Goal: Task Accomplishment & Management: Complete application form

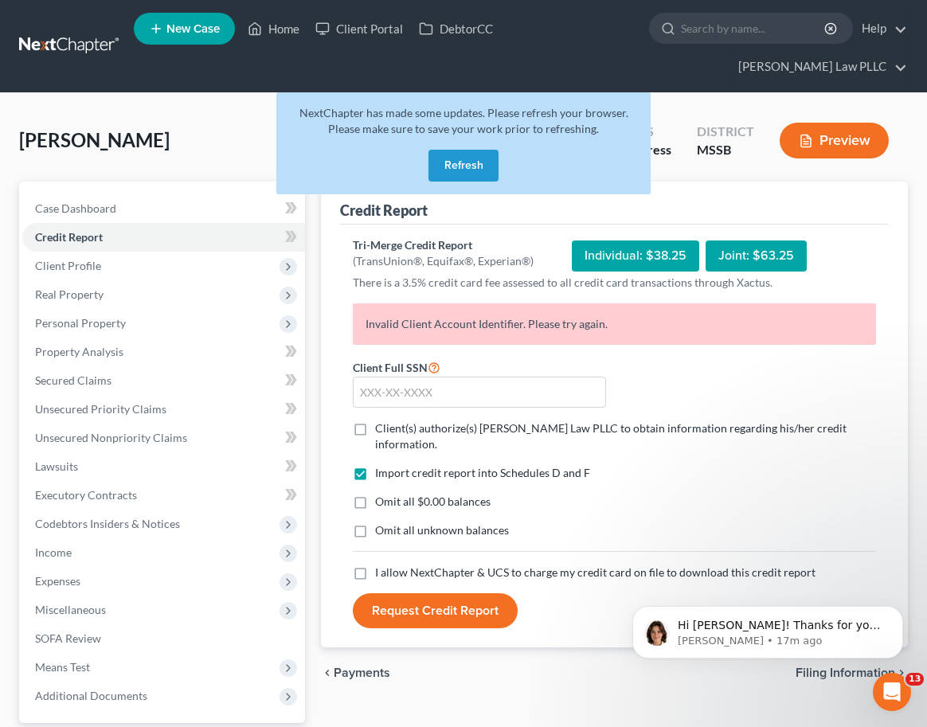
scroll to position [1112, 0]
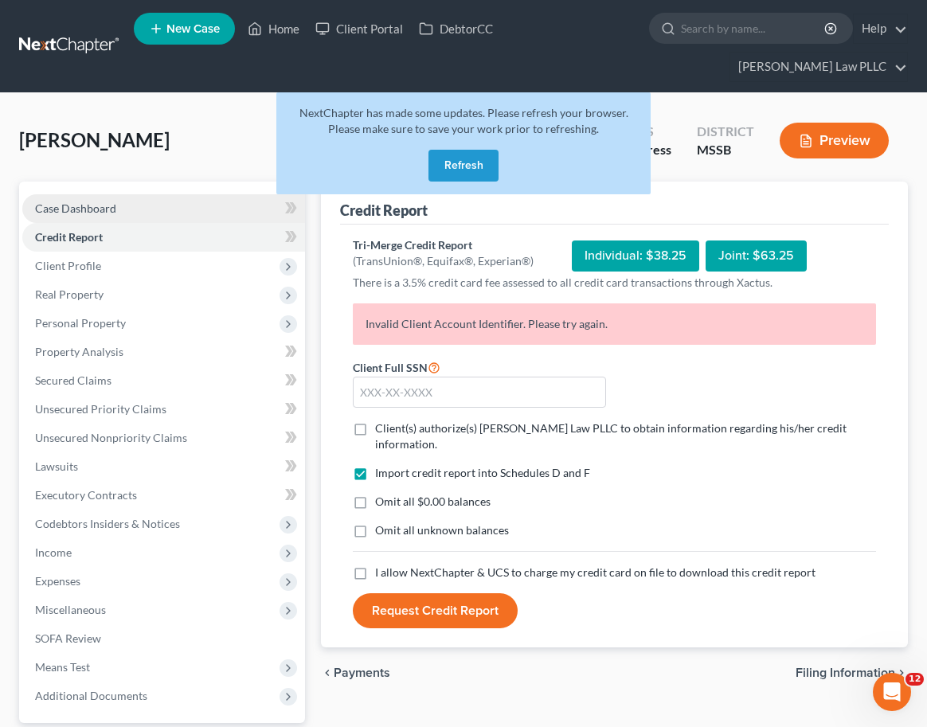
click at [86, 201] on span "Case Dashboard" at bounding box center [75, 208] width 81 height 14
select select "0"
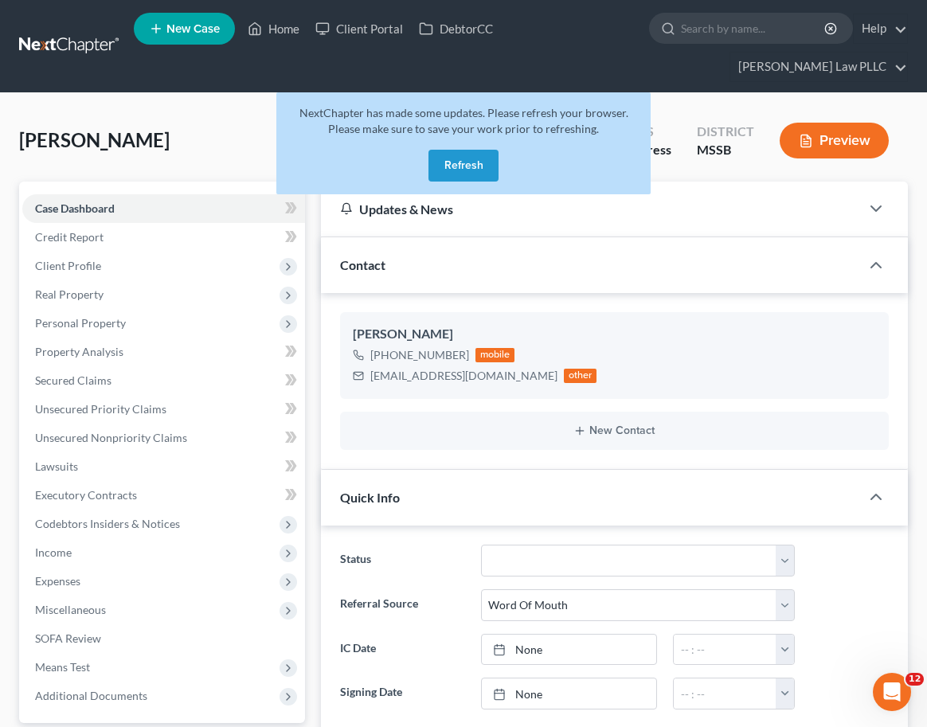
click at [467, 150] on button "Refresh" at bounding box center [463, 166] width 70 height 32
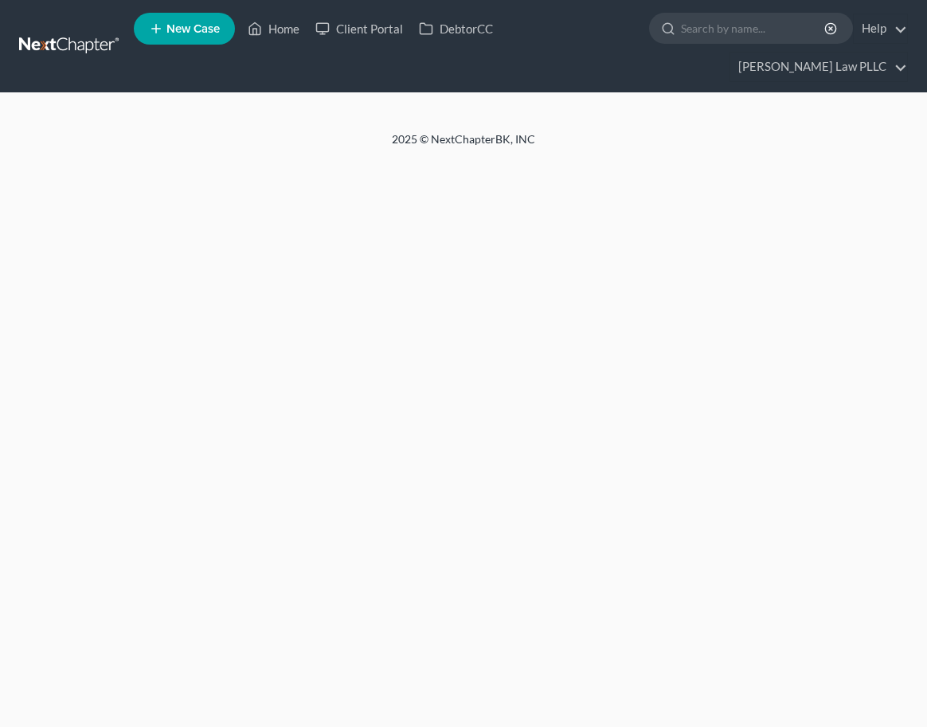
select select "0"
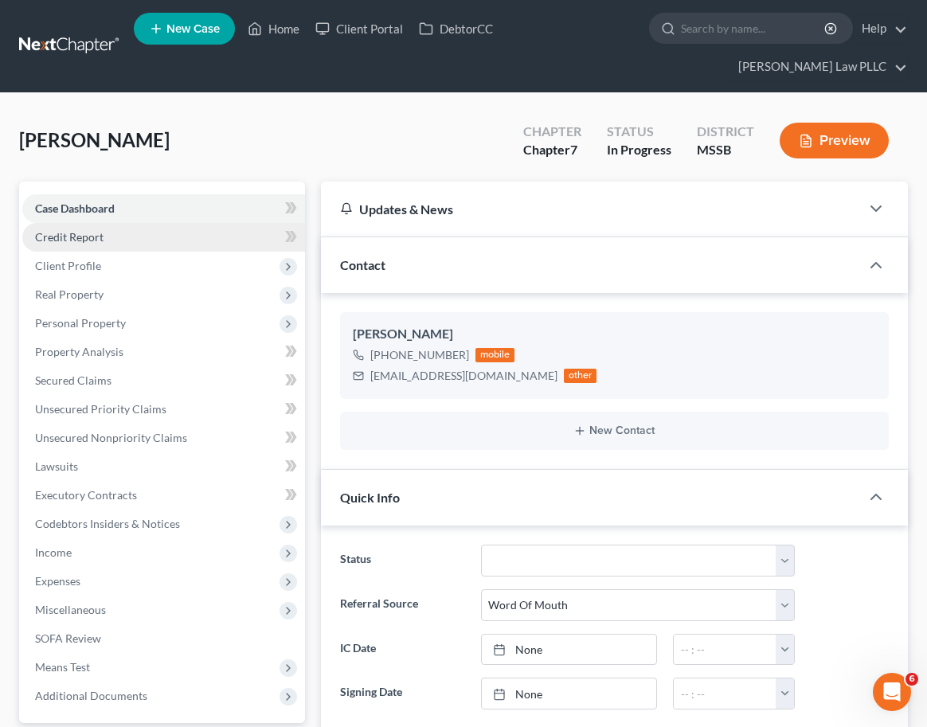
click at [90, 230] on span "Credit Report" at bounding box center [69, 237] width 68 height 14
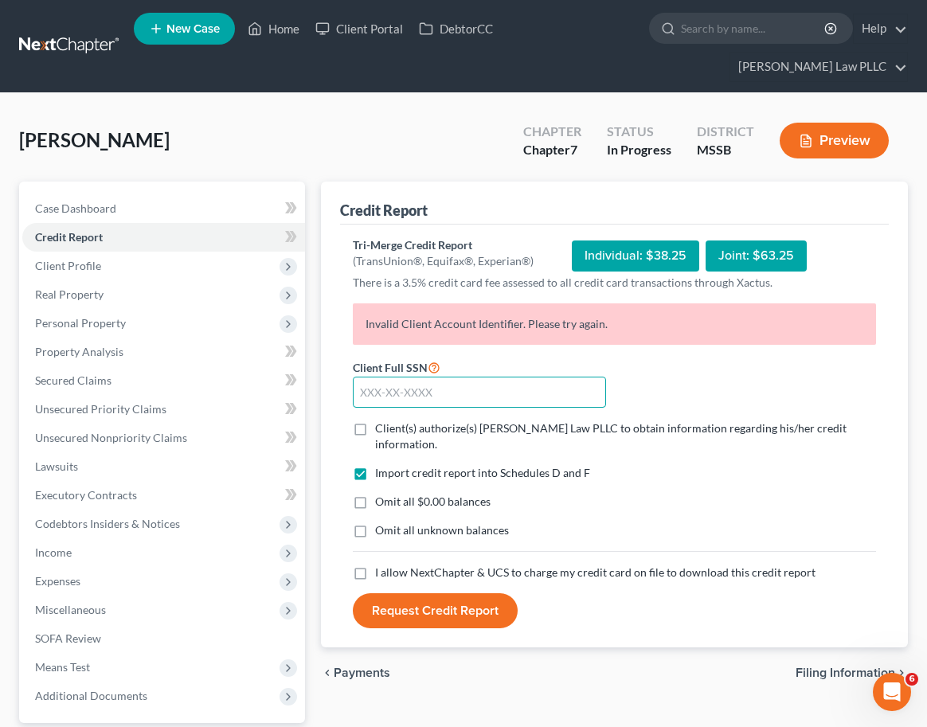
click at [392, 377] on input "text" at bounding box center [480, 393] width 254 height 32
type input "426-87-7393"
drag, startPoint x: 358, startPoint y: 395, endPoint x: 359, endPoint y: 445, distance: 50.2
click at [375, 420] on label "Client(s) authorize(s) [PERSON_NAME] Law PLLC to obtain information regarding h…" at bounding box center [625, 436] width 501 height 32
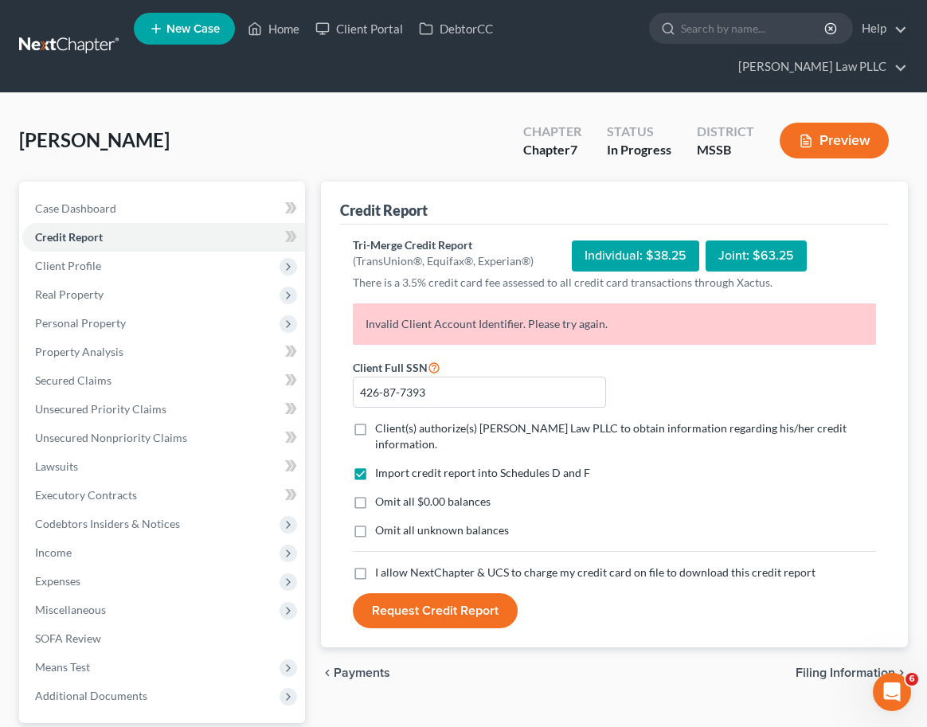
click at [381, 420] on input "Client(s) authorize(s) [PERSON_NAME] Law PLLC to obtain information regarding h…" at bounding box center [386, 425] width 10 height 10
checkbox input "true"
drag, startPoint x: 357, startPoint y: 459, endPoint x: 357, endPoint y: 473, distance: 13.5
click at [375, 494] on label "Omit all $0.00 balances" at bounding box center [432, 502] width 115 height 16
click at [381, 494] on input "Omit all $0.00 balances" at bounding box center [386, 499] width 10 height 10
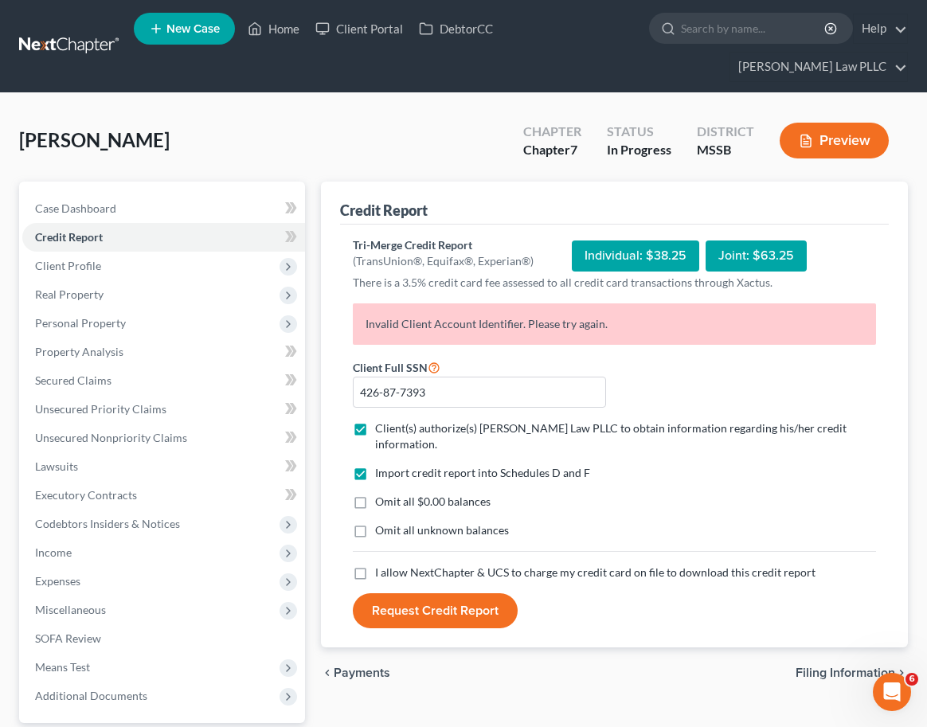
checkbox input "true"
click at [375, 564] on label "I allow NextChapter & UCS to charge my credit card on file to download this cre…" at bounding box center [595, 572] width 440 height 16
click at [381, 564] on input "I allow NextChapter & UCS to charge my credit card on file to download this cre…" at bounding box center [386, 569] width 10 height 10
checkbox input "true"
click at [399, 593] on button "Request Credit Report" at bounding box center [435, 610] width 165 height 35
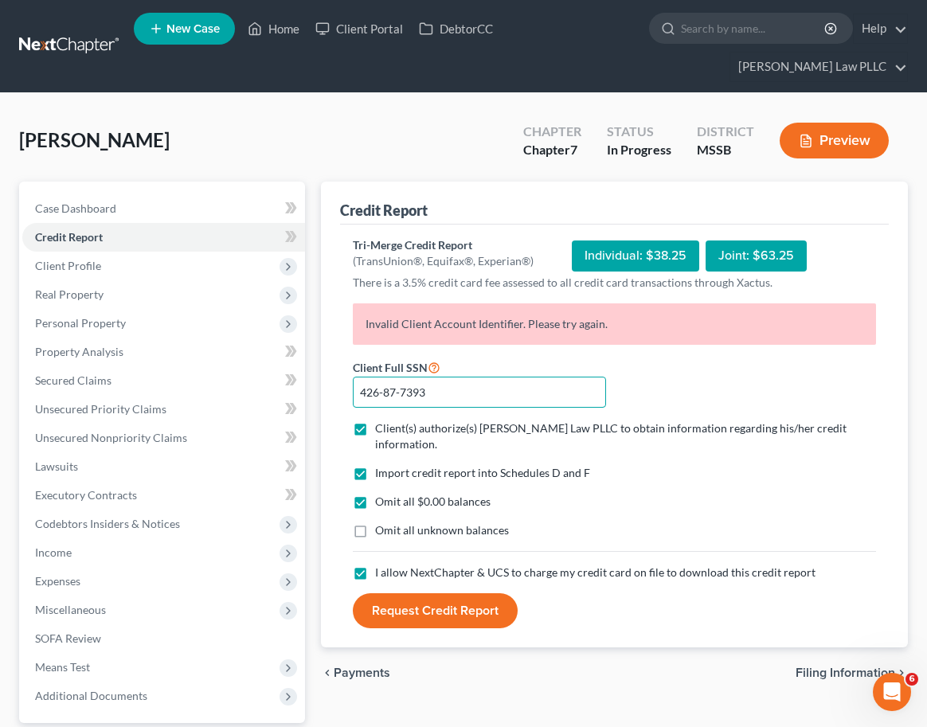
click at [397, 377] on input "426-87-7393" at bounding box center [480, 393] width 254 height 32
click at [833, 53] on link "[PERSON_NAME] Law PLLC" at bounding box center [818, 67] width 177 height 29
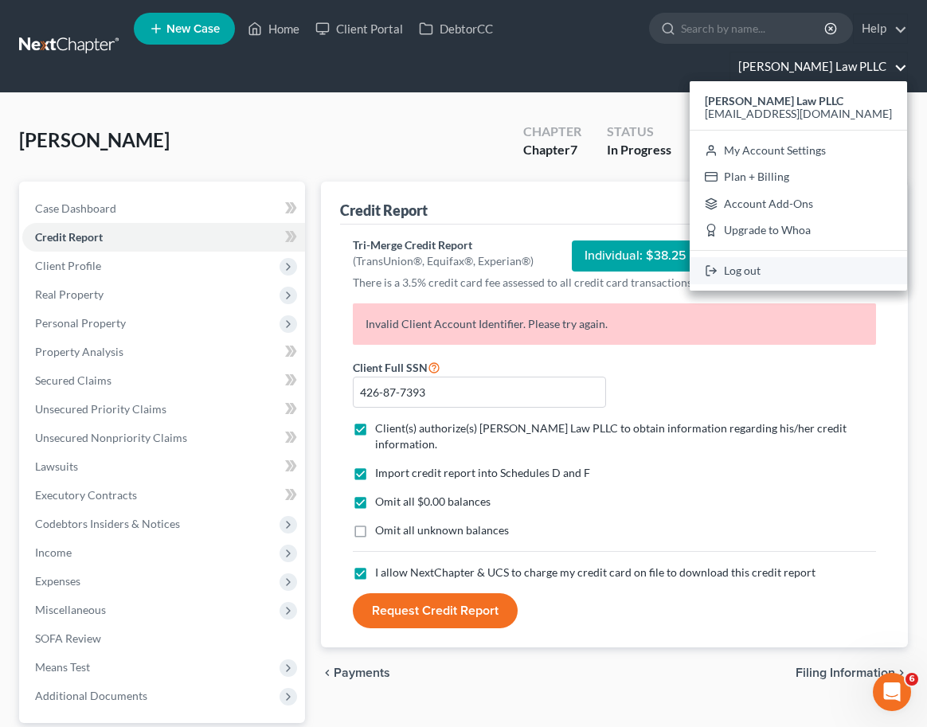
click at [810, 257] on link "Log out" at bounding box center [798, 270] width 217 height 27
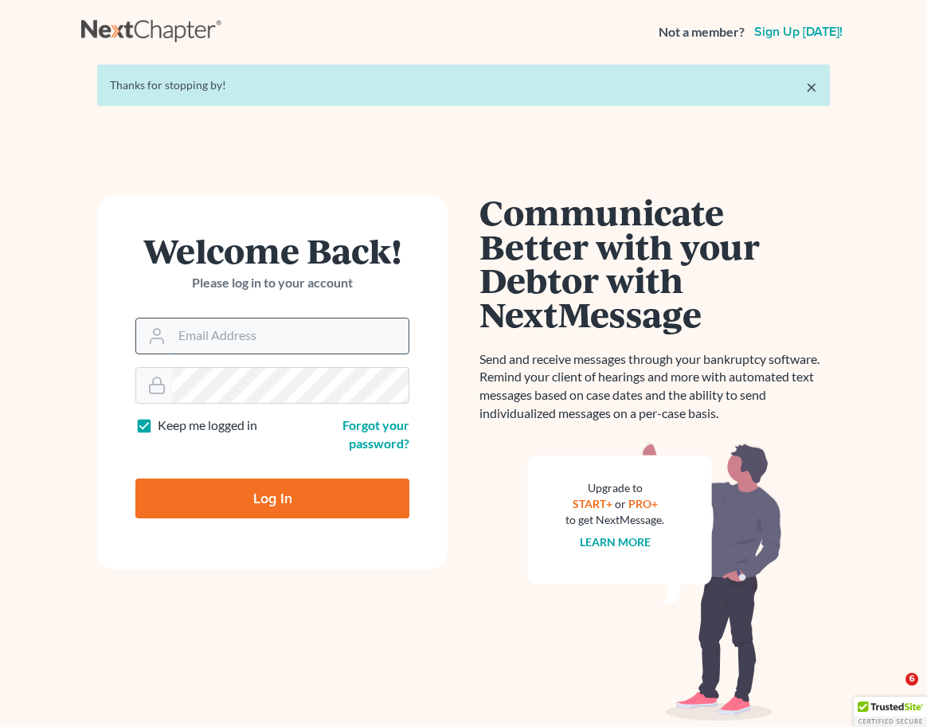
click at [238, 342] on input "Email Address" at bounding box center [290, 335] width 236 height 35
type input "[EMAIL_ADDRESS][DOMAIN_NAME]"
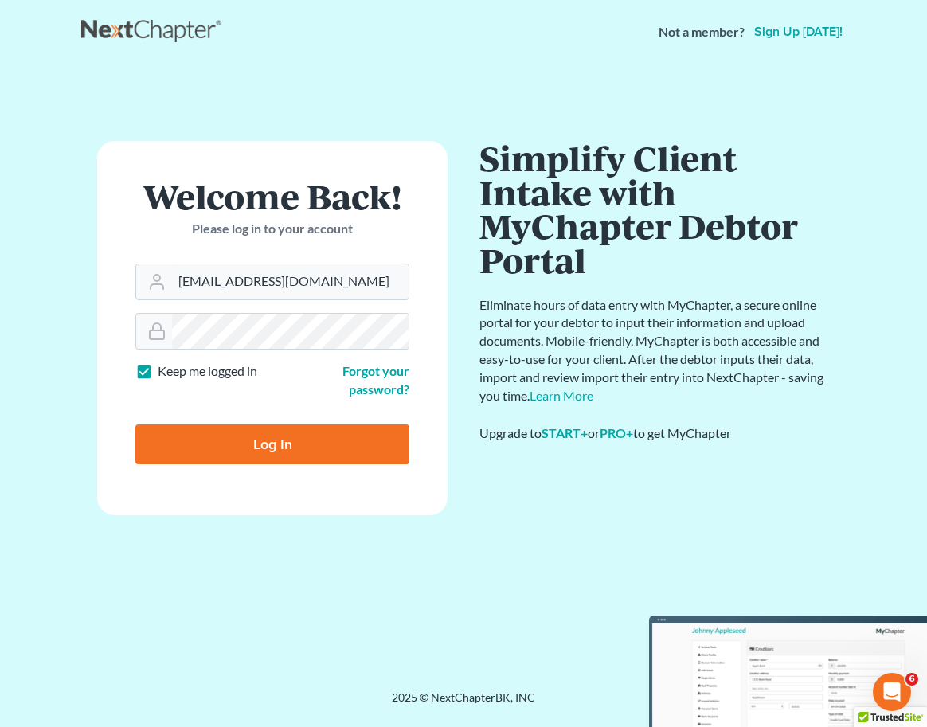
click at [250, 447] on input "Log In" at bounding box center [272, 444] width 274 height 40
type input "Thinking..."
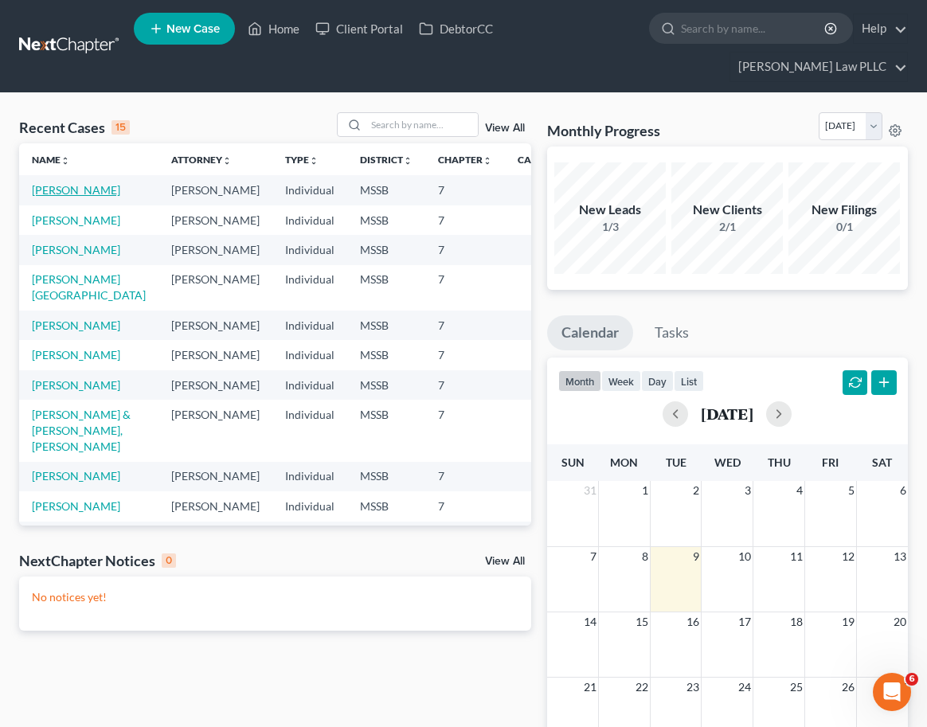
click at [72, 183] on link "[PERSON_NAME]" at bounding box center [76, 190] width 88 height 14
select select "0"
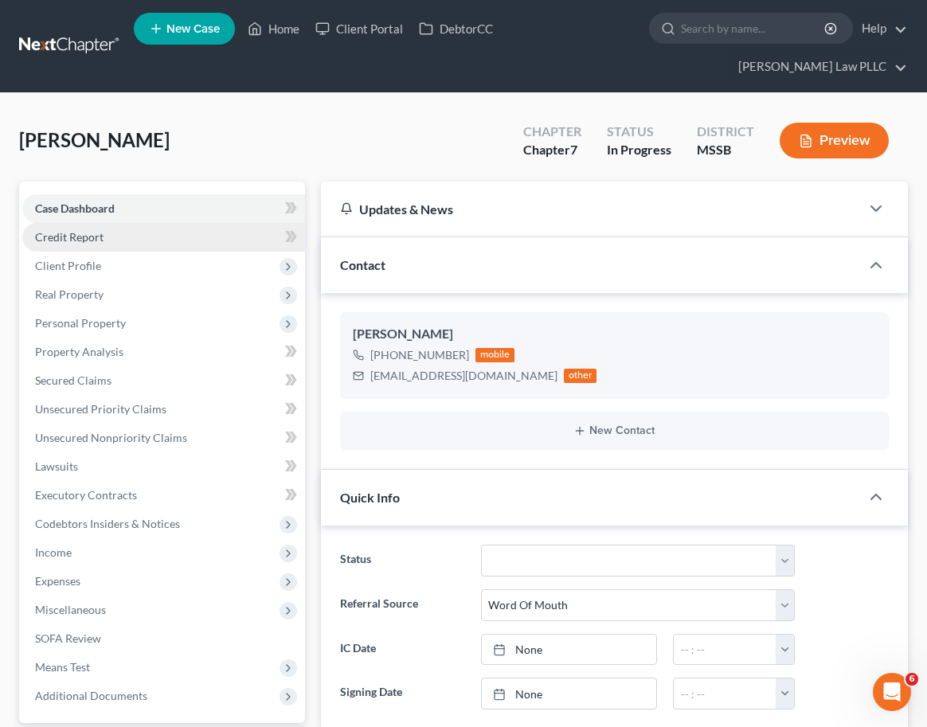
click at [73, 230] on span "Credit Report" at bounding box center [69, 237] width 68 height 14
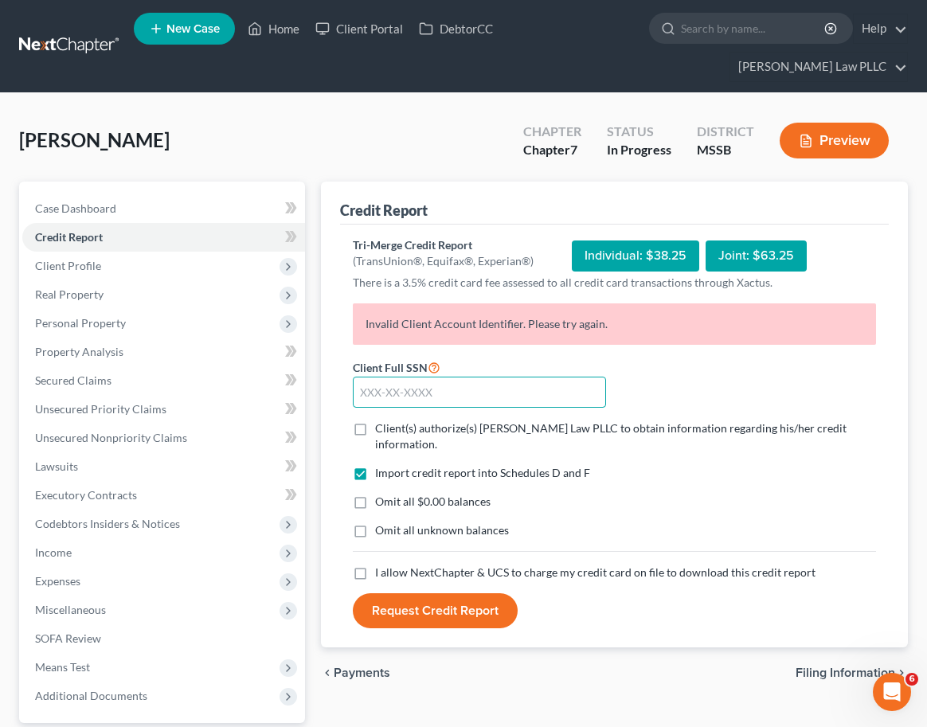
click at [441, 377] on input "text" at bounding box center [480, 393] width 254 height 32
paste input "426-87-7393"
type input "426-87-7393"
drag, startPoint x: 363, startPoint y: 393, endPoint x: 359, endPoint y: 441, distance: 47.9
click at [375, 420] on label "Client(s) authorize(s) [PERSON_NAME] Law PLLC to obtain information regarding h…" at bounding box center [625, 436] width 501 height 32
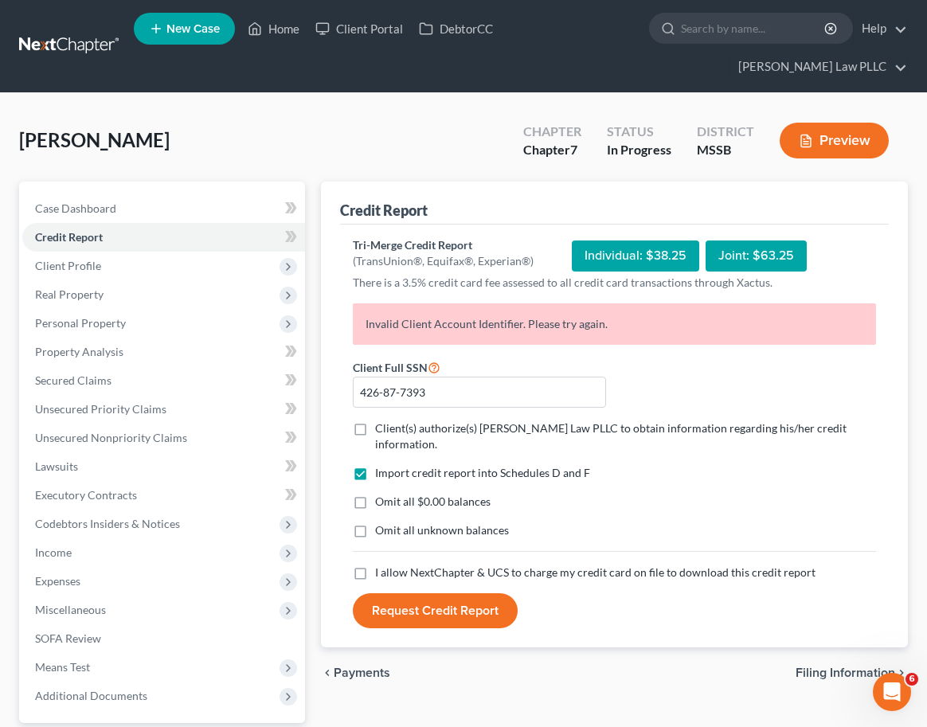
click at [381, 420] on input "Client(s) authorize(s) [PERSON_NAME] Law PLLC to obtain information regarding h…" at bounding box center [386, 425] width 10 height 10
checkbox input "true"
click at [375, 494] on label "Omit all $0.00 balances" at bounding box center [432, 502] width 115 height 16
click at [381, 494] on input "Omit all $0.00 balances" at bounding box center [386, 499] width 10 height 10
checkbox input "true"
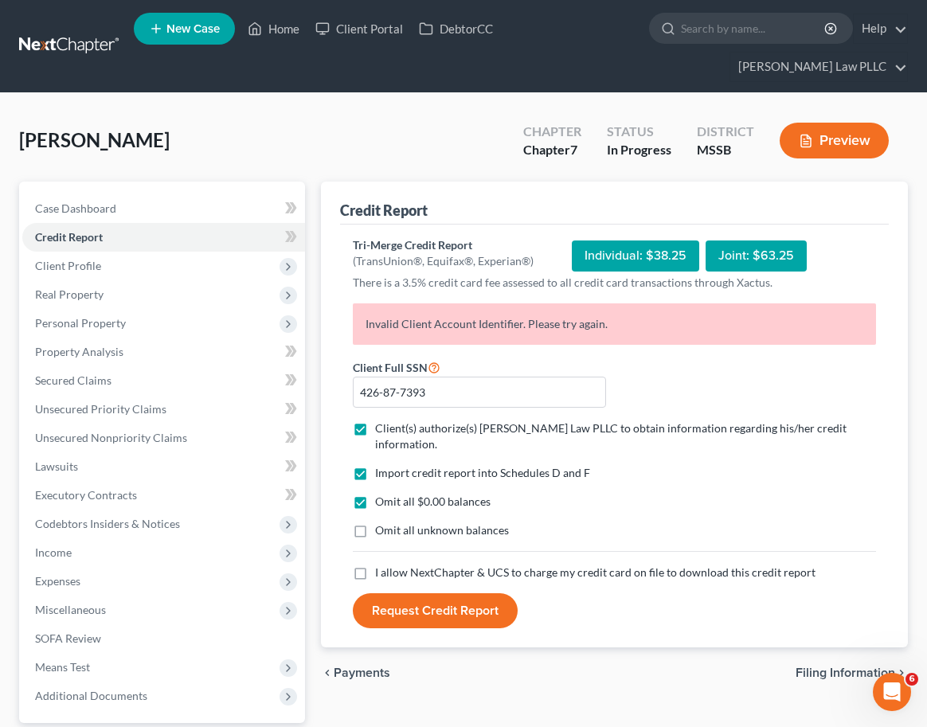
click at [375, 564] on label "I allow NextChapter & UCS to charge my credit card on file to download this cre…" at bounding box center [595, 572] width 440 height 16
click at [381, 564] on input "I allow NextChapter & UCS to charge my credit card on file to download this cre…" at bounding box center [386, 569] width 10 height 10
checkbox input "true"
click at [418, 593] on button "Request Credit Report" at bounding box center [435, 610] width 165 height 35
click at [404, 377] on input "text" at bounding box center [480, 393] width 254 height 32
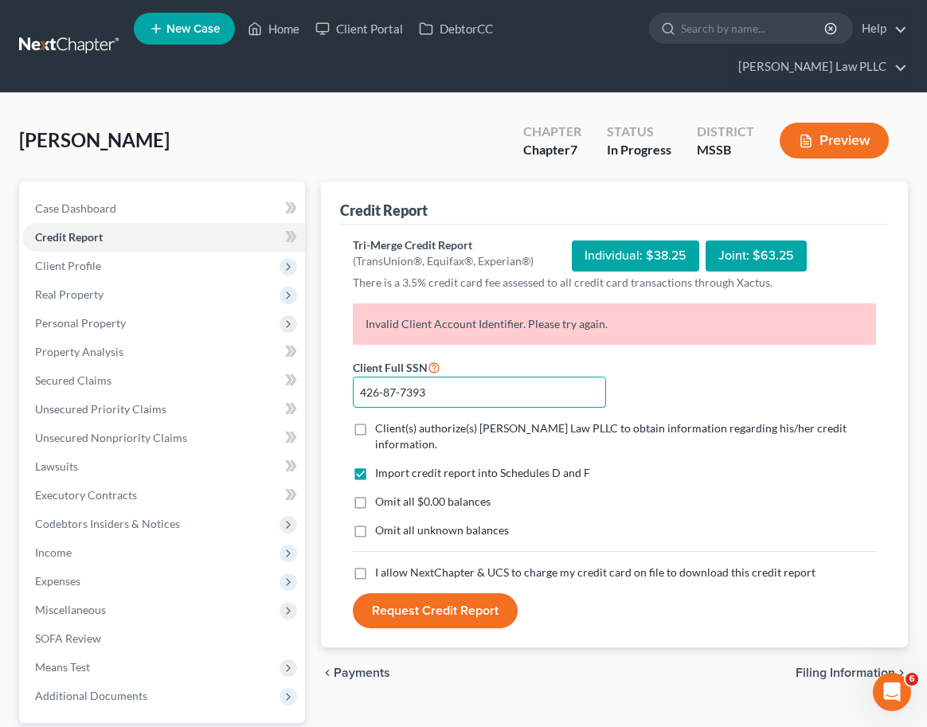
type input "426-87-7393"
drag, startPoint x: 428, startPoint y: 397, endPoint x: 410, endPoint y: 480, distance: 85.4
click at [427, 421] on span "Client(s) authorize(s) [PERSON_NAME] Law PLLC to obtain information regarding h…" at bounding box center [610, 435] width 471 height 29
click at [392, 420] on input "Client(s) authorize(s) [PERSON_NAME] Law PLLC to obtain information regarding h…" at bounding box center [386, 425] width 10 height 10
checkbox input "true"
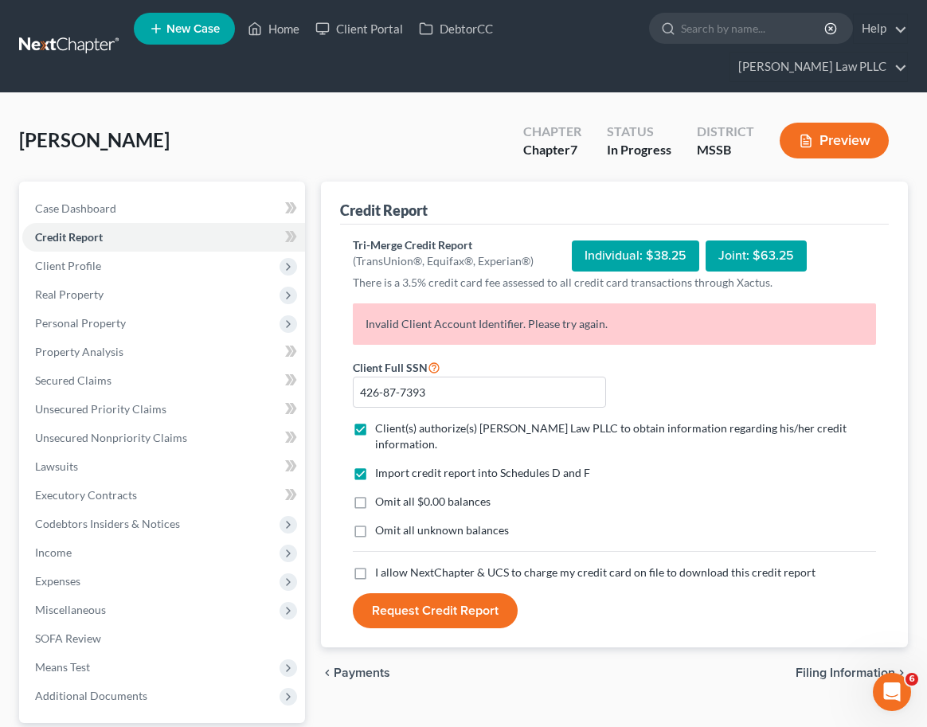
scroll to position [13, 0]
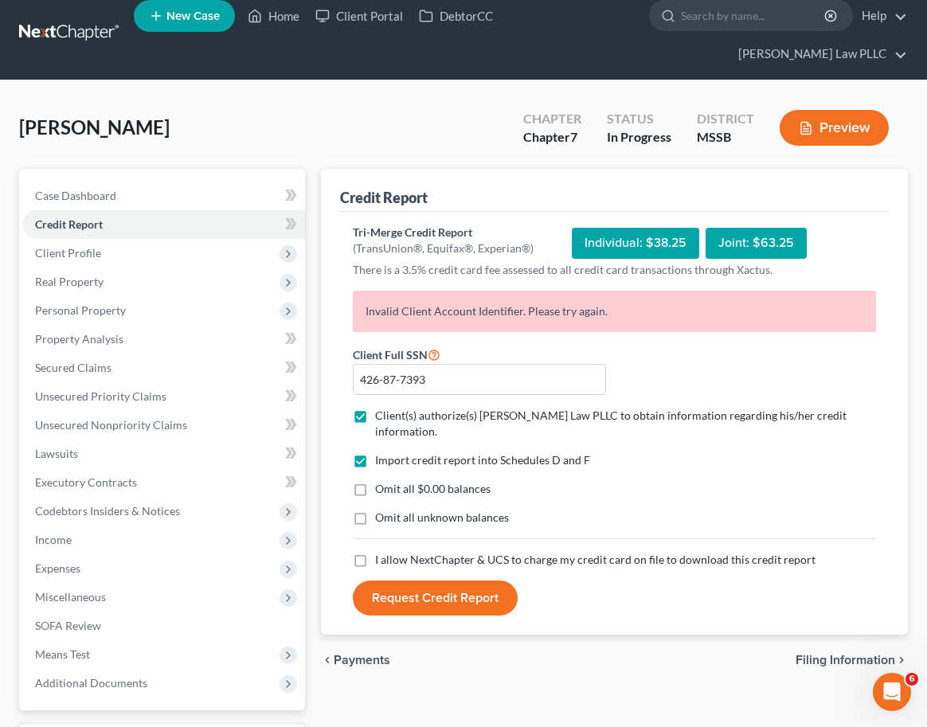
click at [399, 553] on span "I allow NextChapter & UCS to charge my credit card on file to download this cre…" at bounding box center [595, 560] width 440 height 14
click at [392, 552] on input "I allow NextChapter & UCS to charge my credit card on file to download this cre…" at bounding box center [386, 557] width 10 height 10
checkbox input "true"
click at [385, 482] on span "Omit all $0.00 balances" at bounding box center [432, 489] width 115 height 14
click at [385, 481] on input "Omit all $0.00 balances" at bounding box center [386, 486] width 10 height 10
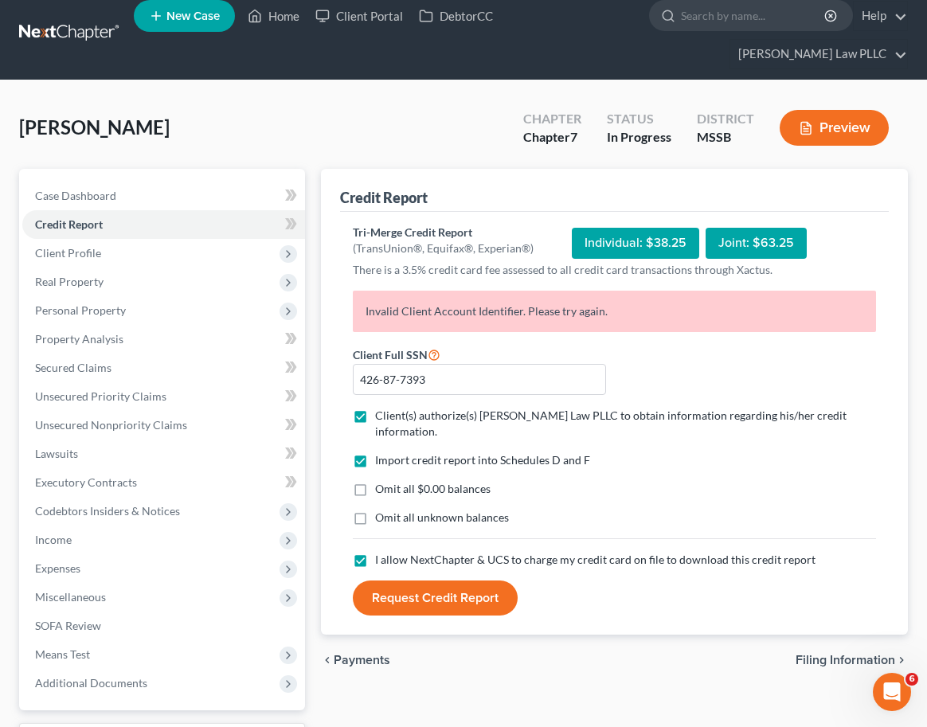
checkbox input "true"
click at [441, 580] on button "Request Credit Report" at bounding box center [435, 597] width 165 height 35
click at [390, 364] on input "426-87-7393" at bounding box center [480, 380] width 254 height 32
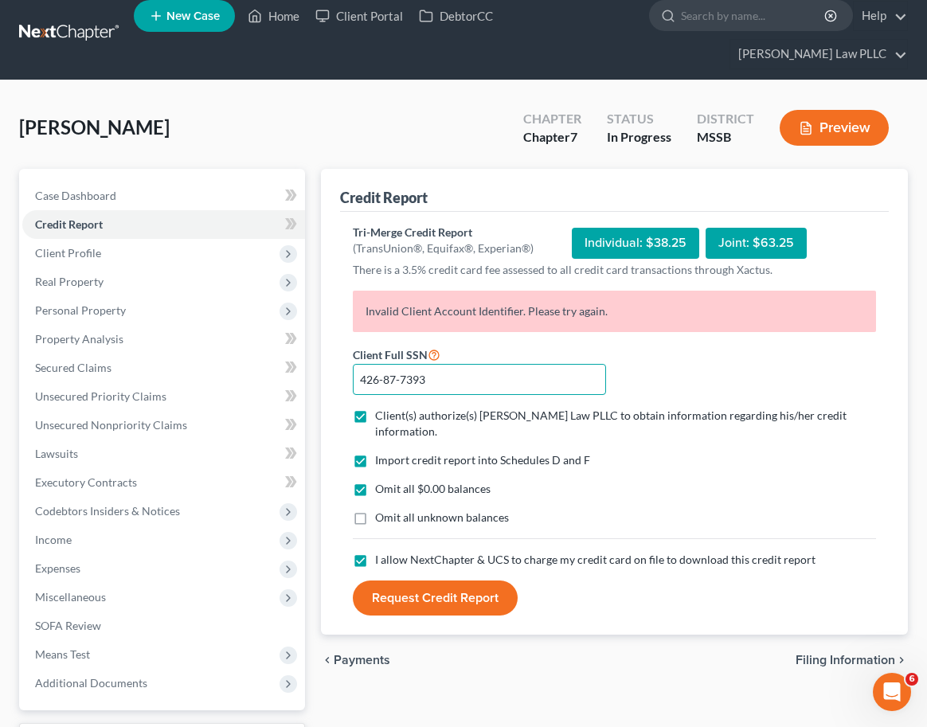
paste input "4"
type input "426-84-7393"
click at [424, 580] on button "Request Credit Report" at bounding box center [435, 597] width 165 height 35
click at [435, 580] on button "Request Credit Report" at bounding box center [435, 597] width 165 height 35
click at [395, 364] on input "426-84-7393" at bounding box center [480, 380] width 254 height 32
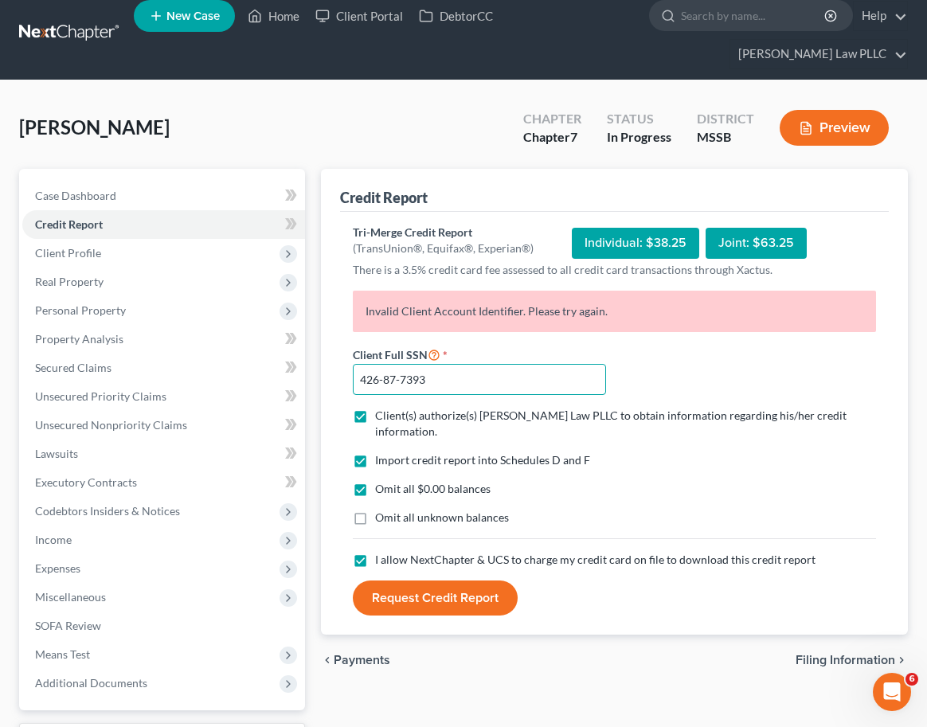
type input "426-87-7393"
click at [448, 580] on button "Request Credit Report" at bounding box center [435, 597] width 165 height 35
click at [412, 364] on input "426-87-7393" at bounding box center [480, 380] width 254 height 32
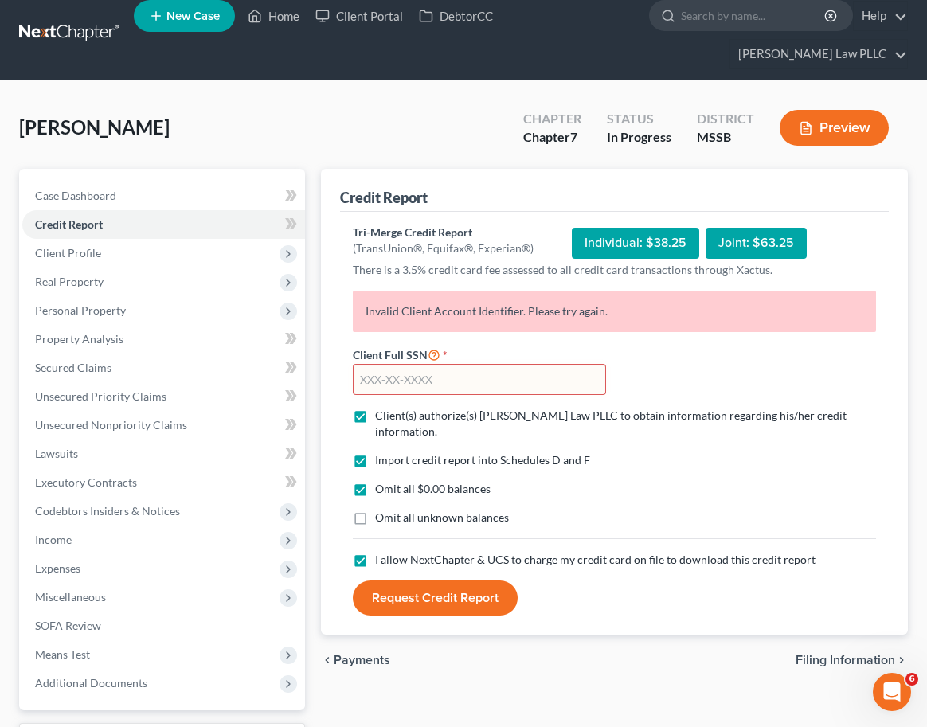
click at [381, 364] on input "text" at bounding box center [480, 380] width 254 height 32
type input "426-87-7393"
click at [403, 580] on button "Request Credit Report" at bounding box center [435, 597] width 165 height 35
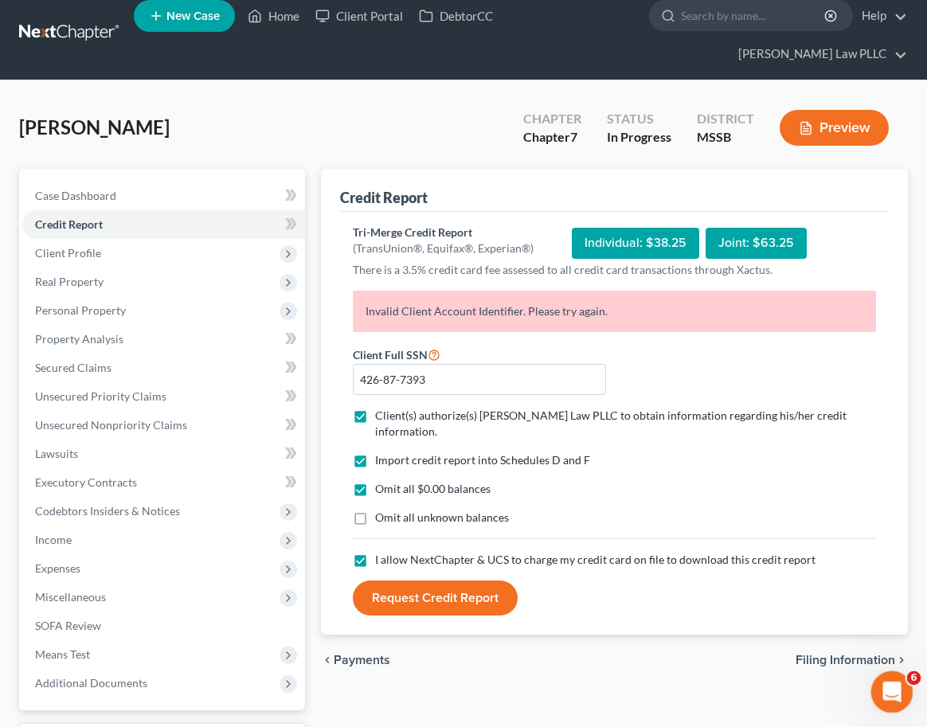
click at [887, 687] on icon "Open Intercom Messenger" at bounding box center [890, 690] width 26 height 26
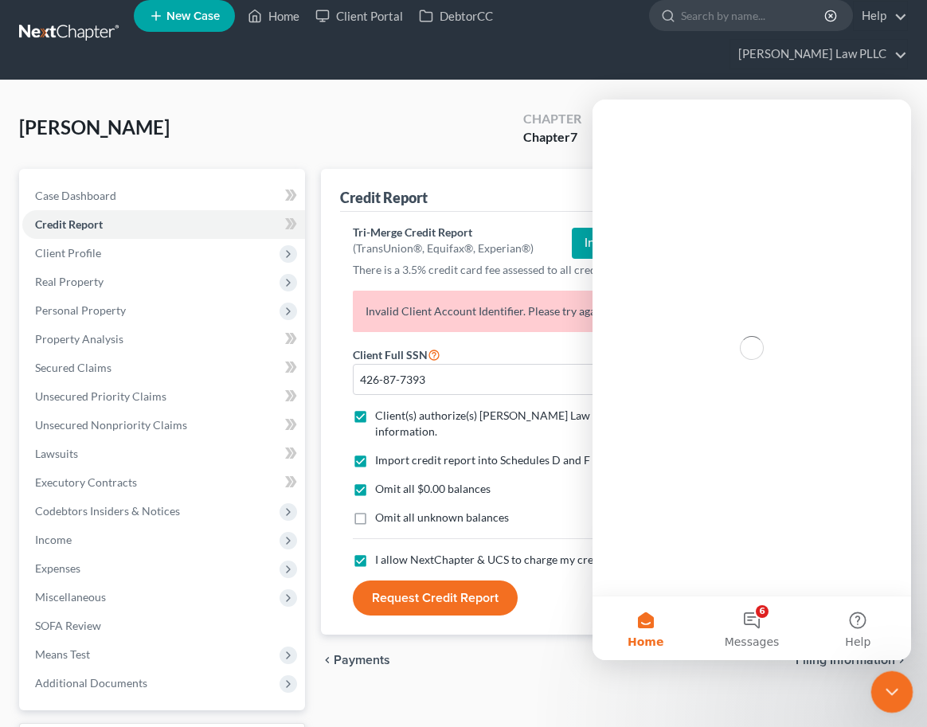
scroll to position [0, 0]
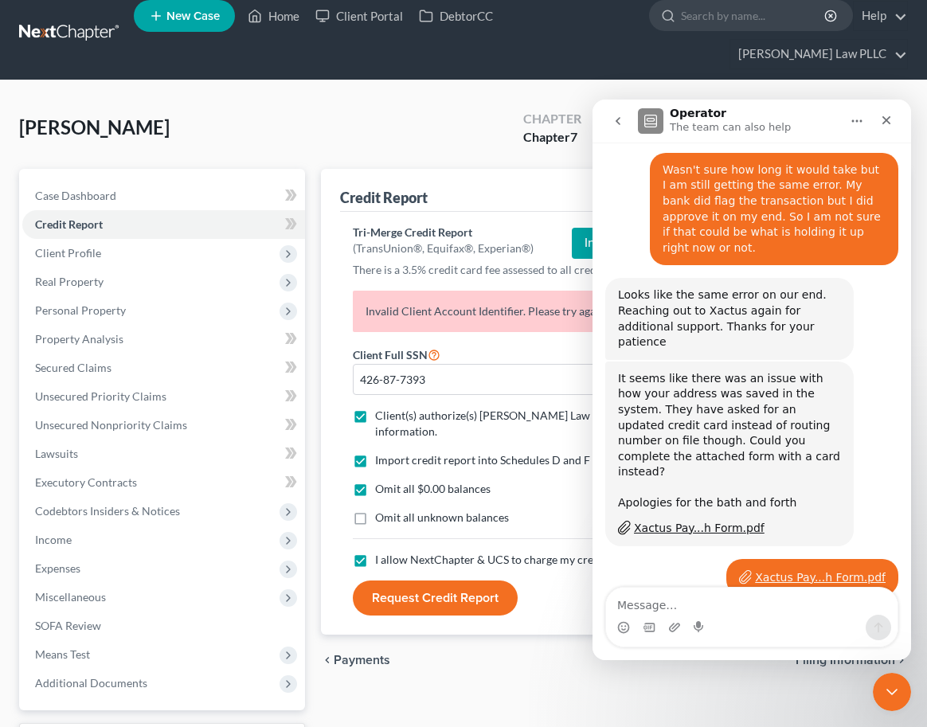
scroll to position [1112, 0]
click at [751, 612] on textarea "Message…" at bounding box center [751, 601] width 291 height 27
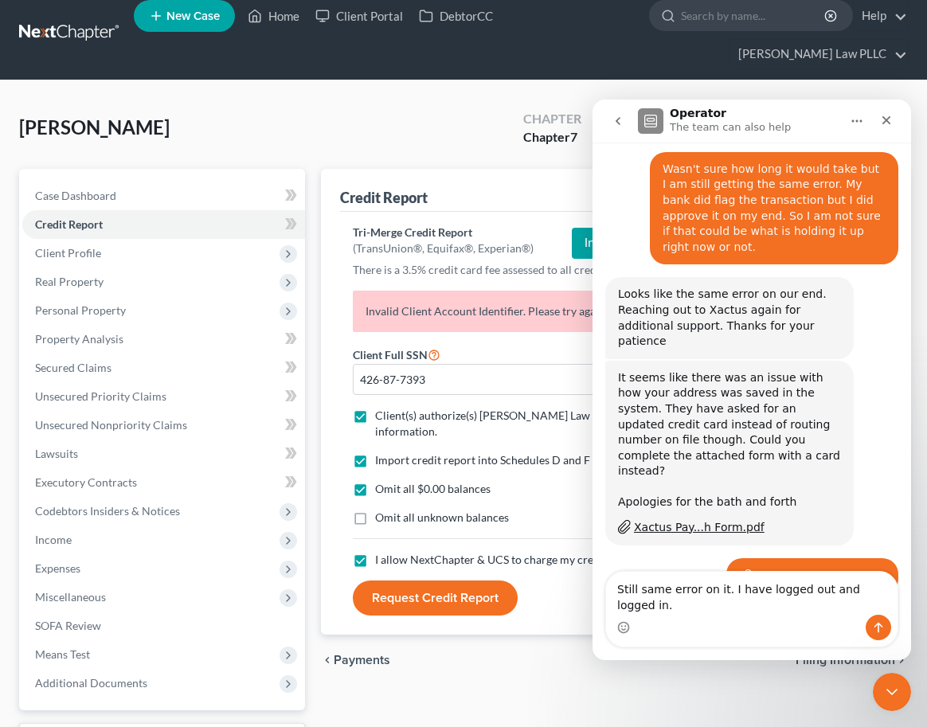
type textarea "Still same error on it. I have logged out and logged in."
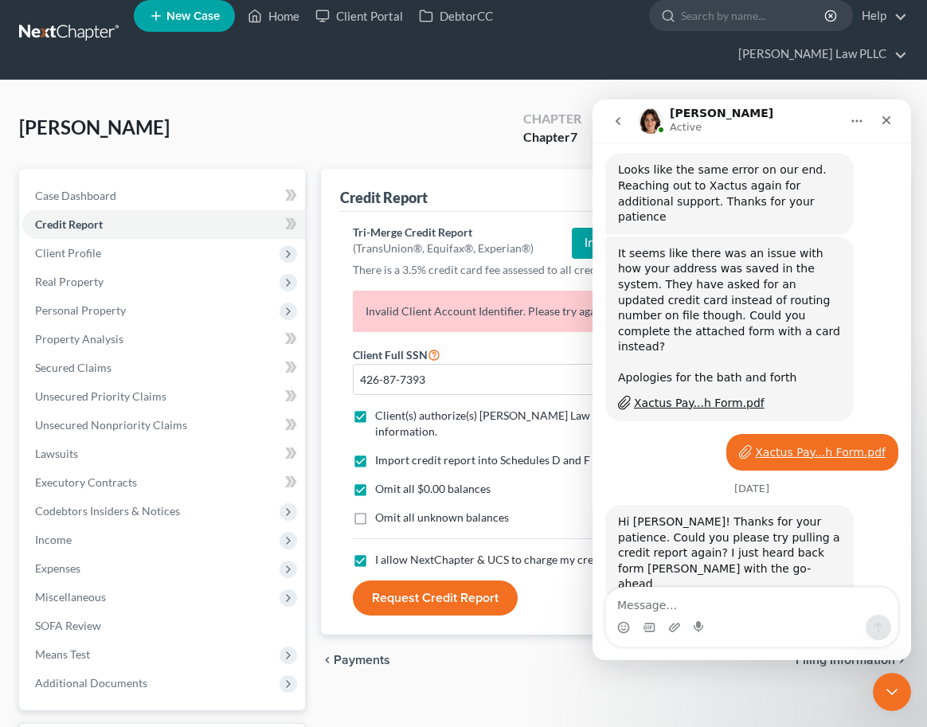
scroll to position [1239, 0]
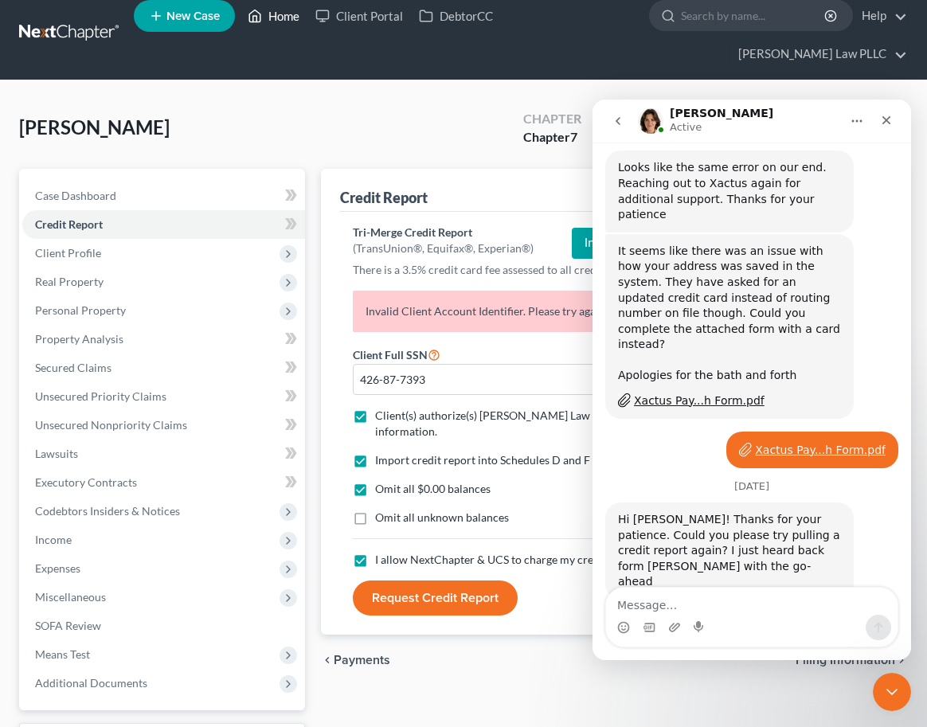
click at [269, 21] on link "Home" at bounding box center [274, 16] width 68 height 29
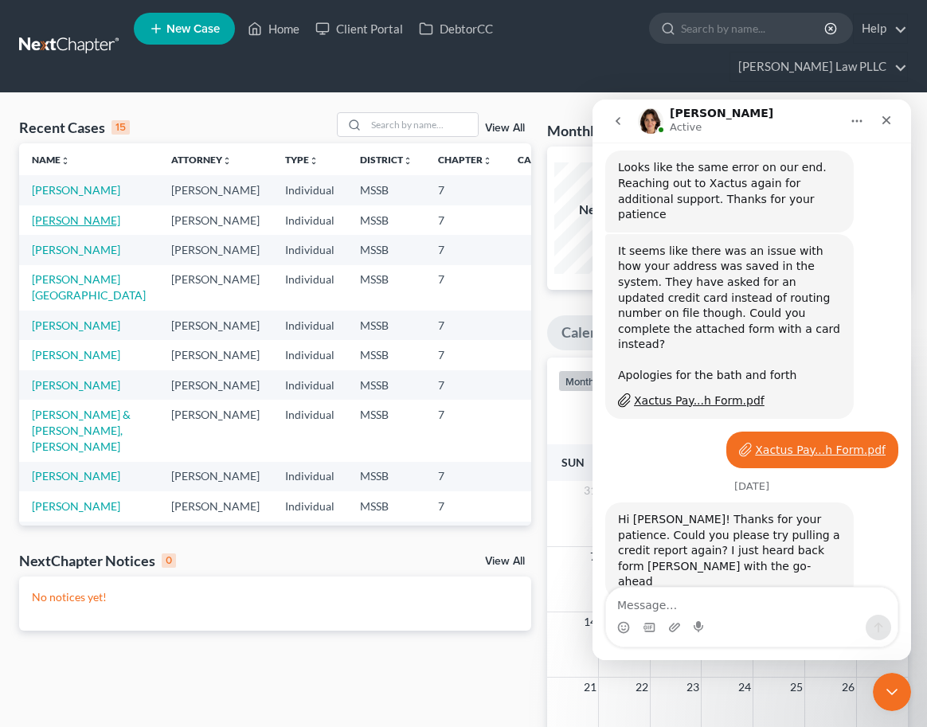
click at [47, 217] on link "[PERSON_NAME]" at bounding box center [76, 220] width 88 height 14
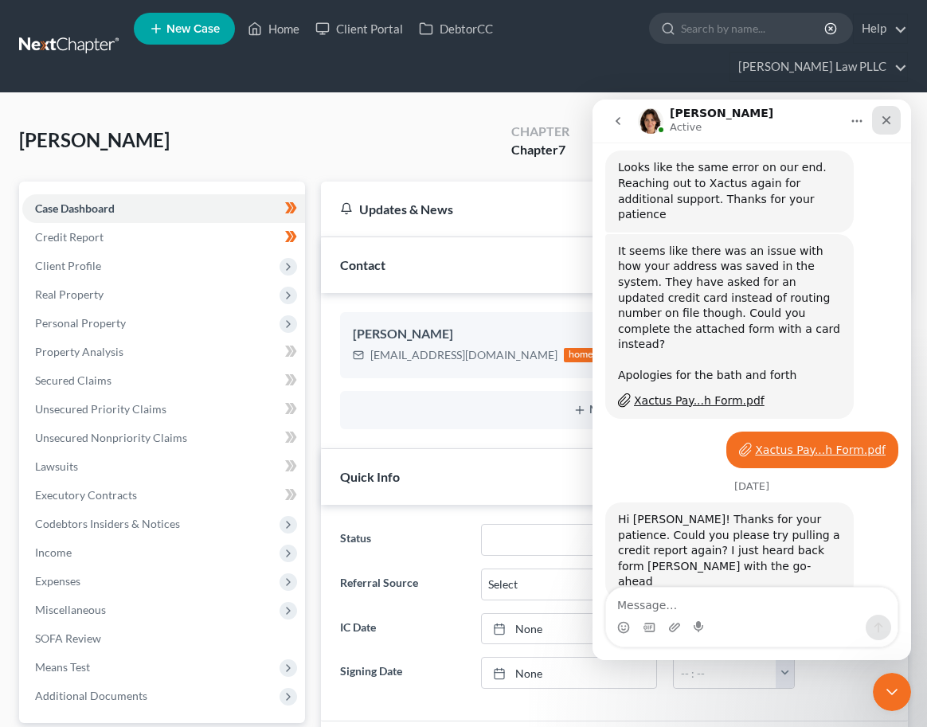
click at [889, 120] on icon "Close" at bounding box center [886, 120] width 13 height 13
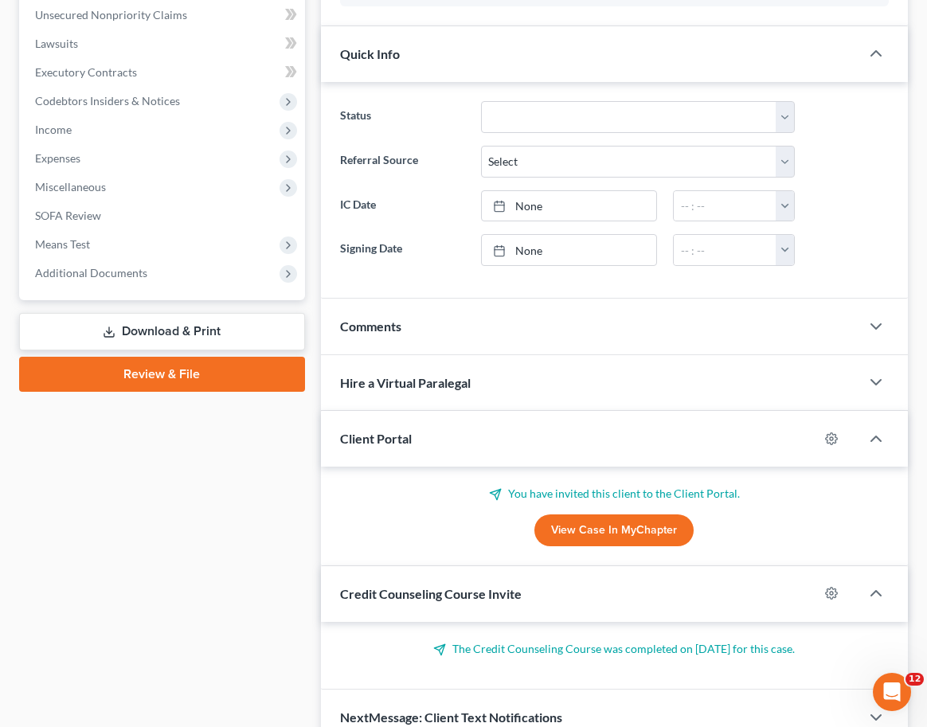
scroll to position [386, 0]
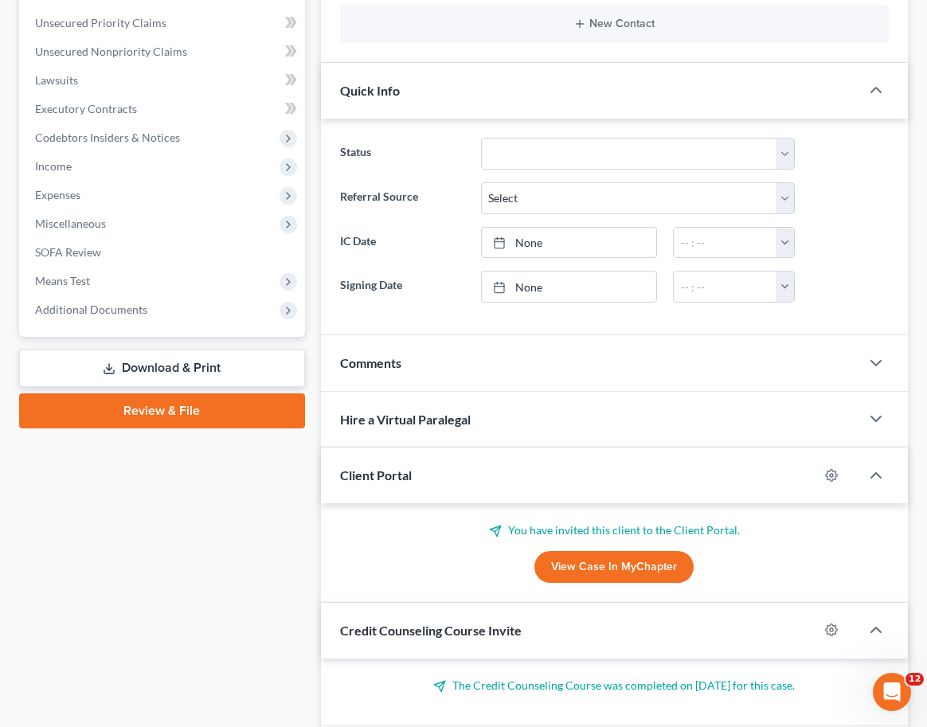
click at [165, 350] on link "Download & Print" at bounding box center [162, 368] width 286 height 37
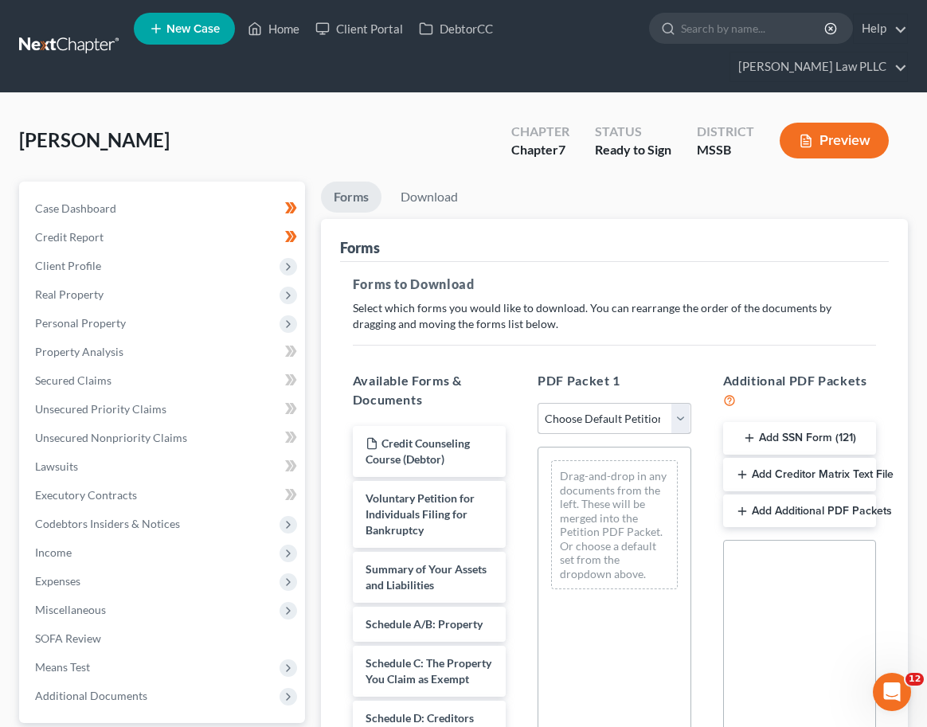
drag, startPoint x: 667, startPoint y: 406, endPoint x: 670, endPoint y: 397, distance: 9.8
click at [667, 405] on div "PDF Packet 1 Choose Default Petition PDF Packet Complete Bankruptcy Petition (a…" at bounding box center [614, 636] width 185 height 557
click at [669, 403] on select "Choose Default Petition PDF Packet Complete Bankruptcy Petition (all forms and …" at bounding box center [613, 419] width 153 height 32
select select "0"
click at [537, 403] on select "Choose Default Petition PDF Packet Complete Bankruptcy Petition (all forms and …" at bounding box center [613, 419] width 153 height 32
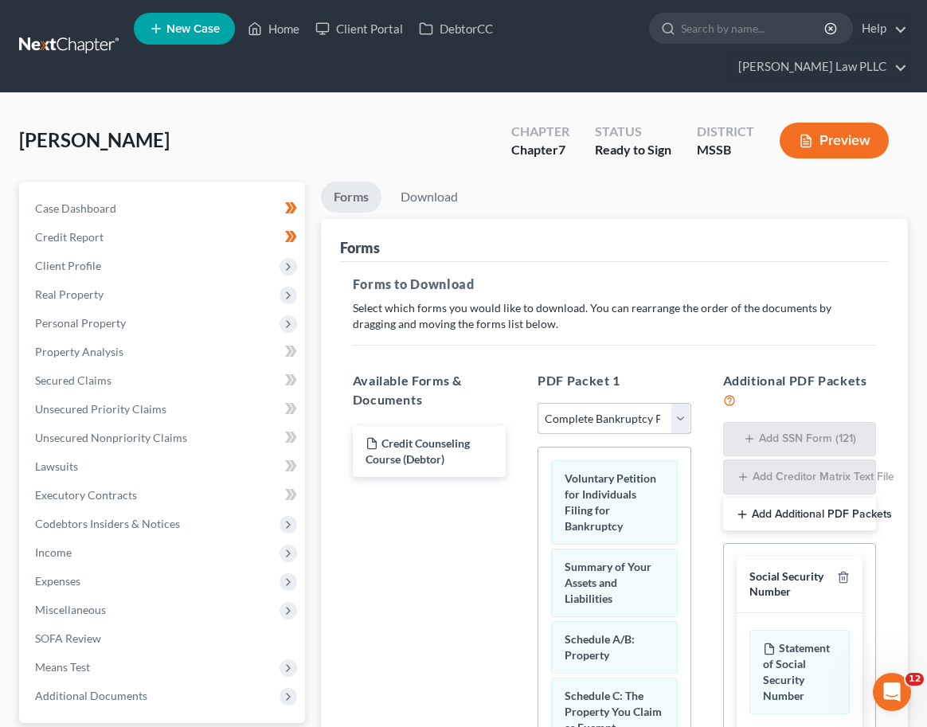
scroll to position [292, 0]
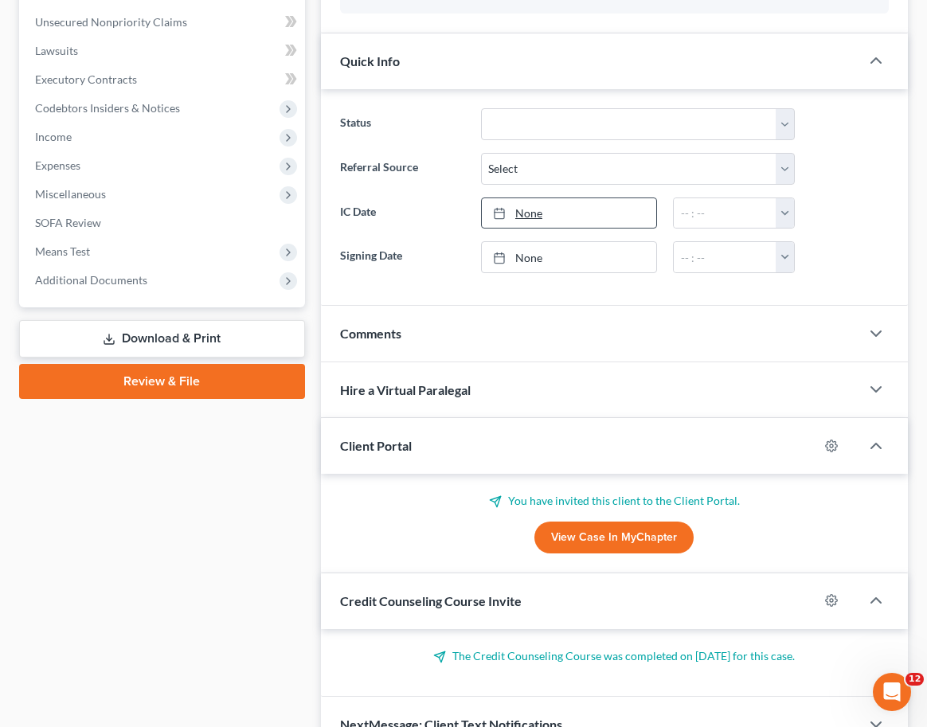
scroll to position [419, 0]
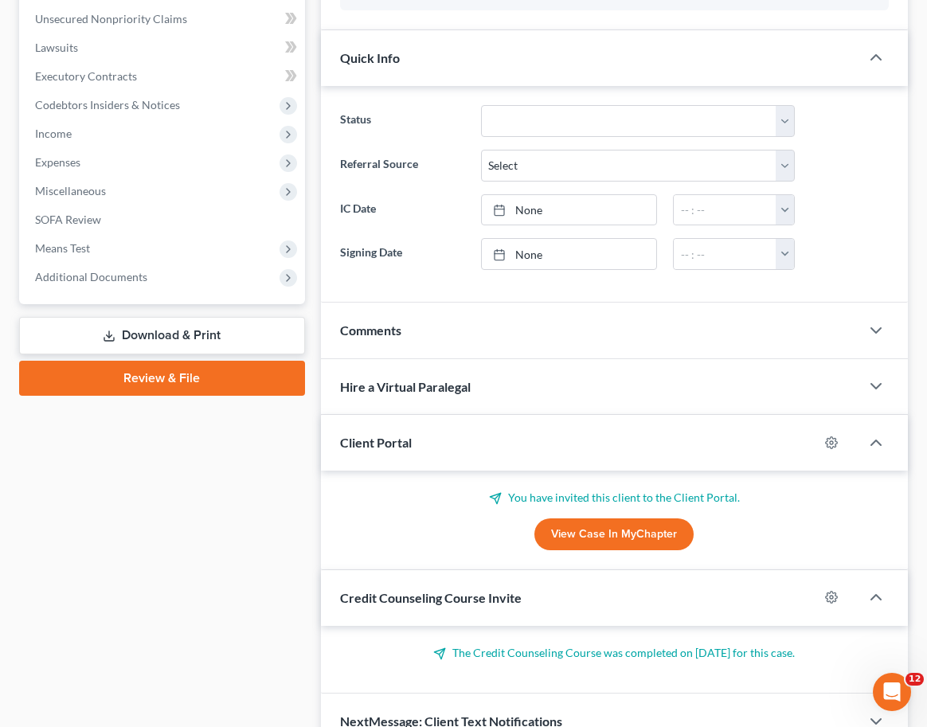
click at [190, 317] on link "Download & Print" at bounding box center [162, 335] width 286 height 37
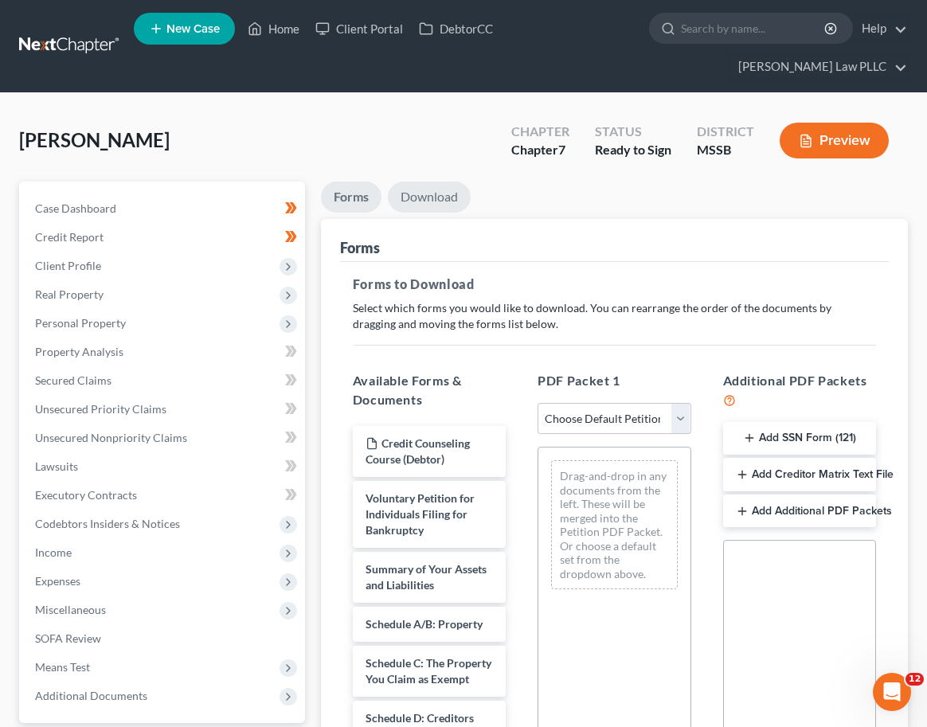
click at [436, 182] on link "Download" at bounding box center [429, 197] width 83 height 31
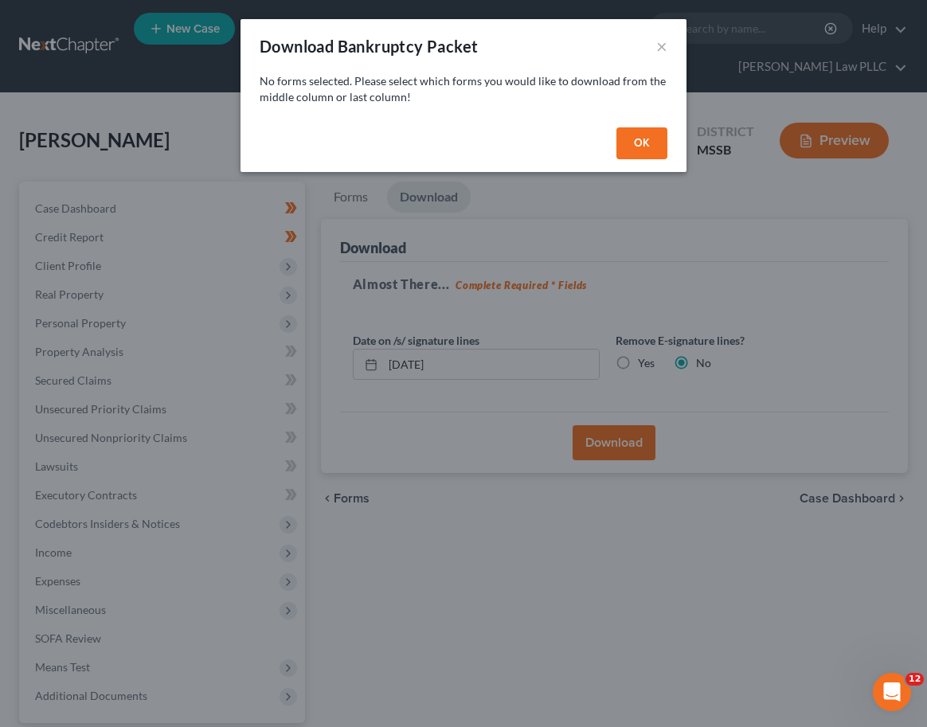
drag, startPoint x: 642, startPoint y: 141, endPoint x: 638, endPoint y: 183, distance: 42.4
click at [642, 141] on button "OK" at bounding box center [641, 143] width 51 height 32
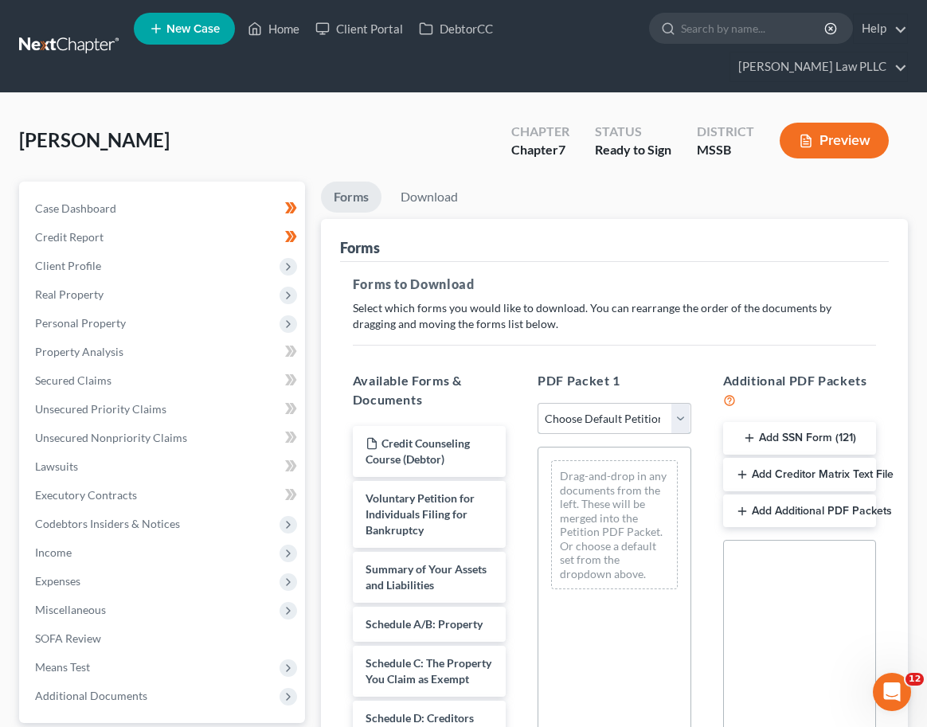
click at [616, 403] on select "Choose Default Petition PDF Packet Complete Bankruptcy Petition (all forms and …" at bounding box center [613, 419] width 153 height 32
select select "0"
click at [537, 403] on select "Choose Default Petition PDF Packet Complete Bankruptcy Petition (all forms and …" at bounding box center [613, 419] width 153 height 32
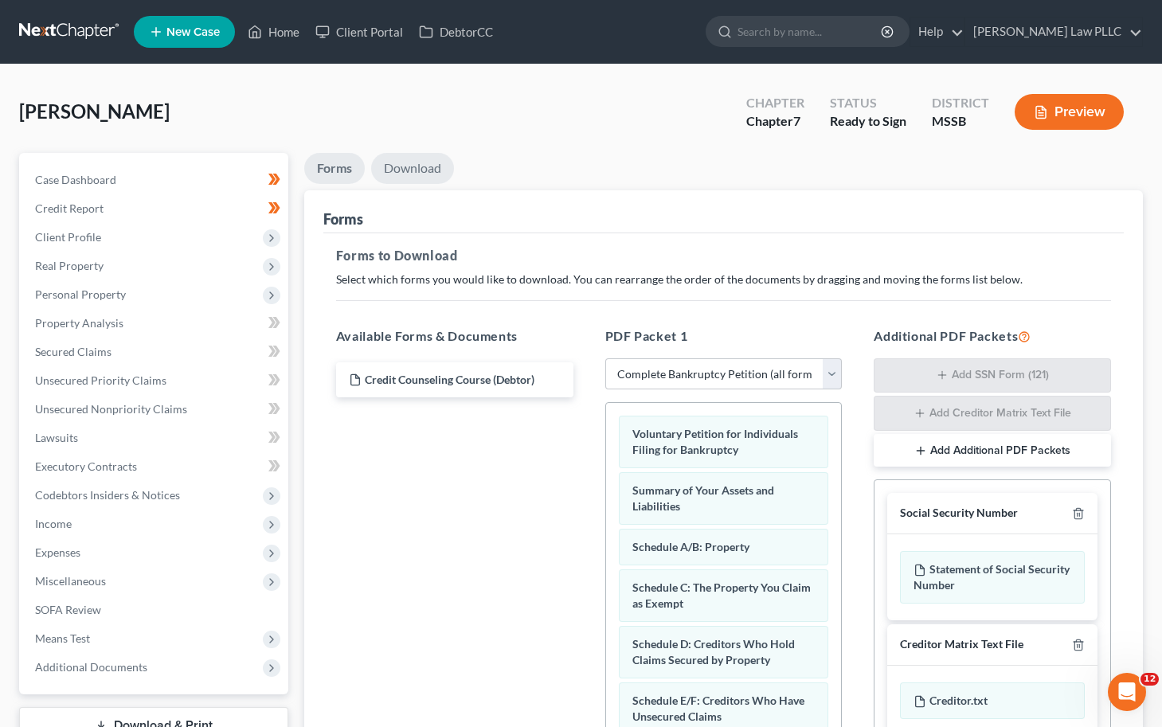
click at [420, 172] on link "Download" at bounding box center [412, 168] width 83 height 31
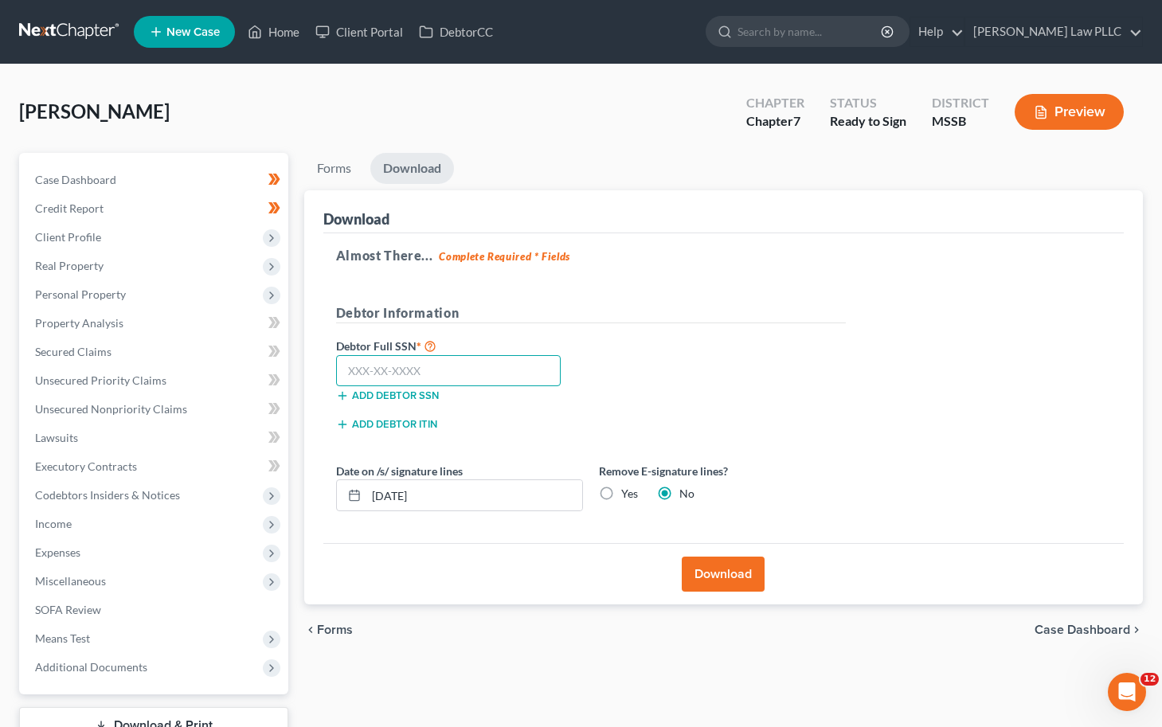
click at [393, 375] on input "text" at bounding box center [448, 371] width 225 height 32
type input "428-91-0984"
click at [712, 574] on button "Download" at bounding box center [723, 574] width 83 height 35
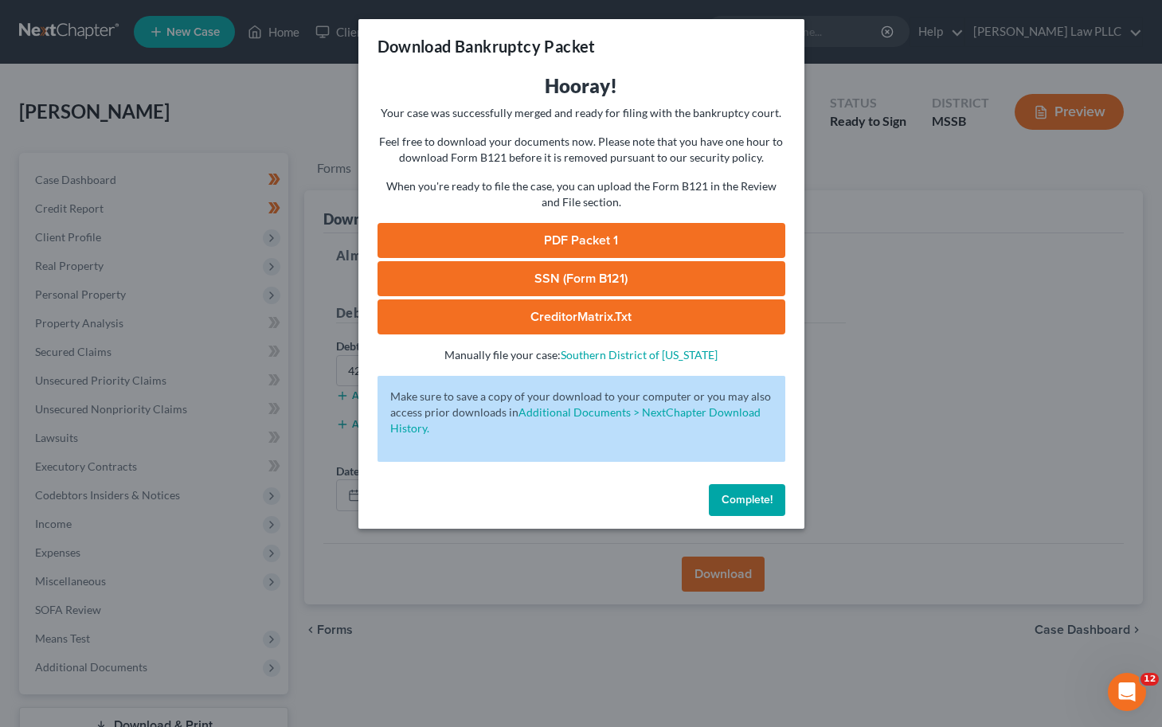
click at [535, 233] on link "PDF Packet 1" at bounding box center [581, 240] width 408 height 35
click at [746, 504] on span "Complete!" at bounding box center [746, 500] width 51 height 14
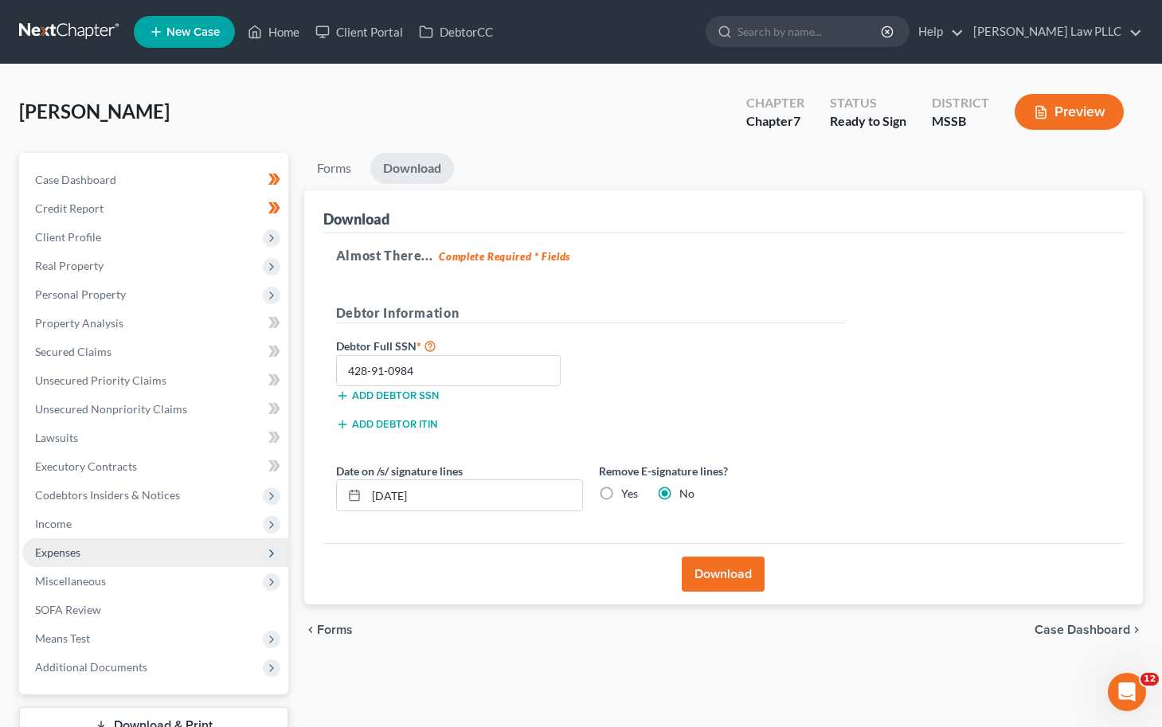
scroll to position [118, 0]
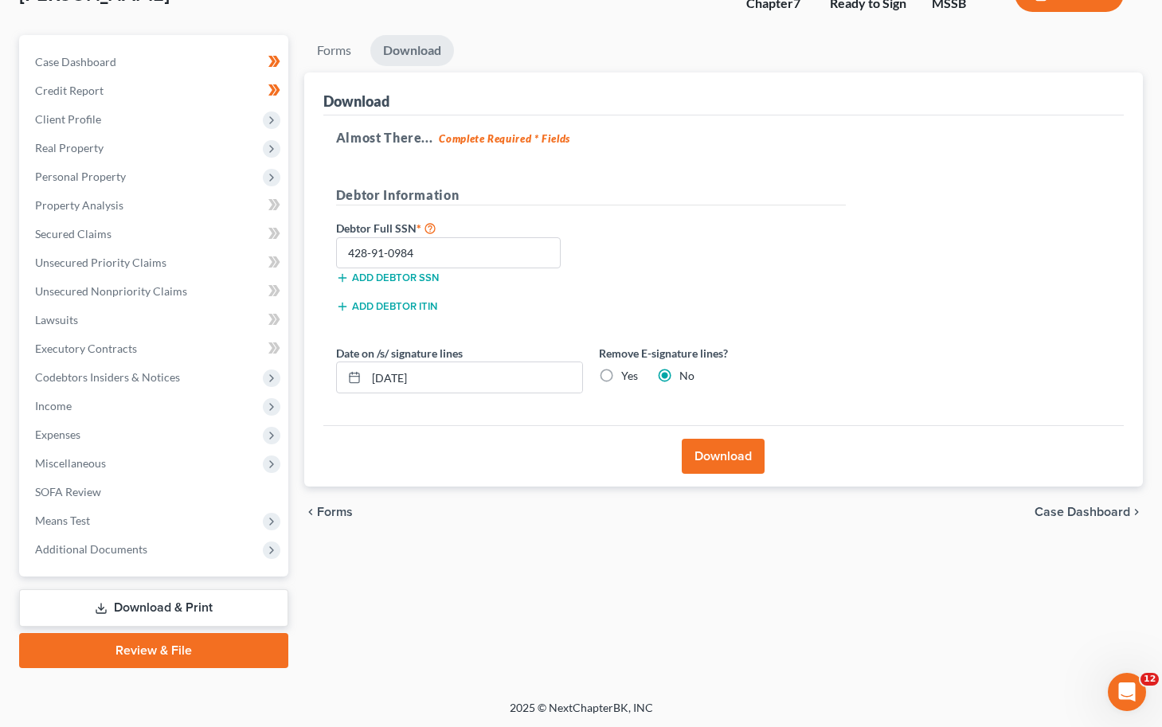
click at [154, 657] on link "Review & File" at bounding box center [153, 650] width 269 height 35
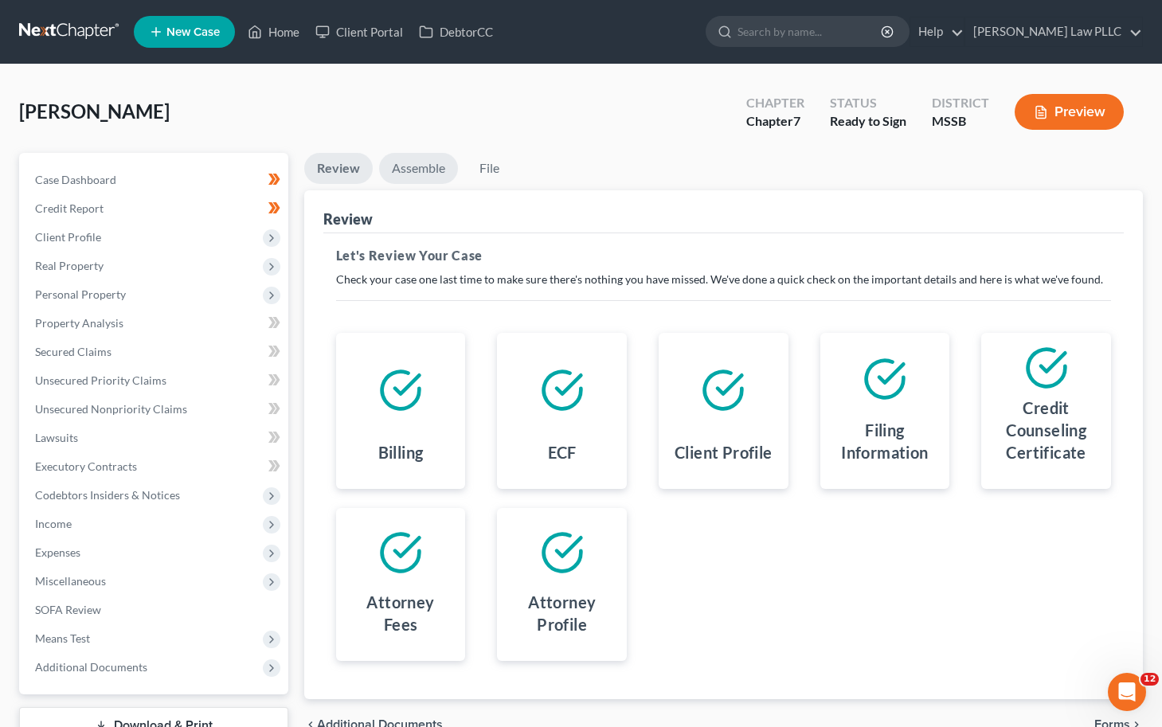
click at [404, 170] on link "Assemble" at bounding box center [418, 168] width 79 height 31
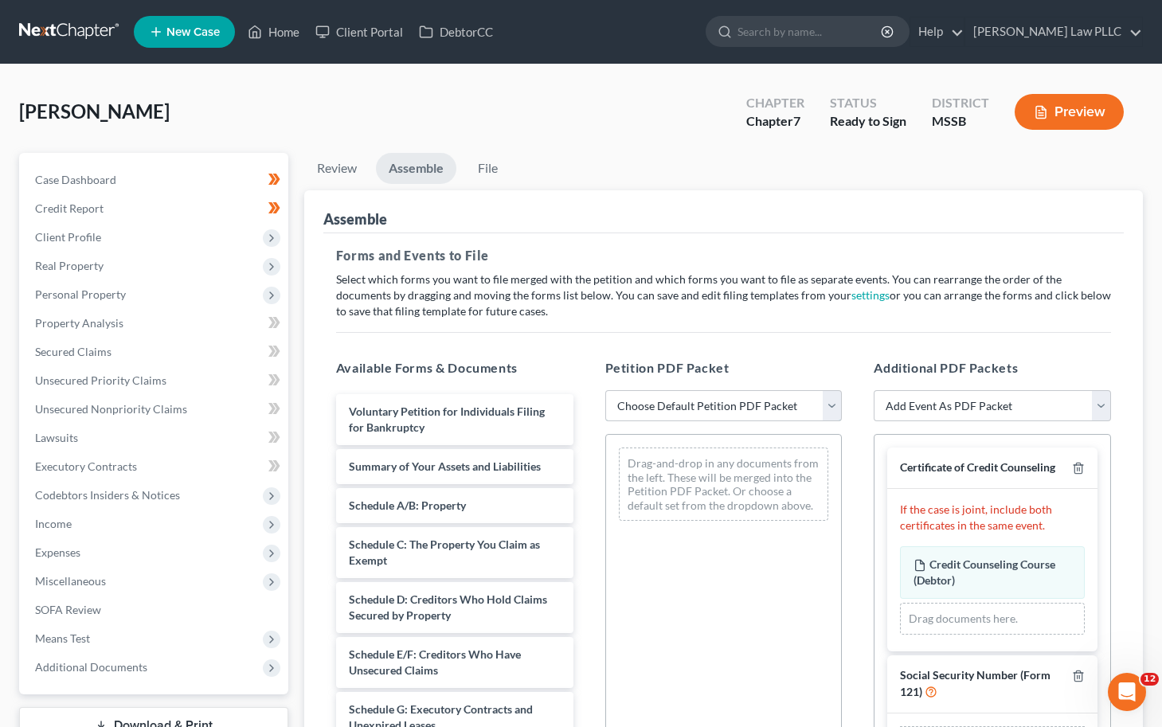
click at [829, 406] on select "Choose Default Petition PDF Packet Emergency Filing (Voluntary Petition and Cre…" at bounding box center [723, 406] width 237 height 32
click at [605, 390] on select "Choose Default Petition PDF Packet Emergency Filing (Voluntary Petition and Cre…" at bounding box center [723, 406] width 237 height 32
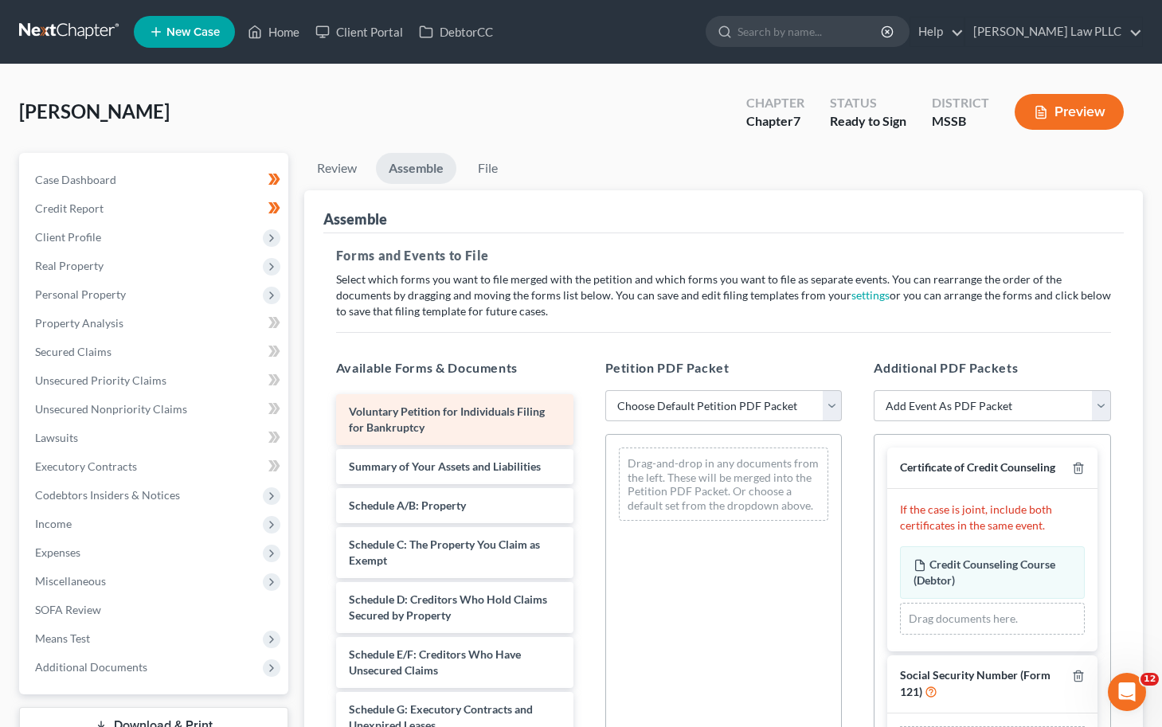
click at [436, 416] on span "Voluntary Petition for Individuals Filing for Bankruptcy" at bounding box center [447, 418] width 196 height 29
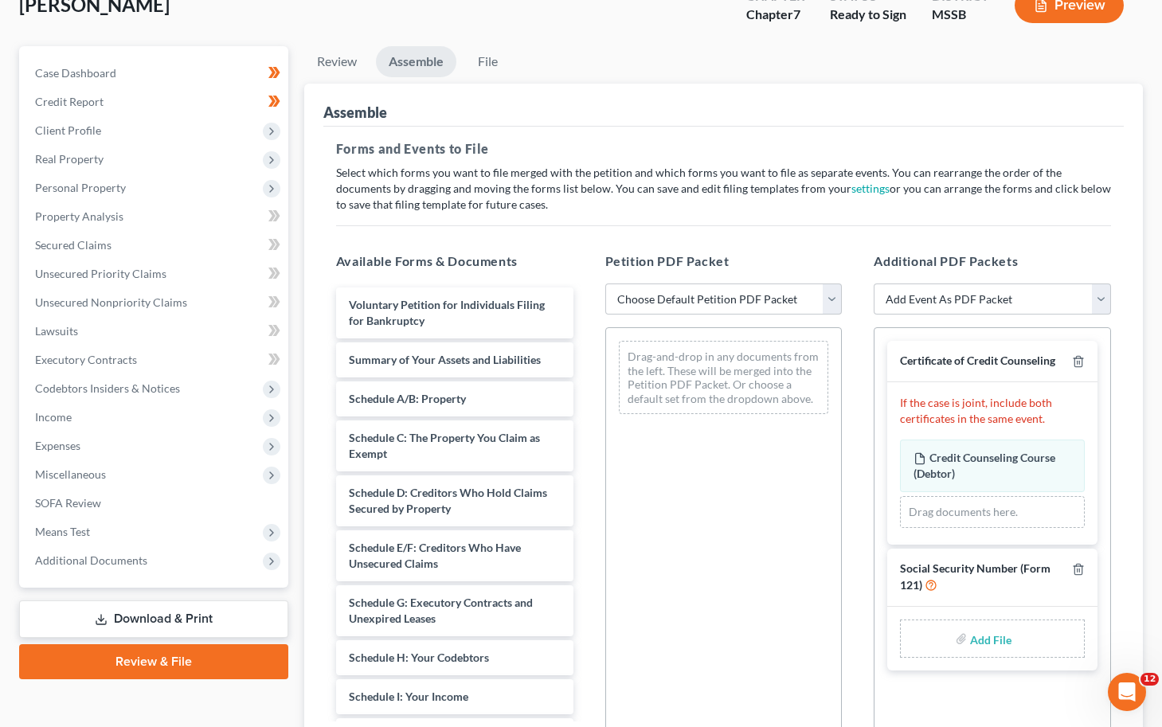
scroll to position [119, 0]
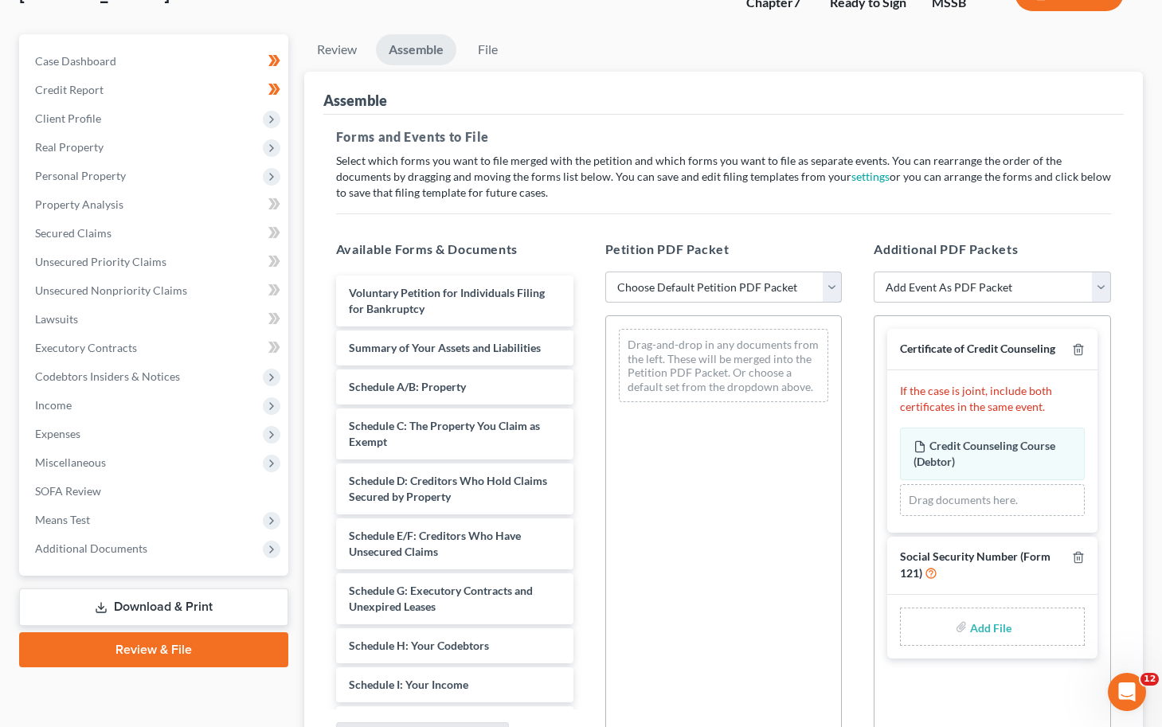
click at [824, 293] on select "Choose Default Petition PDF Packet Emergency Filing (Voluntary Petition and Cre…" at bounding box center [723, 288] width 237 height 32
click at [605, 272] on select "Choose Default Petition PDF Packet Emergency Filing (Voluntary Petition and Cre…" at bounding box center [723, 288] width 237 height 32
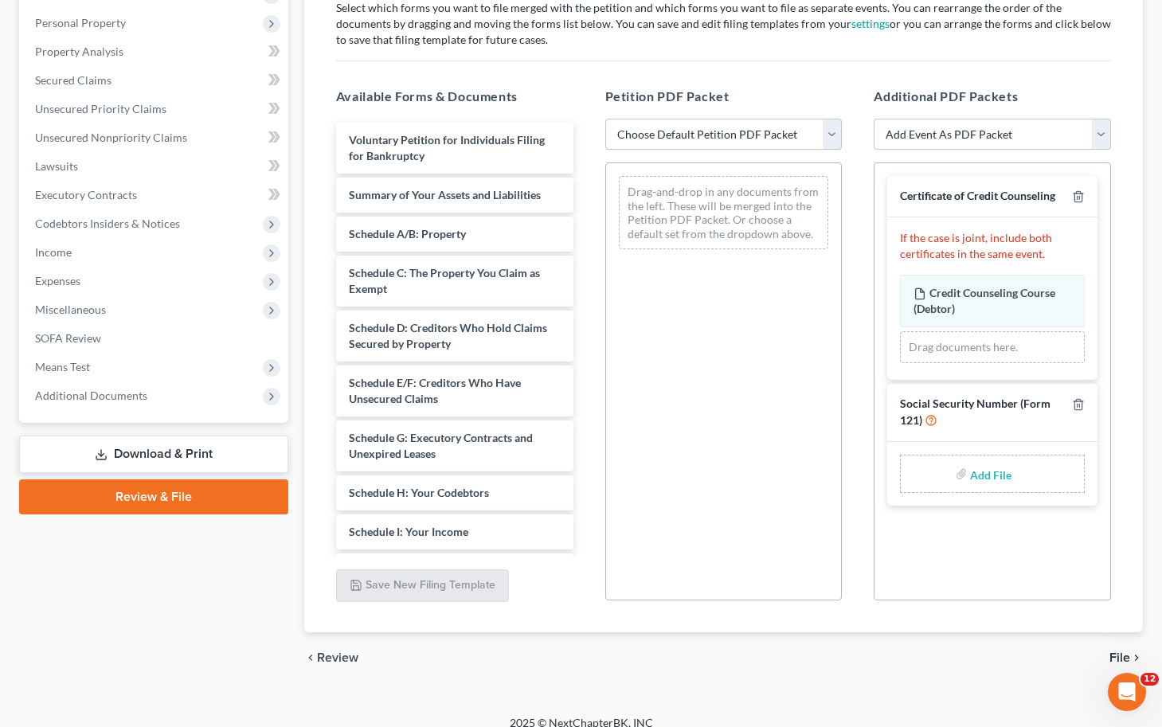
scroll to position [275, 0]
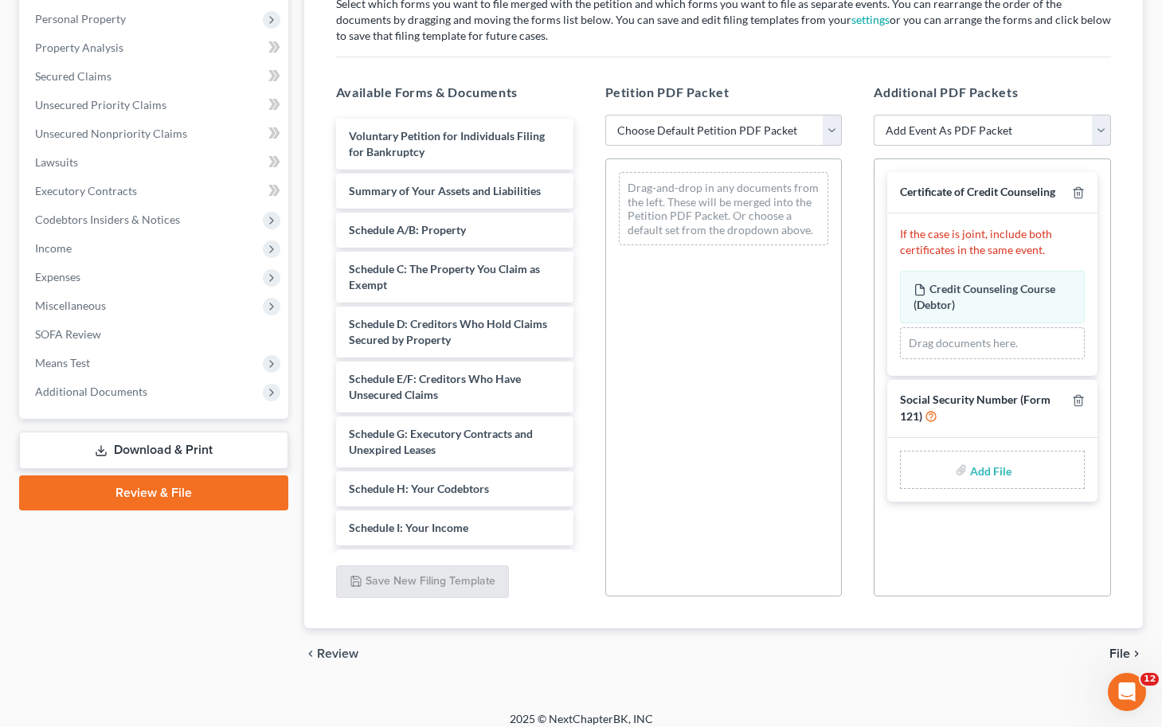
click at [926, 128] on select "Add Event As PDF Packet 20 Largest Unsecured Creditors Balance Sheet Cash Flow …" at bounding box center [991, 131] width 237 height 32
click at [873, 115] on select "Add Event As PDF Packet 20 Largest Unsecured Creditors Balance Sheet Cash Flow …" at bounding box center [991, 131] width 237 height 32
click at [926, 474] on input "file" at bounding box center [989, 469] width 38 height 29
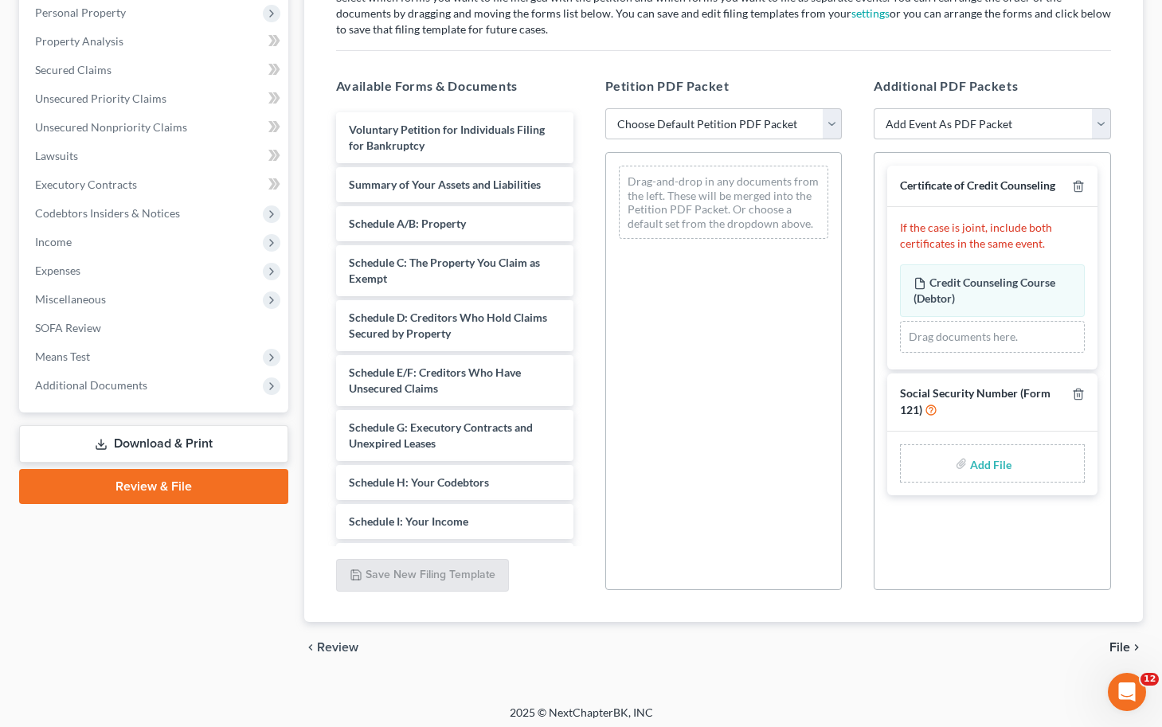
scroll to position [287, 0]
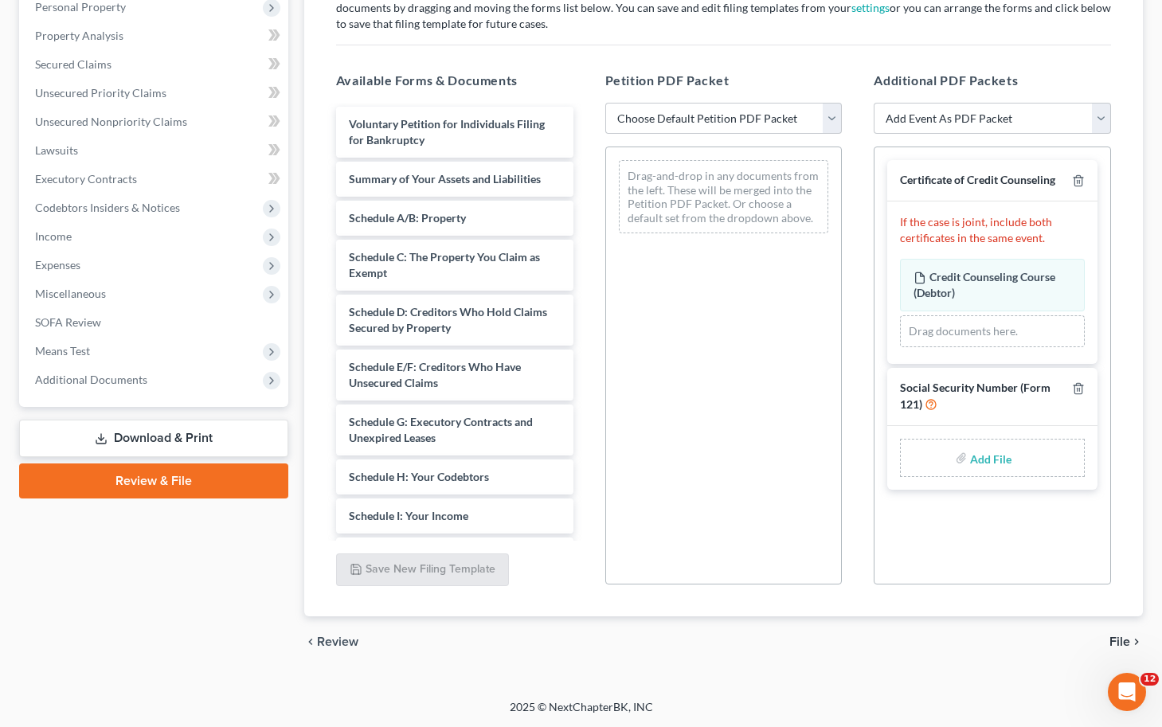
click at [926, 639] on span "File" at bounding box center [1119, 641] width 21 height 13
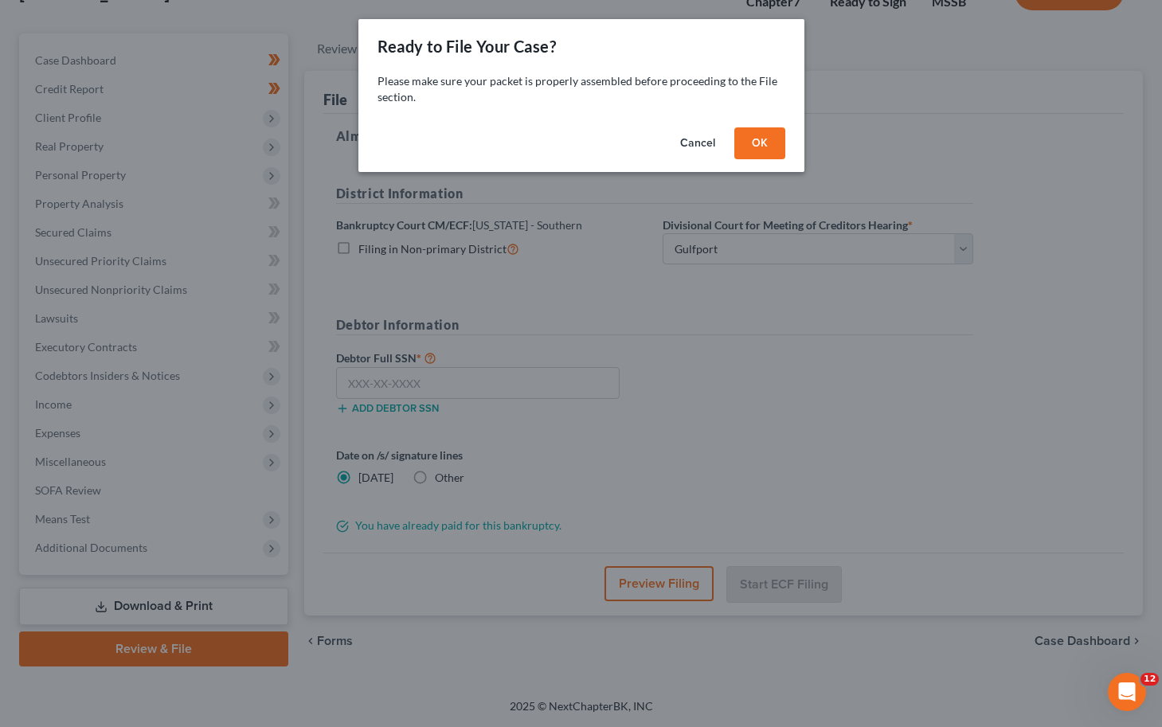
scroll to position [119, 0]
click at [751, 144] on button "OK" at bounding box center [759, 143] width 51 height 32
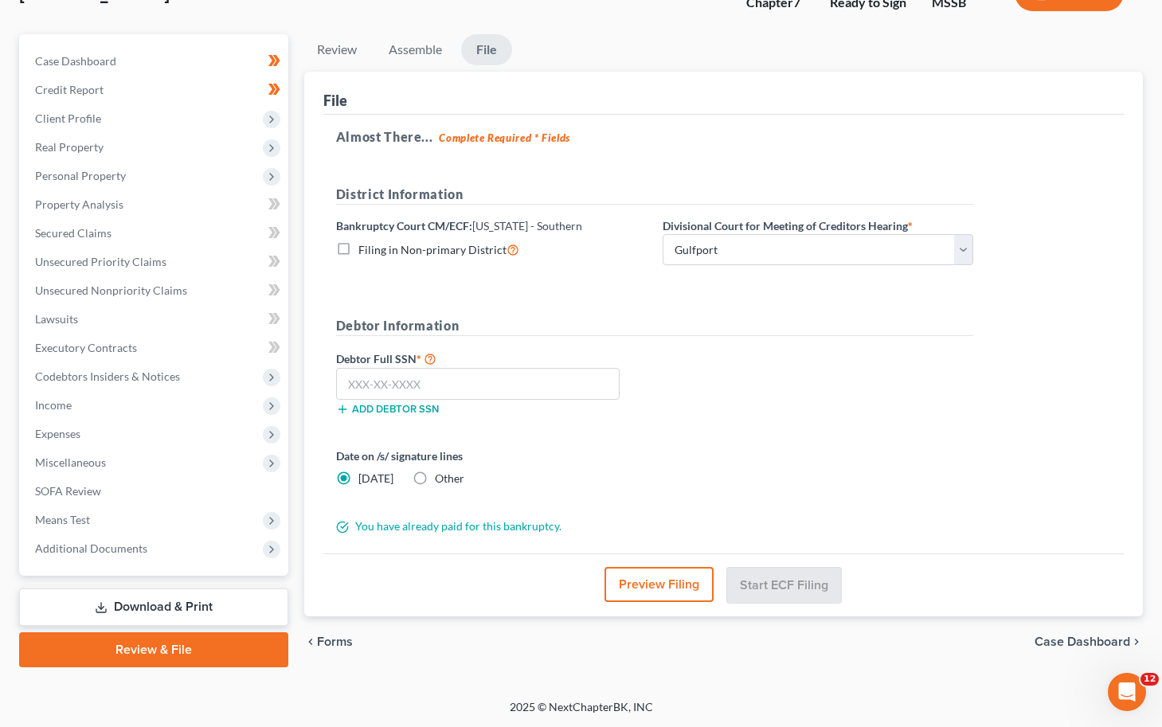
click at [647, 586] on button "Preview Filing" at bounding box center [658, 584] width 109 height 35
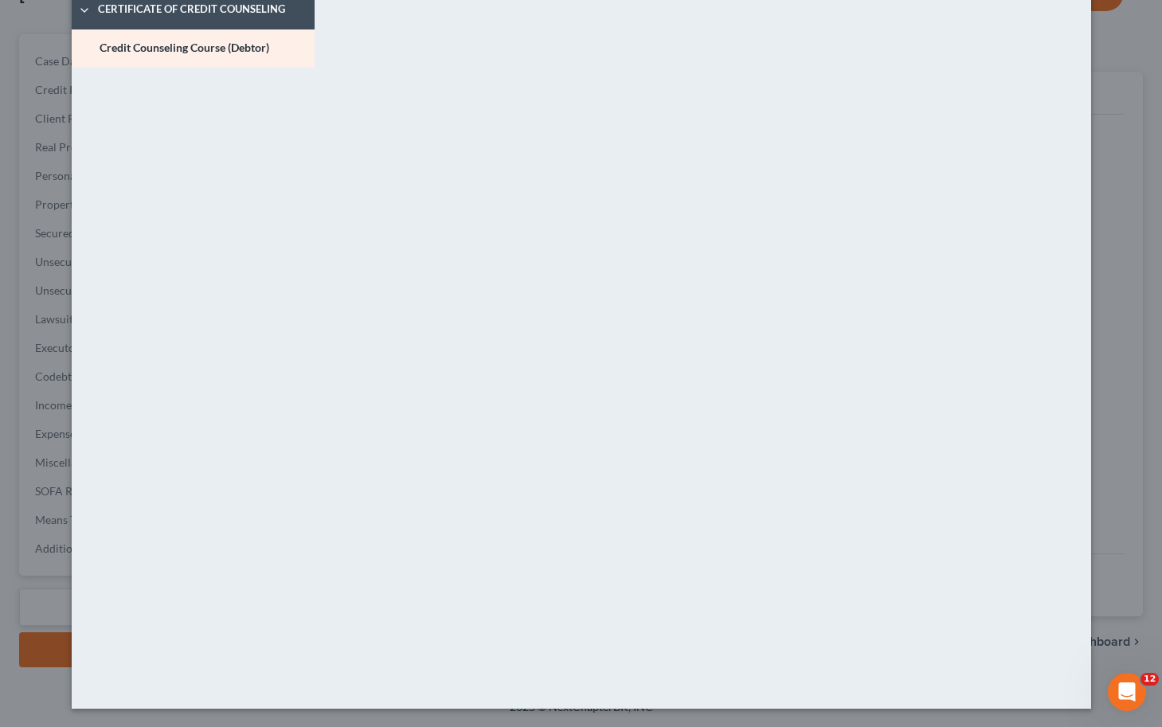
scroll to position [0, 0]
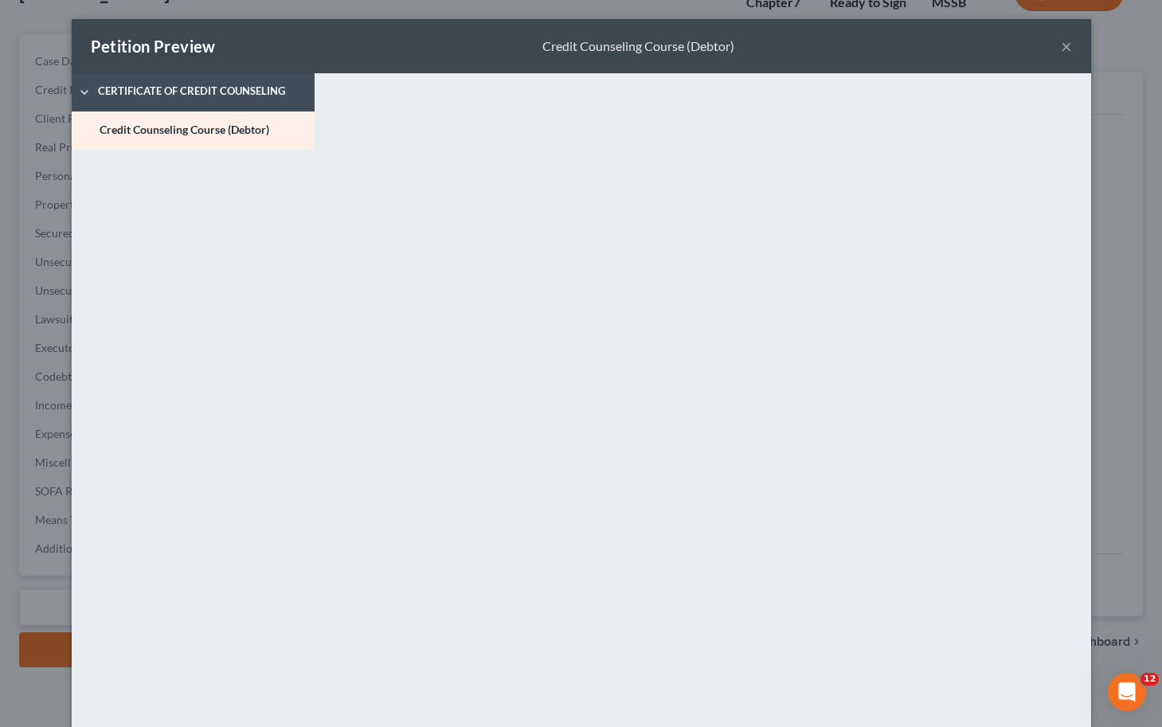
click at [926, 43] on button "×" at bounding box center [1066, 46] width 11 height 19
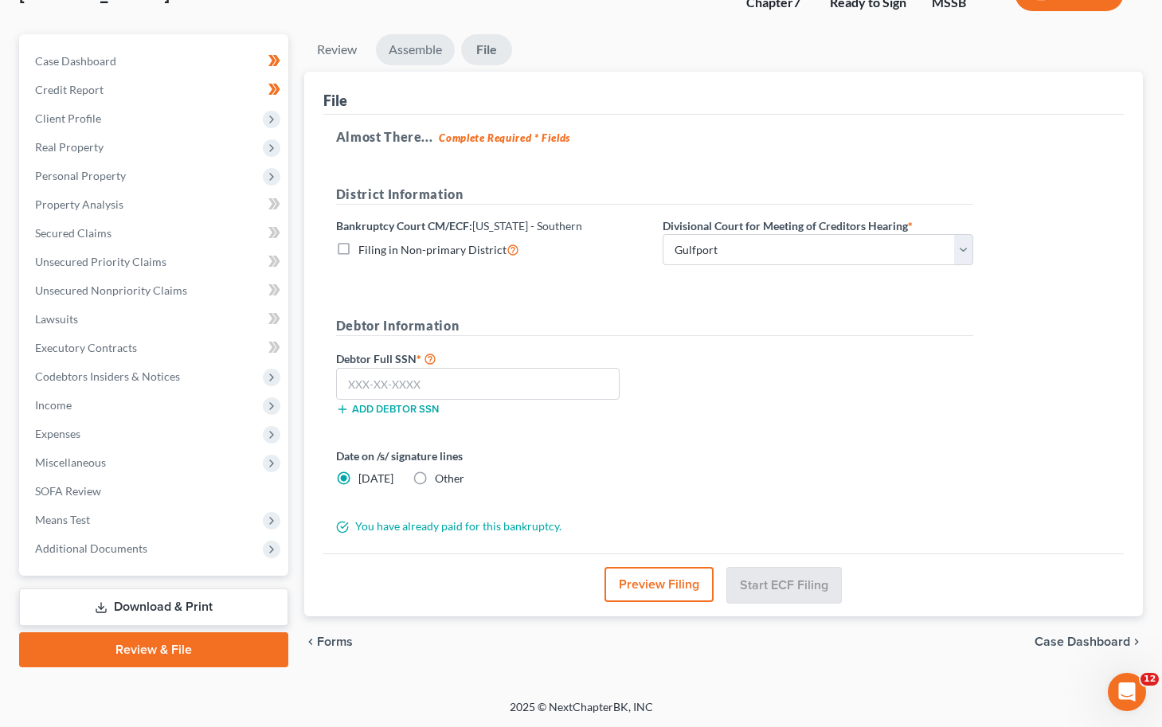
click at [413, 49] on link "Assemble" at bounding box center [415, 49] width 79 height 31
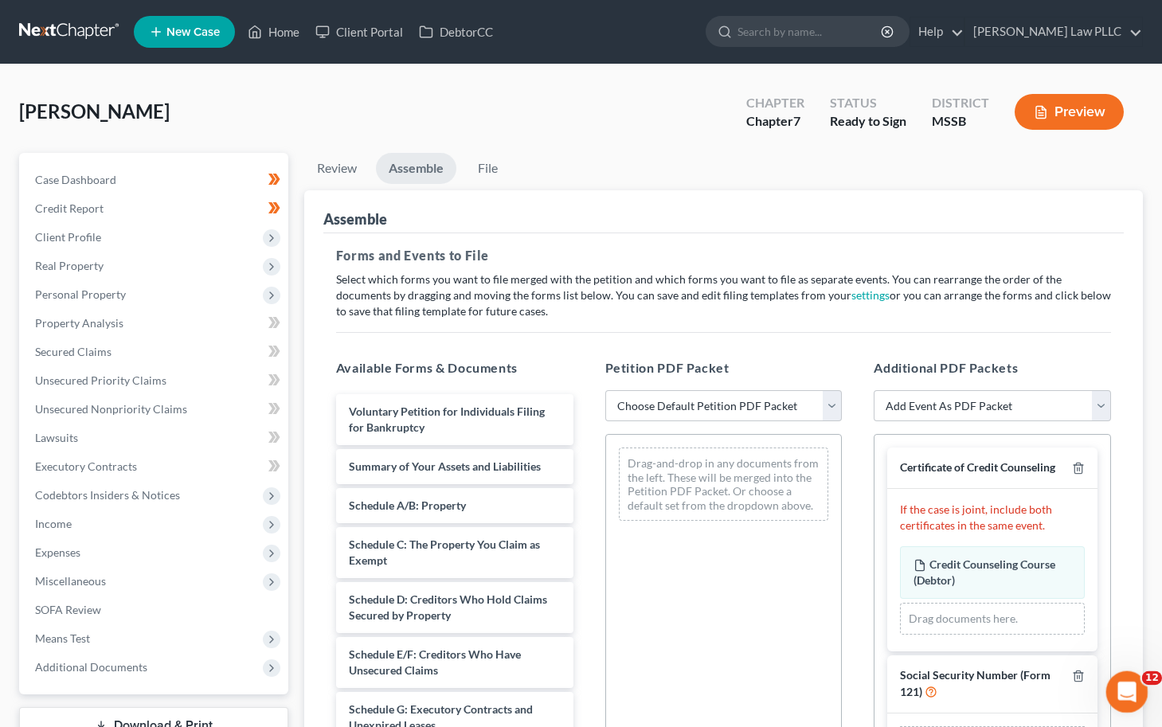
click at [926, 698] on icon "Open Intercom Messenger" at bounding box center [1124, 690] width 26 height 26
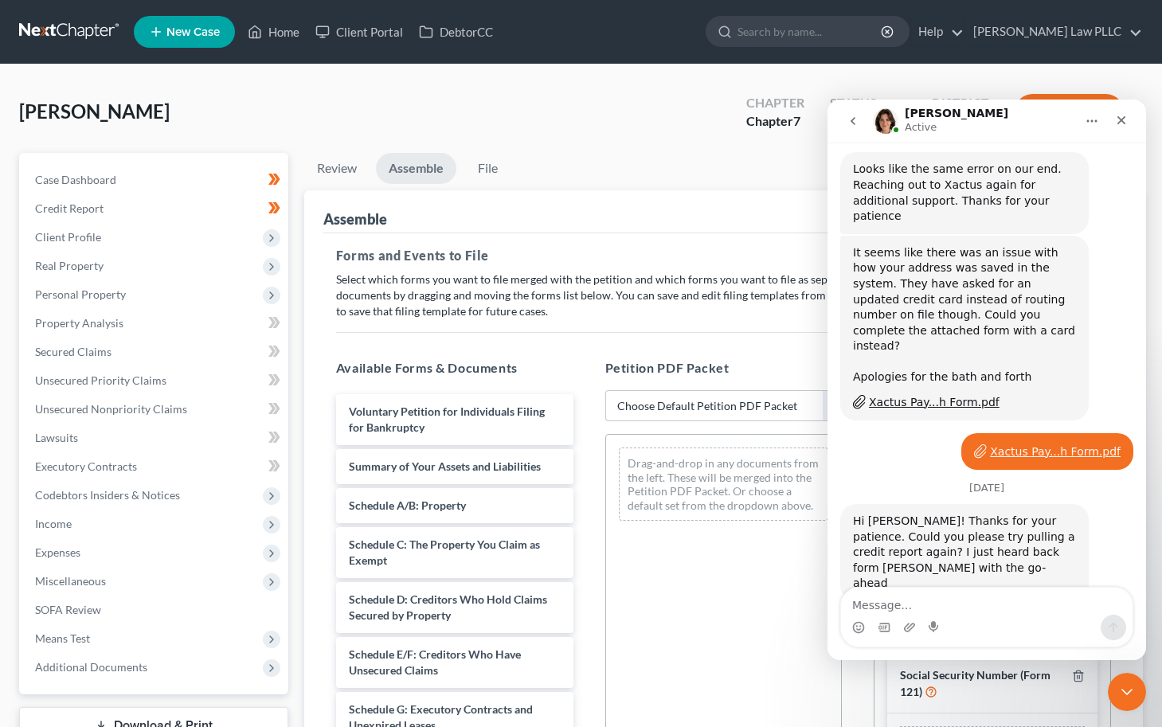
scroll to position [1239, 0]
click at [275, 34] on link "Home" at bounding box center [274, 32] width 68 height 29
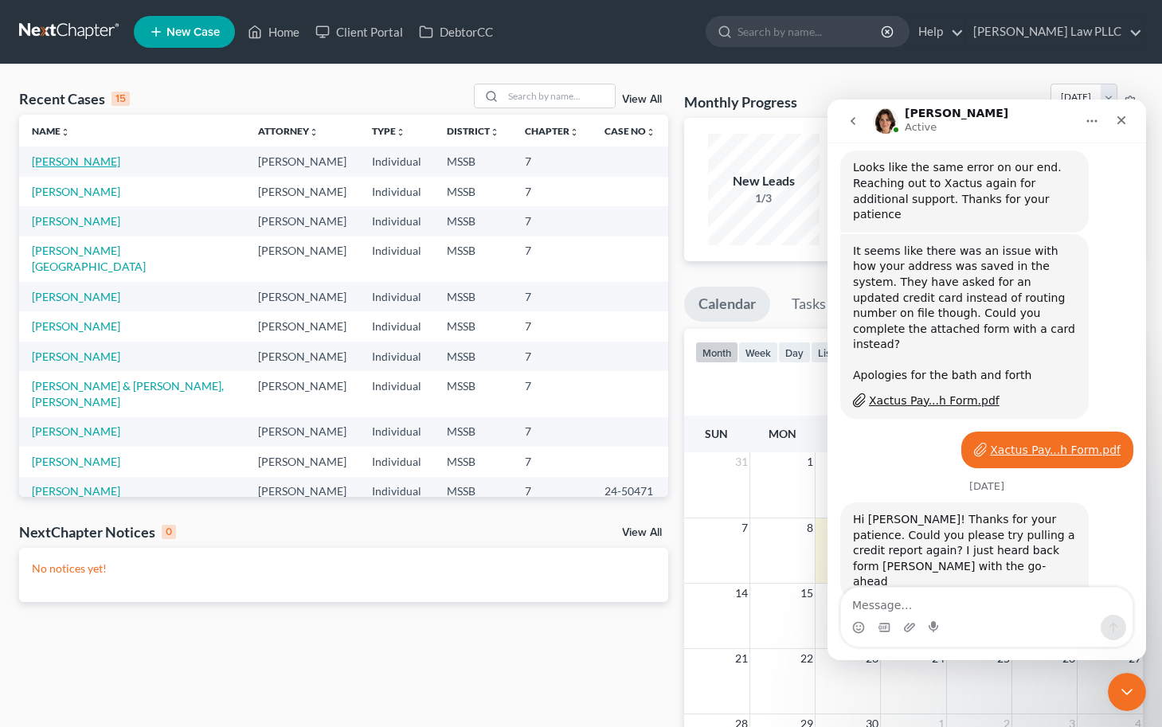
click at [88, 162] on link "[PERSON_NAME]" at bounding box center [76, 161] width 88 height 14
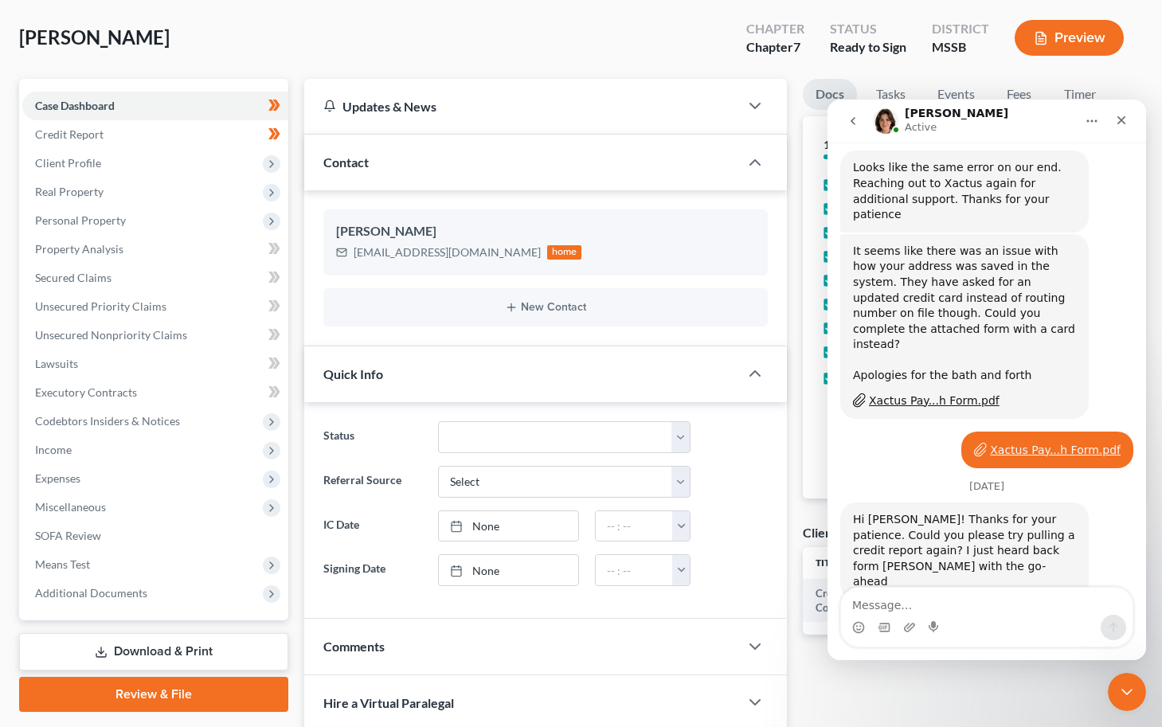
scroll to position [84, 0]
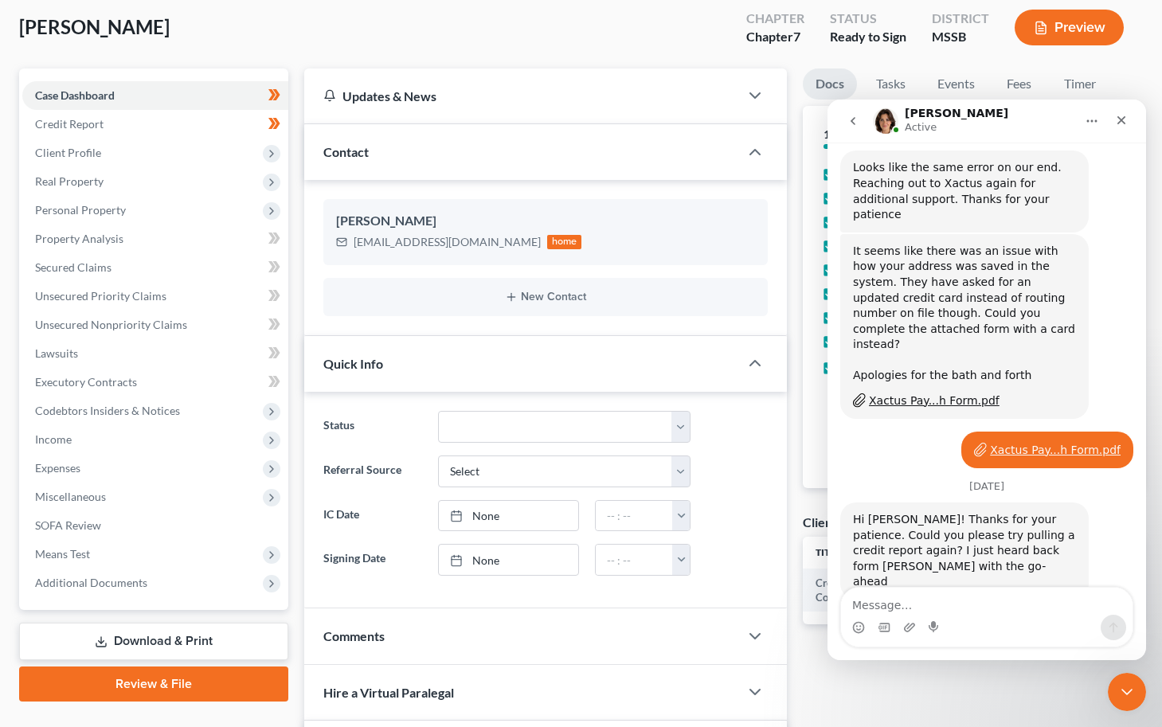
click at [150, 686] on link "Review & File" at bounding box center [153, 683] width 269 height 35
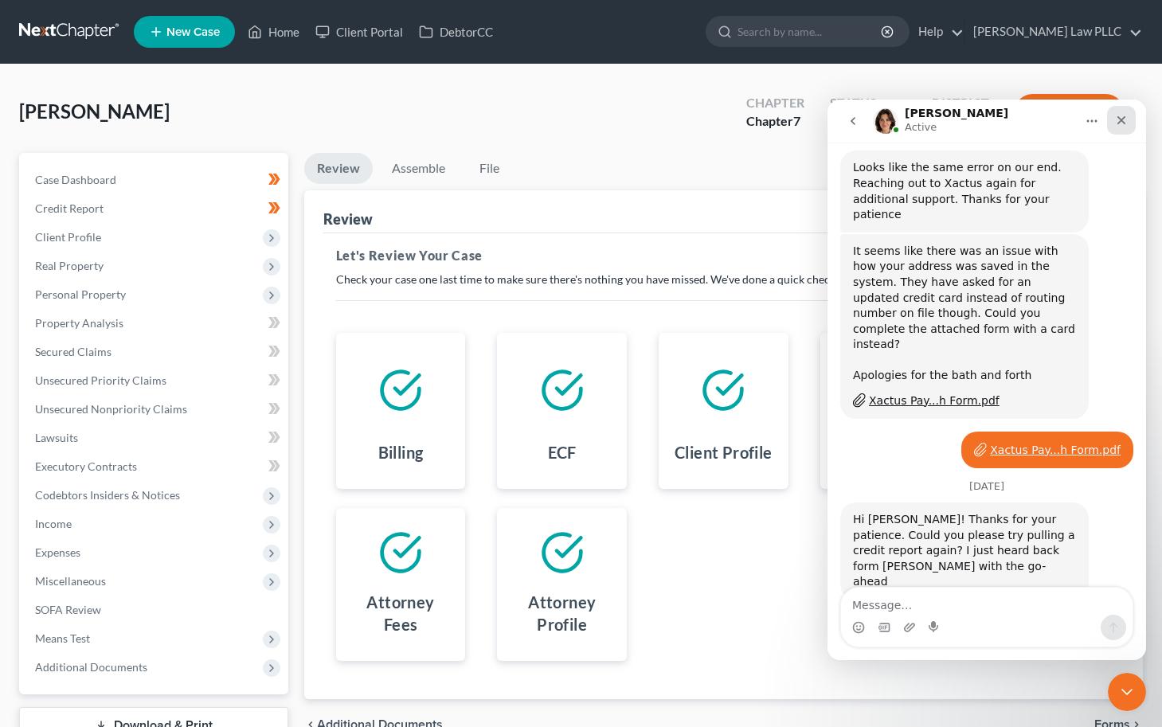
click at [926, 116] on icon "Close" at bounding box center [1121, 120] width 13 height 13
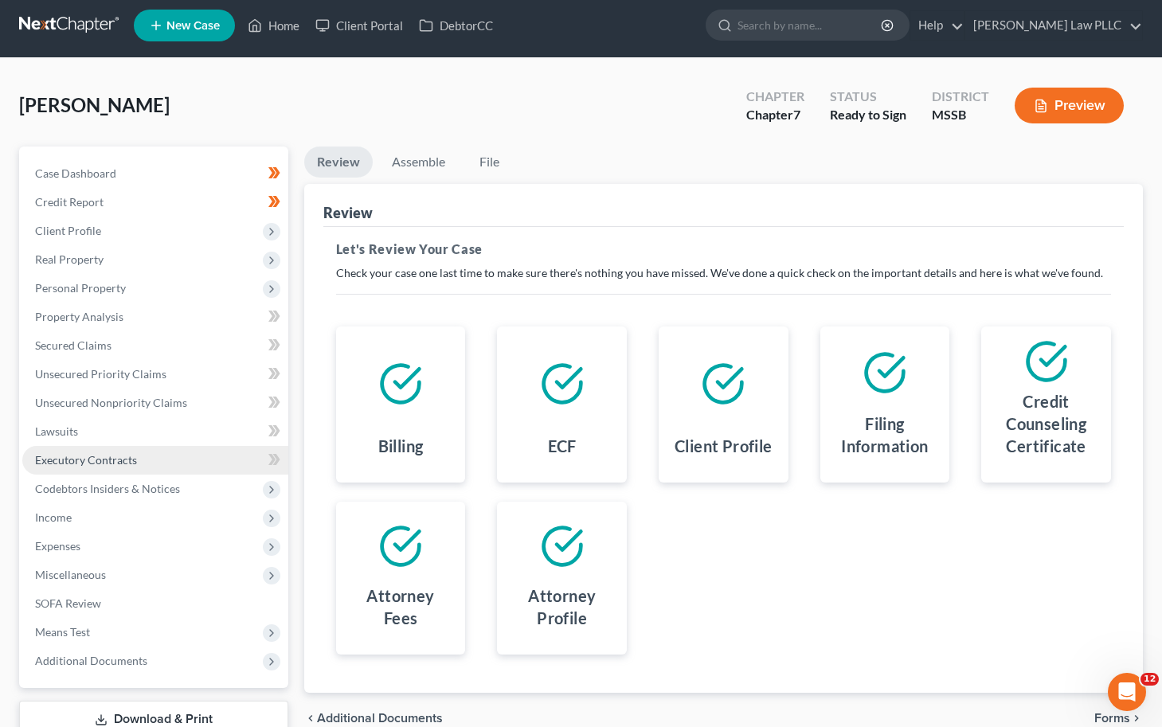
scroll to position [118, 0]
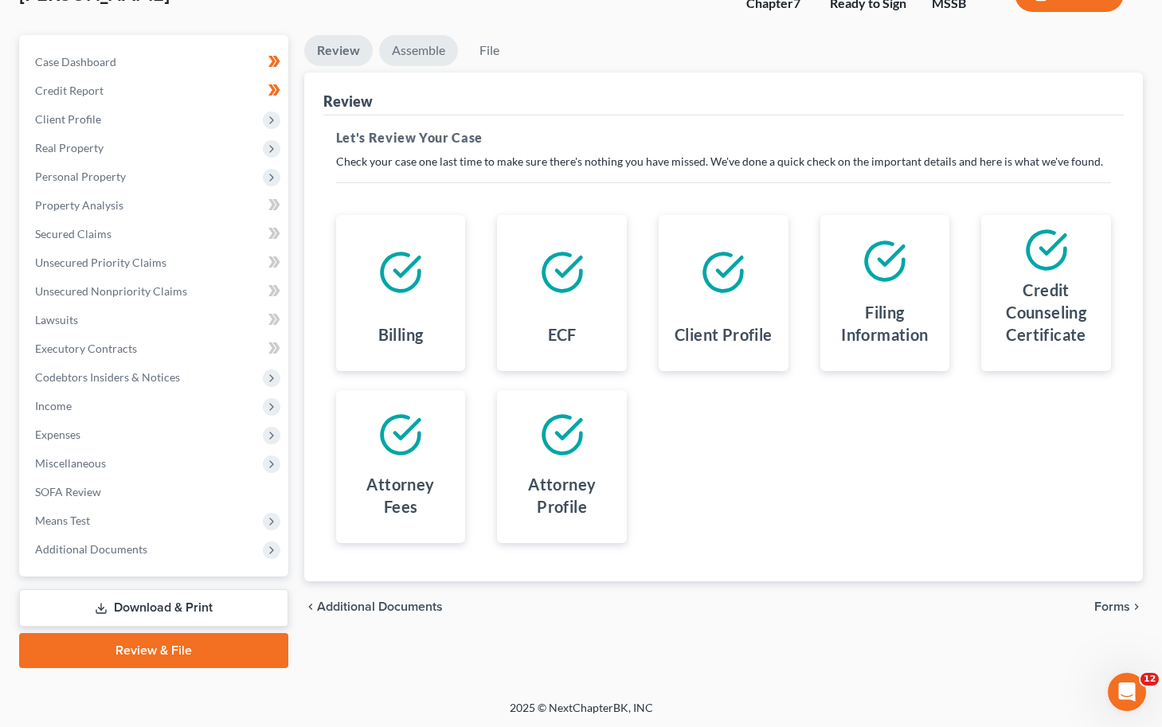
click at [408, 46] on link "Assemble" at bounding box center [418, 50] width 79 height 31
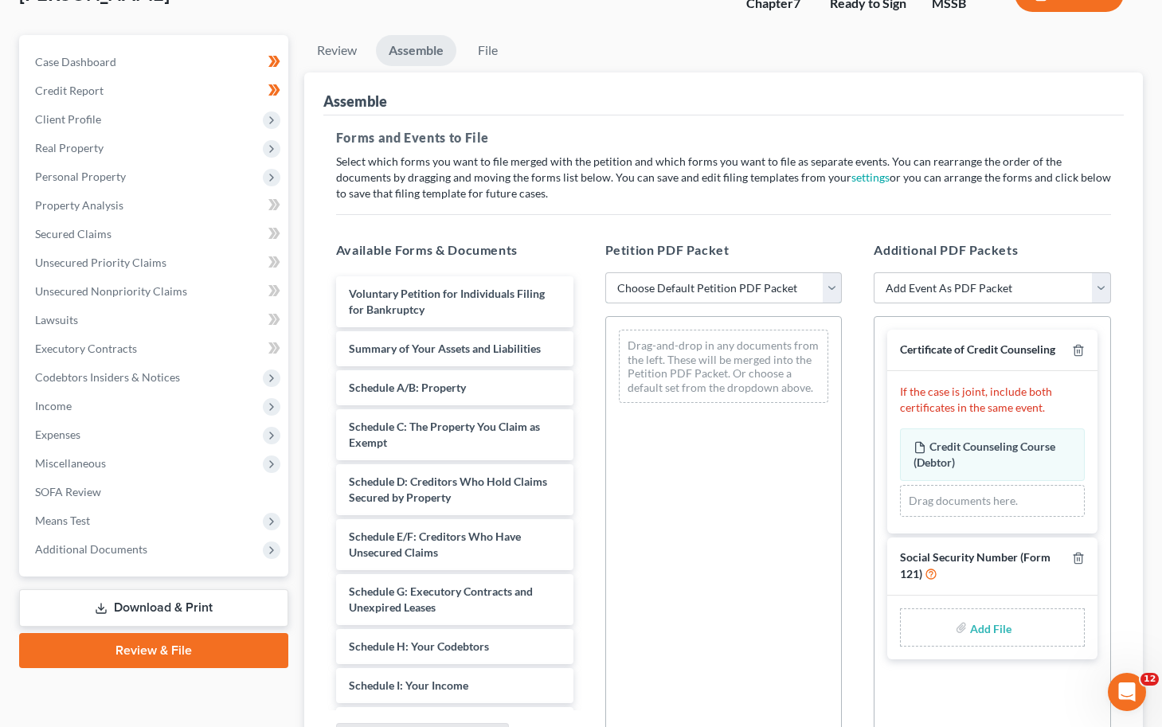
click at [833, 285] on select "Choose Default Petition PDF Packet Emergency Filing (Voluntary Petition and Cre…" at bounding box center [723, 288] width 237 height 32
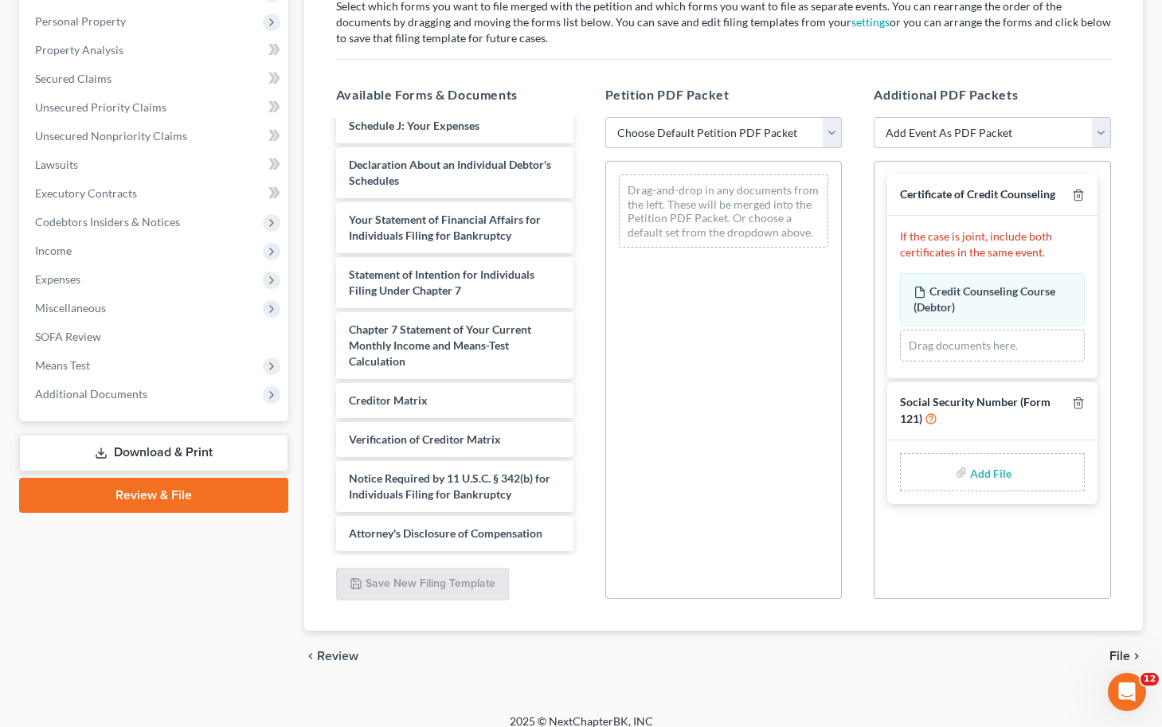
scroll to position [287, 0]
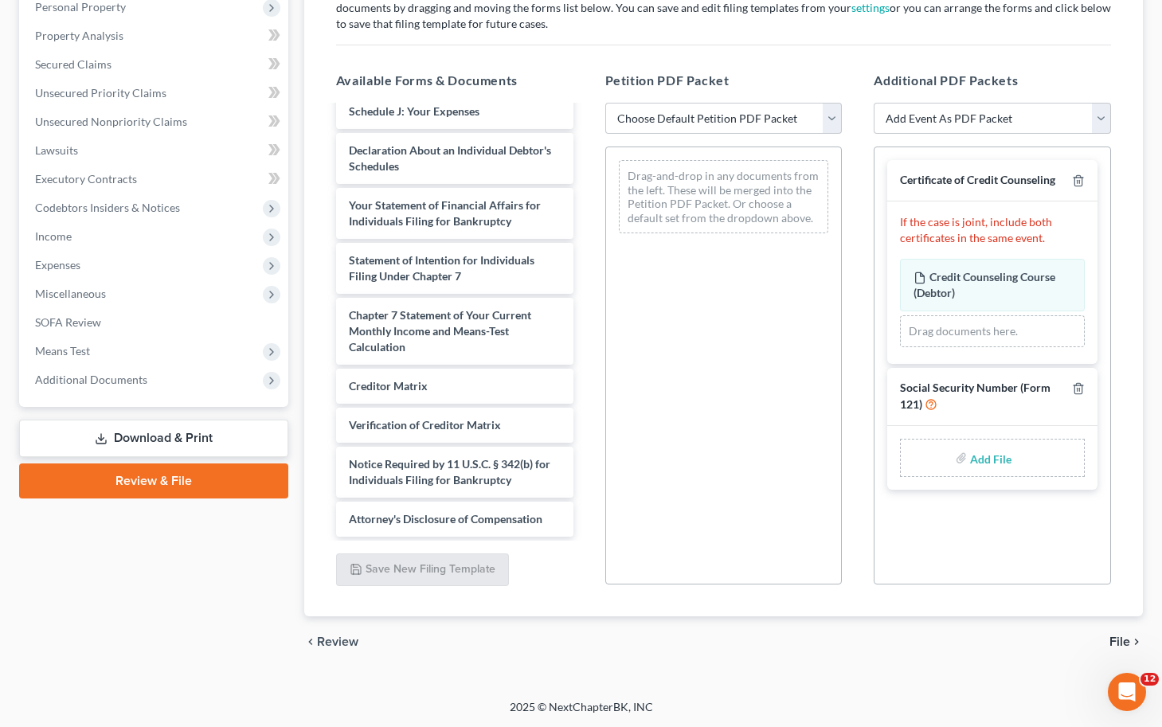
drag, startPoint x: 1037, startPoint y: 393, endPoint x: 960, endPoint y: 379, distance: 78.4
click at [926, 386] on div "Social Security Number (Form 121)" at bounding box center [983, 397] width 166 height 32
drag, startPoint x: 960, startPoint y: 379, endPoint x: 933, endPoint y: 393, distance: 30.6
click at [926, 381] on span "Social Security Number (Form 121)" at bounding box center [975, 396] width 150 height 31
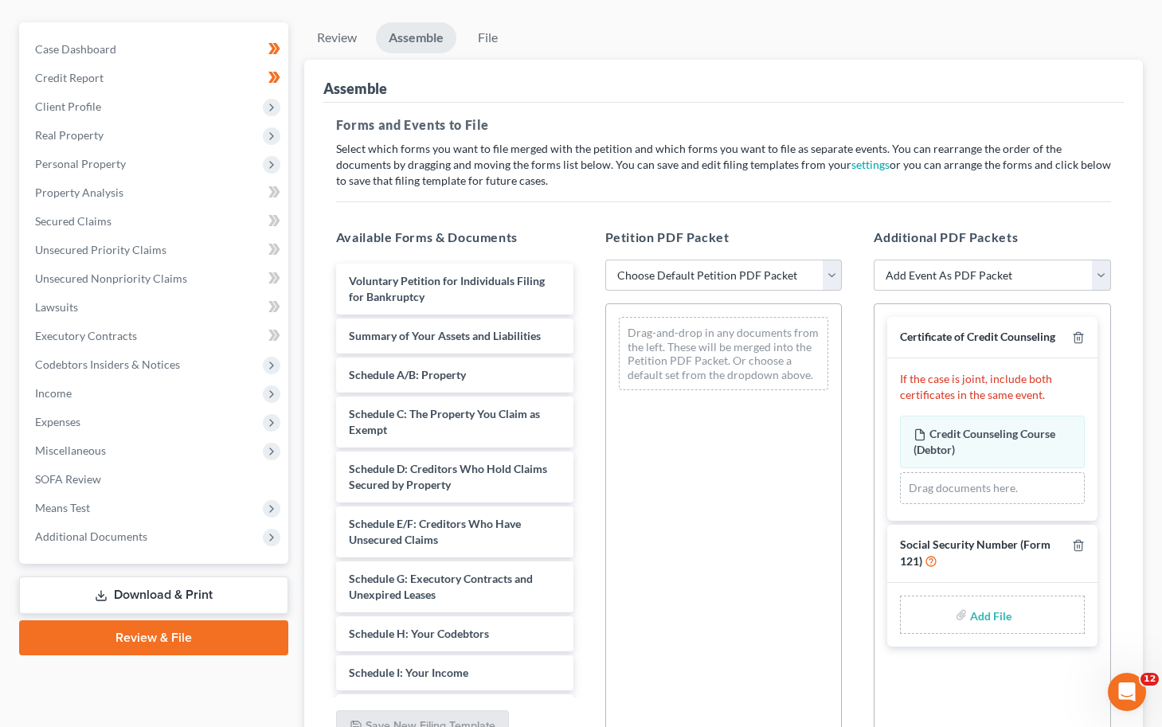
scroll to position [0, 0]
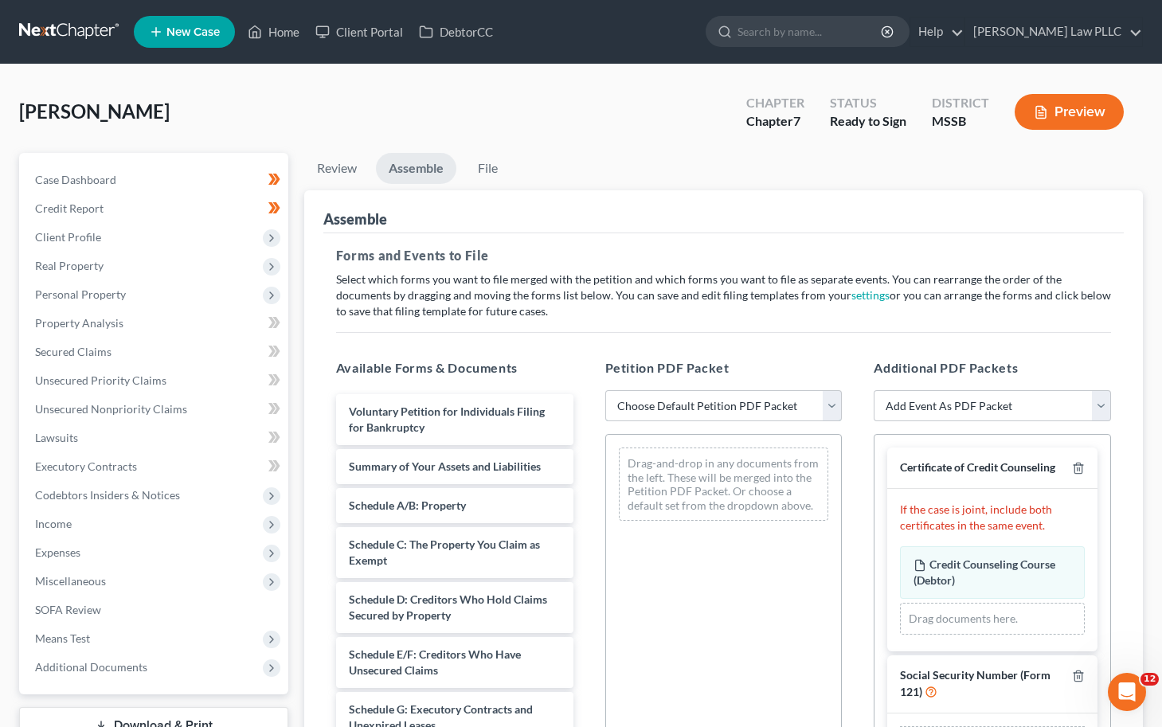
click at [832, 399] on select "Choose Default Petition PDF Packet Emergency Filing (Voluntary Petition and Cre…" at bounding box center [723, 406] width 237 height 32
select select "3"
click at [605, 390] on select "Choose Default Petition PDF Packet Emergency Filing (Voluntary Petition and Cre…" at bounding box center [723, 406] width 237 height 32
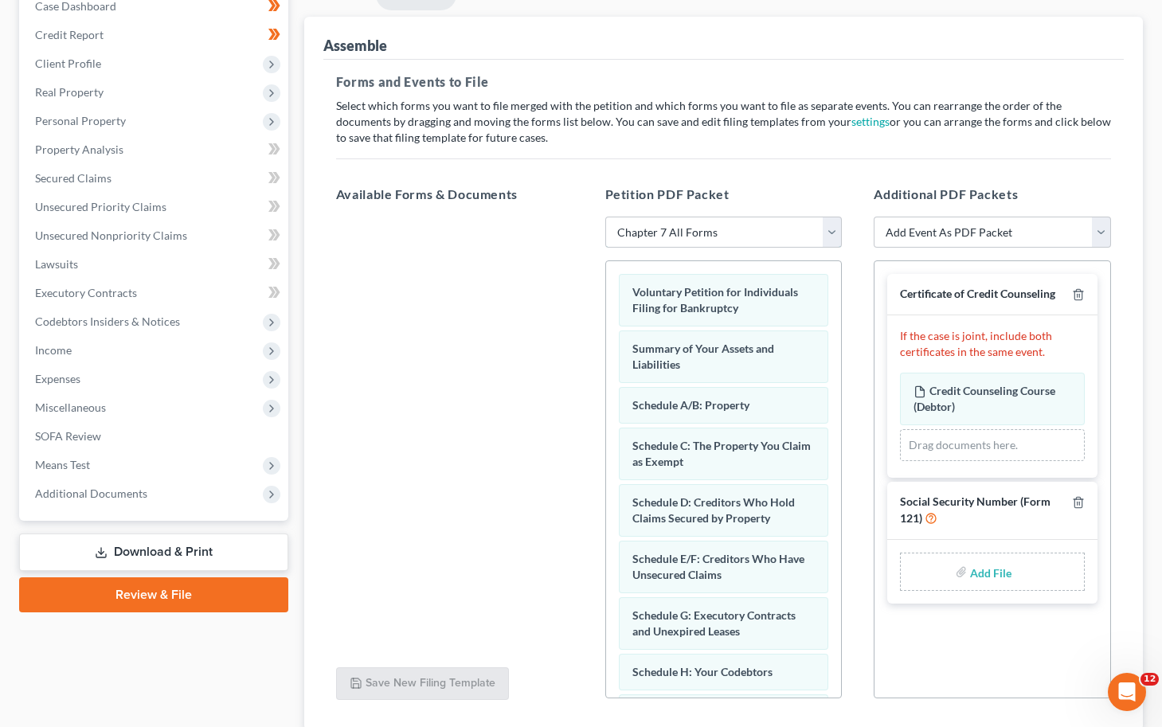
click at [815, 235] on select "Choose Default Petition PDF Packet Emergency Filing (Voluntary Petition and Cre…" at bounding box center [723, 233] width 237 height 32
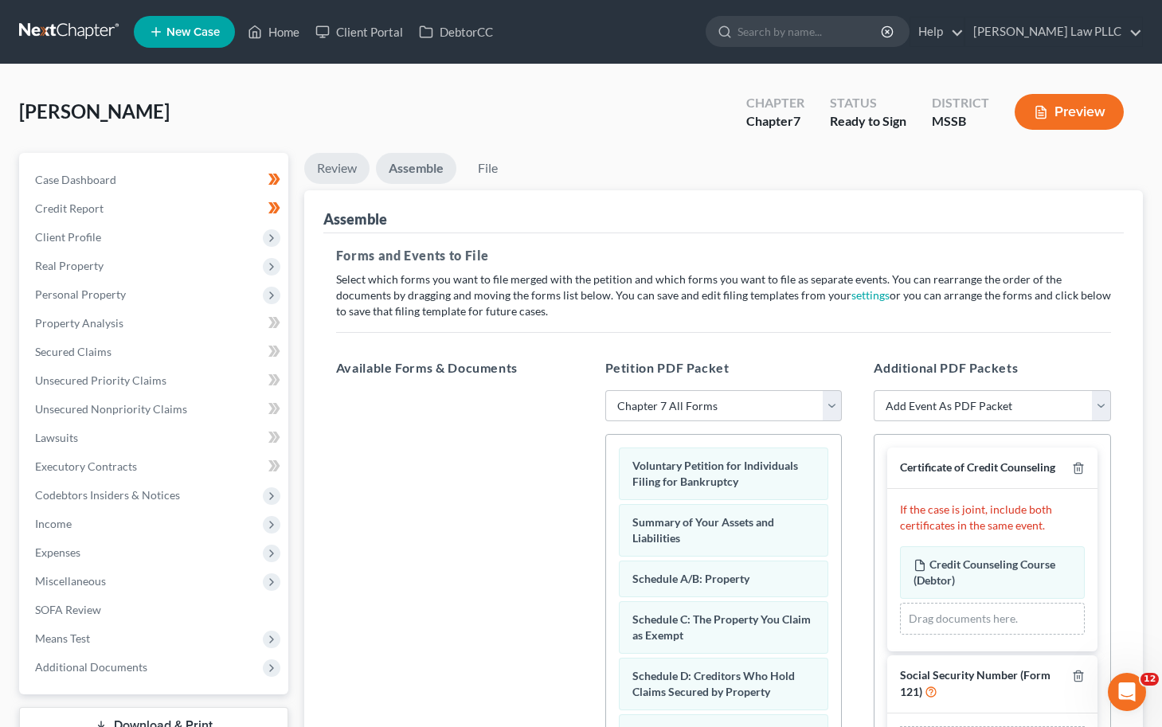
click at [346, 170] on link "Review" at bounding box center [336, 168] width 65 height 31
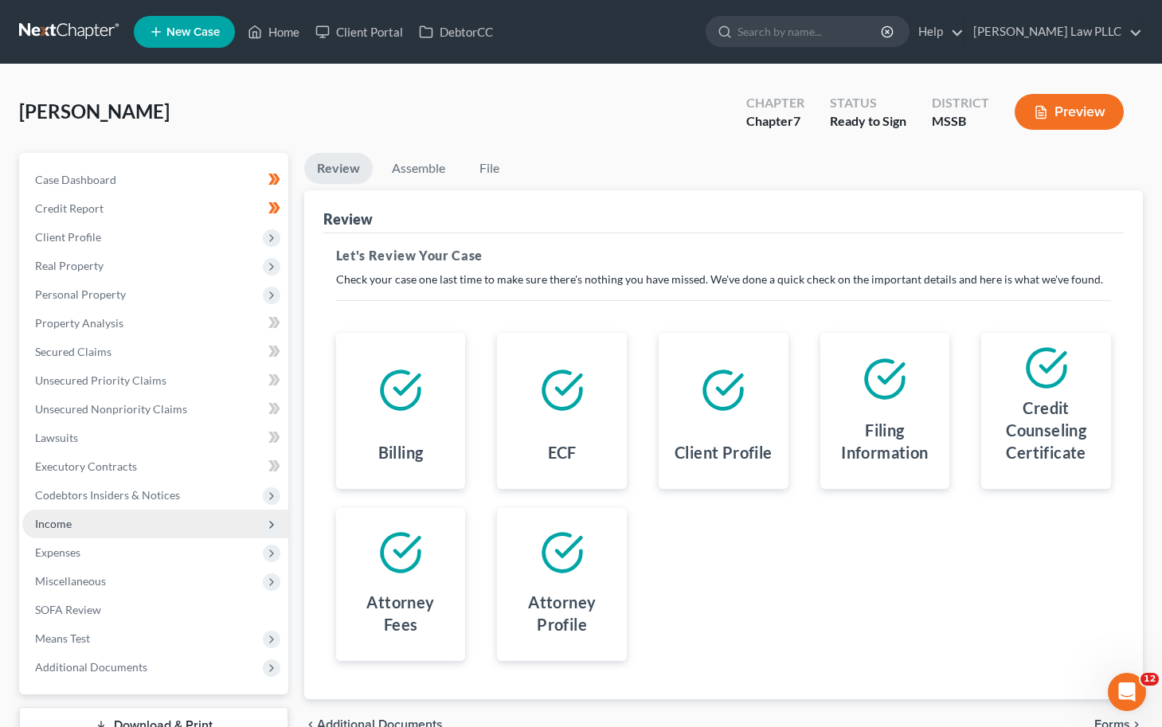
scroll to position [118, 0]
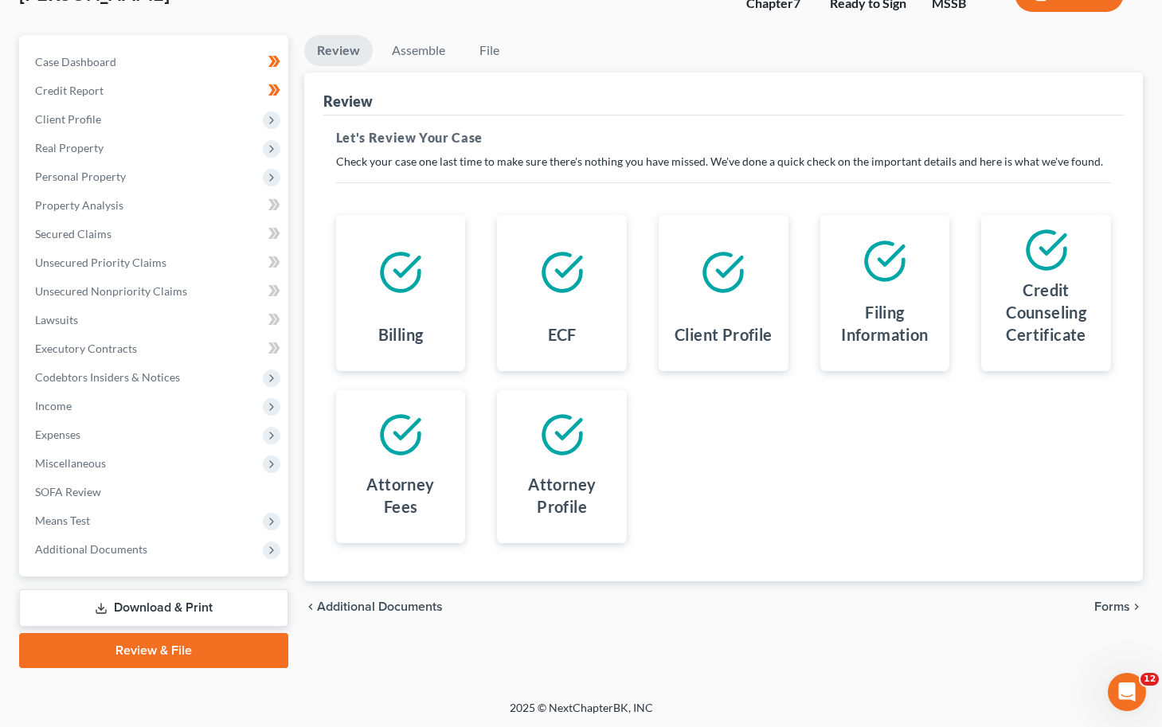
click at [154, 600] on link "Download & Print" at bounding box center [153, 607] width 269 height 37
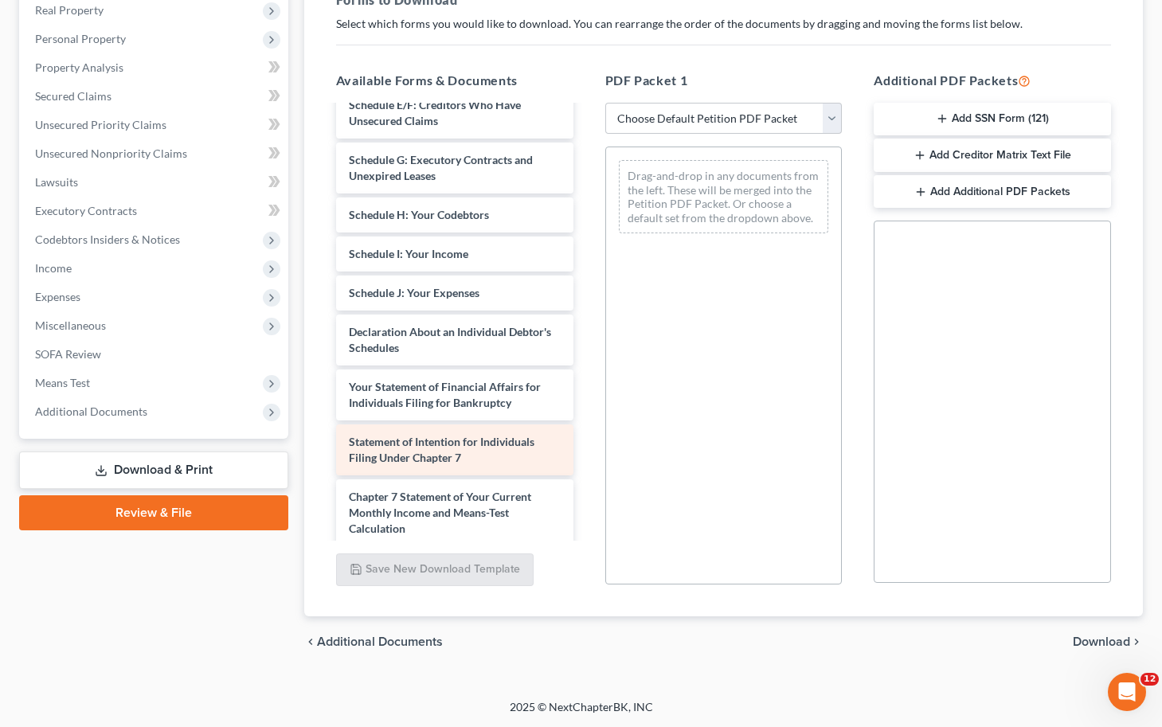
scroll to position [482, 0]
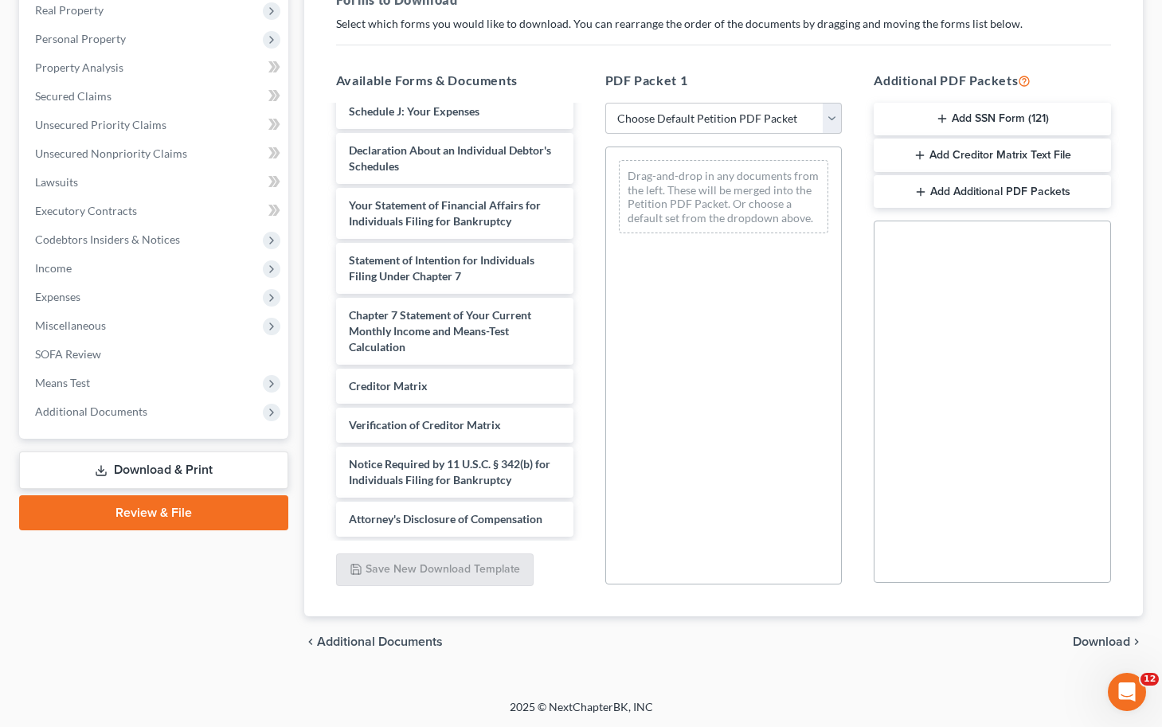
click at [926, 119] on button "Add SSN Form (121)" at bounding box center [991, 119] width 237 height 33
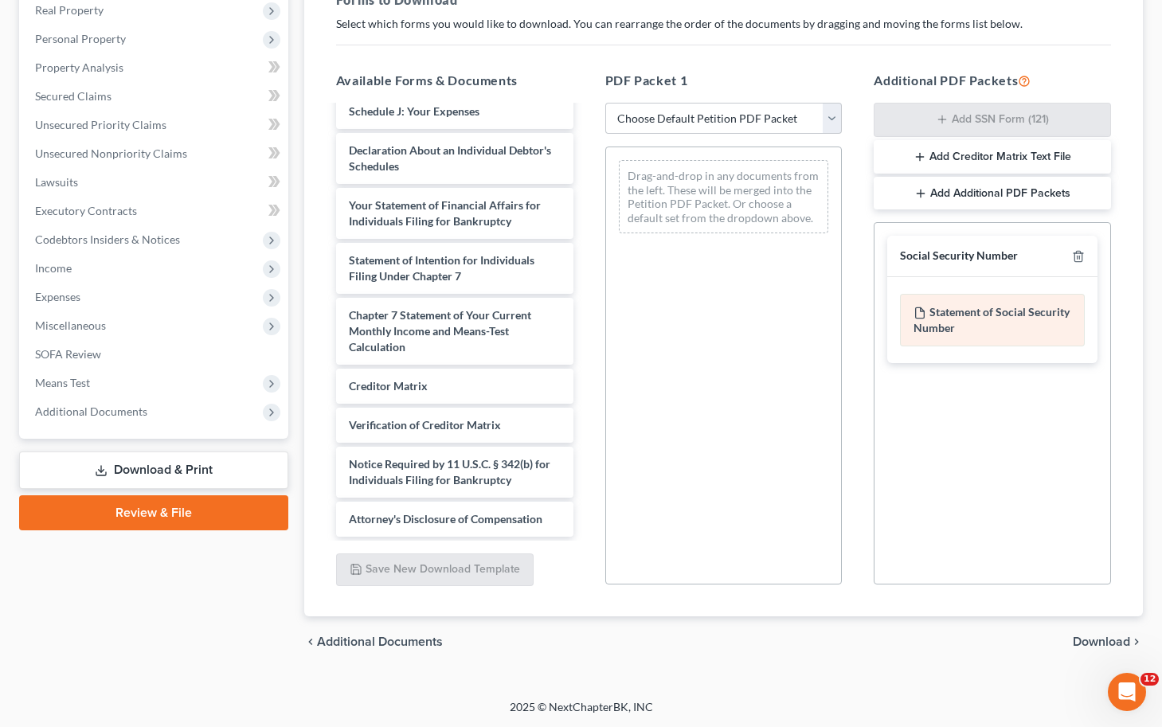
click at [926, 322] on div "Statement of Social Security Number" at bounding box center [992, 320] width 185 height 53
click at [926, 321] on div "Statement of Social Security Number" at bounding box center [992, 320] width 185 height 53
click at [926, 329] on div "Statement of Social Security Number" at bounding box center [992, 320] width 185 height 53
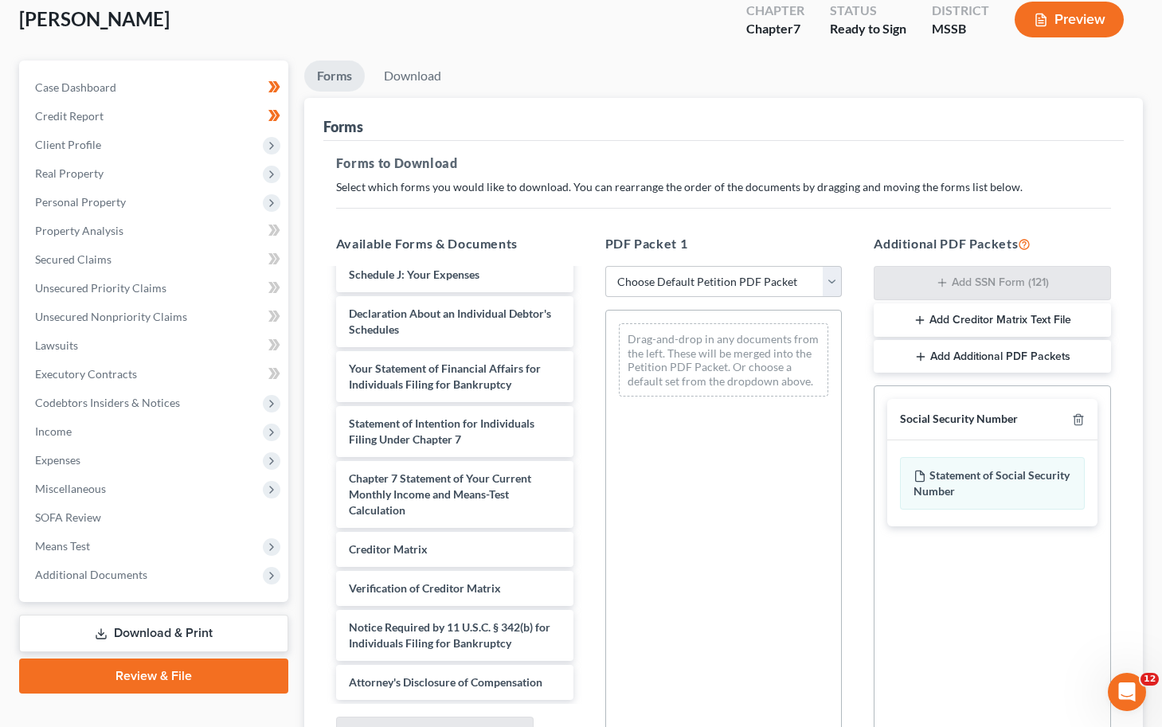
scroll to position [0, 0]
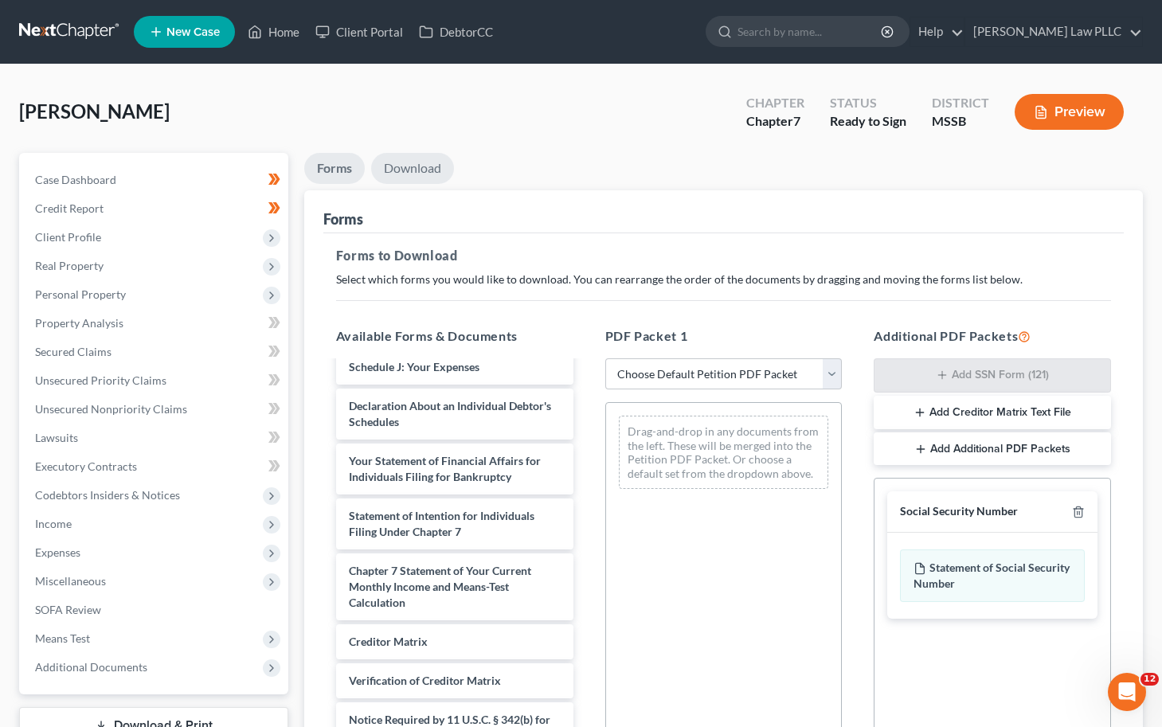
click at [415, 169] on link "Download" at bounding box center [412, 168] width 83 height 31
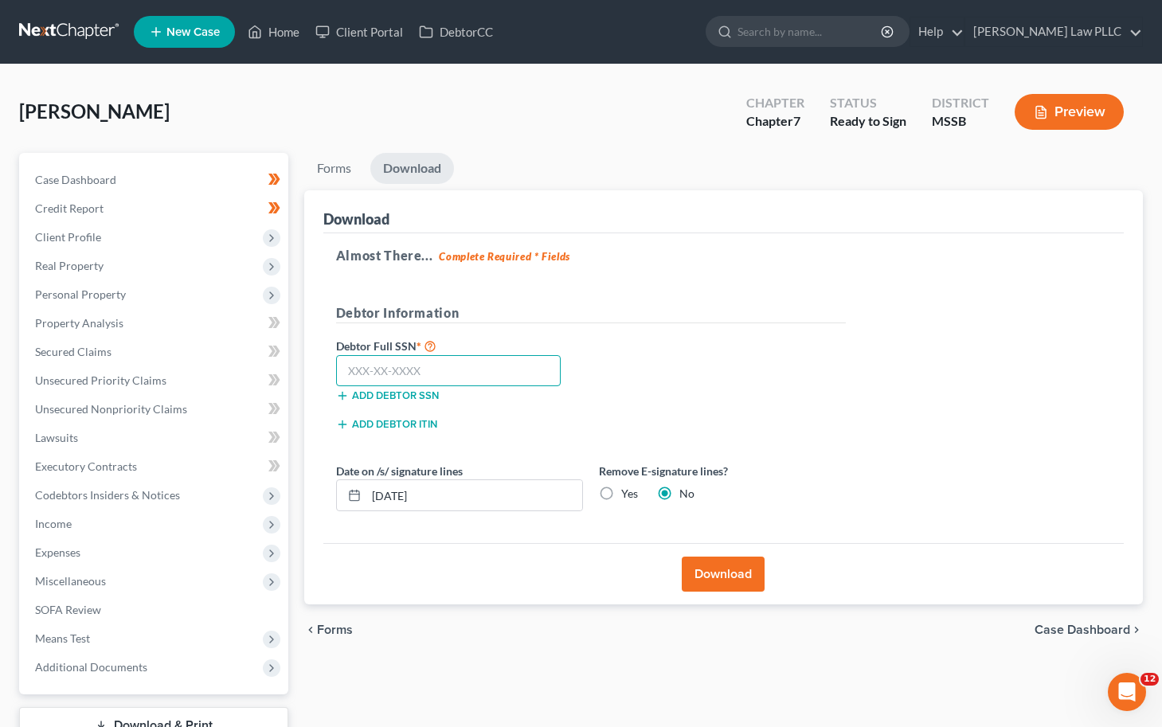
click at [373, 370] on input "text" at bounding box center [448, 371] width 225 height 32
type input "428-91-0984"
click at [706, 562] on button "Download" at bounding box center [723, 574] width 83 height 35
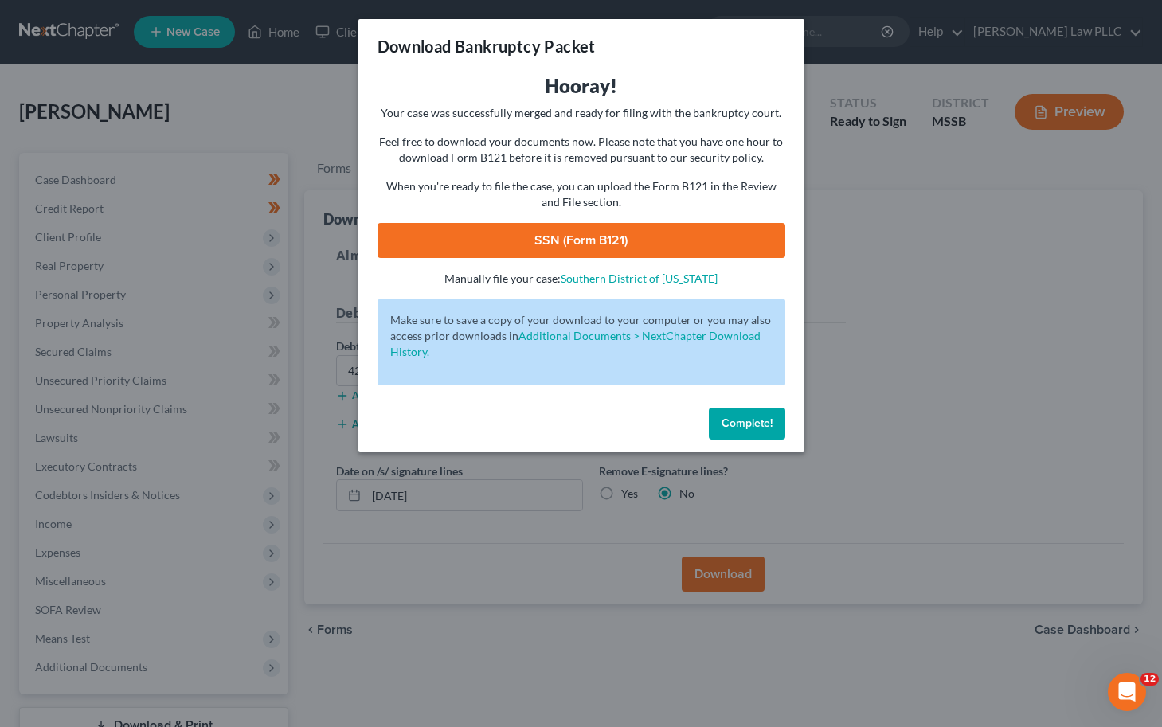
click at [620, 243] on link "SSN (Form B121)" at bounding box center [581, 240] width 408 height 35
click at [735, 424] on span "Complete!" at bounding box center [746, 423] width 51 height 14
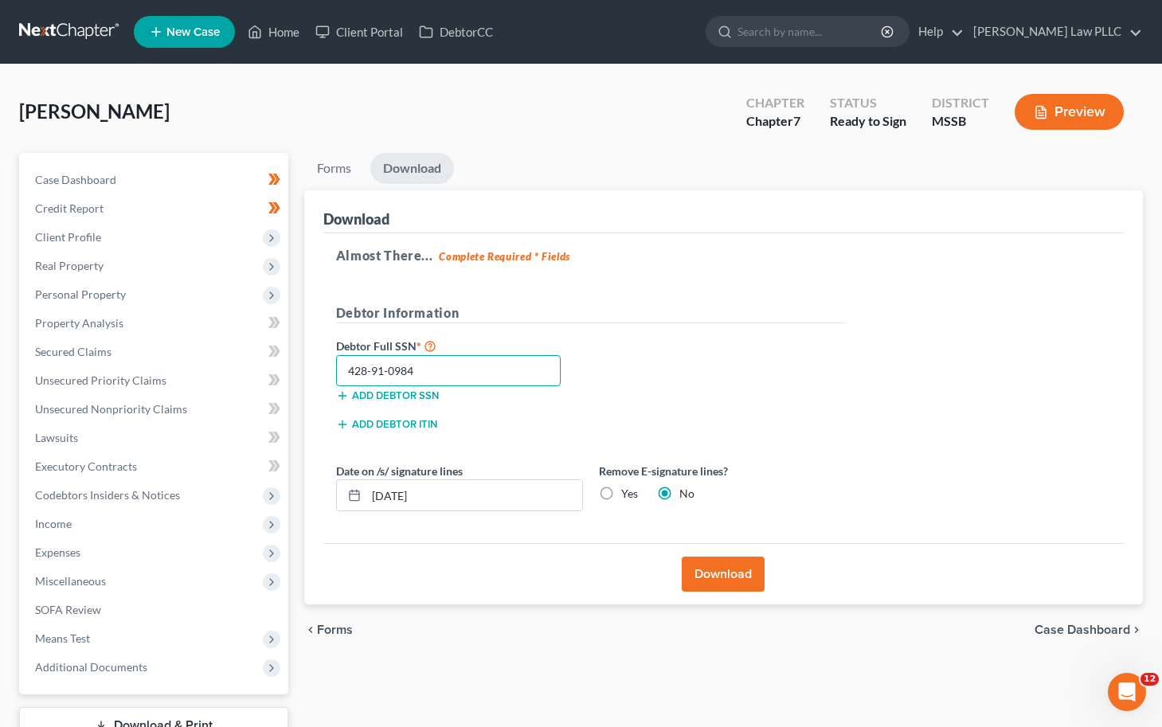
click at [379, 369] on input "428-91-0984" at bounding box center [448, 371] width 225 height 32
click at [340, 170] on link "Forms" at bounding box center [334, 168] width 60 height 31
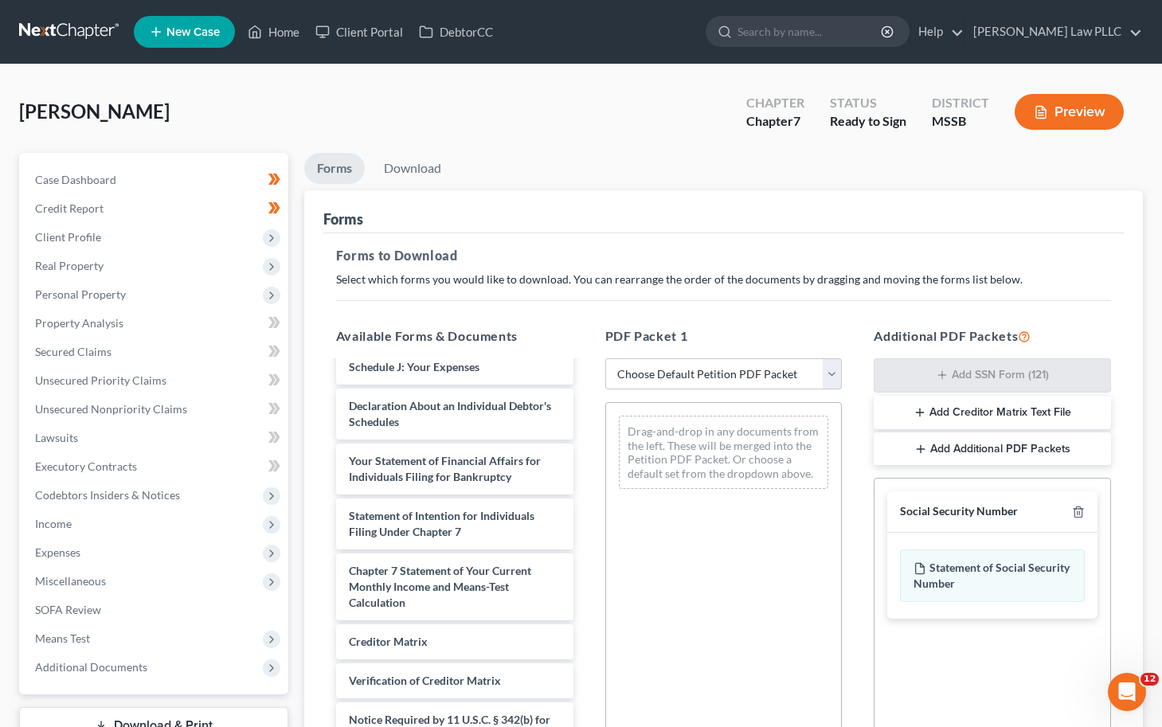
scroll to position [38, 0]
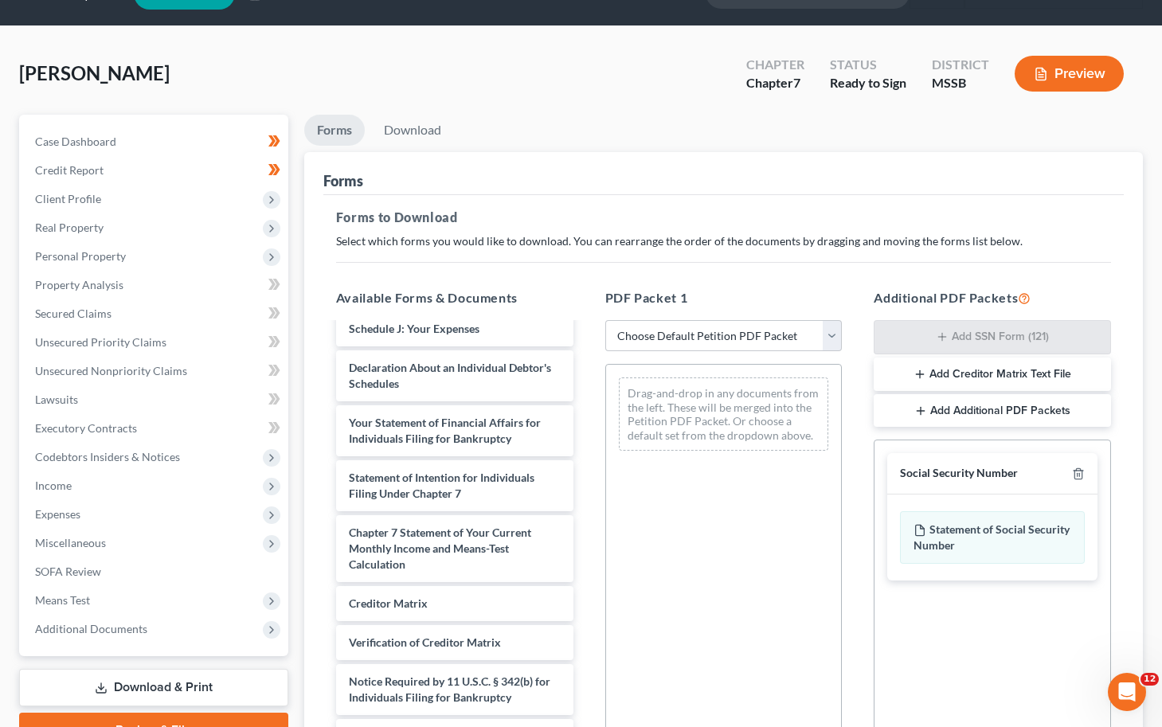
click at [926, 372] on button "Add Creditor Matrix Text File" at bounding box center [991, 373] width 237 height 33
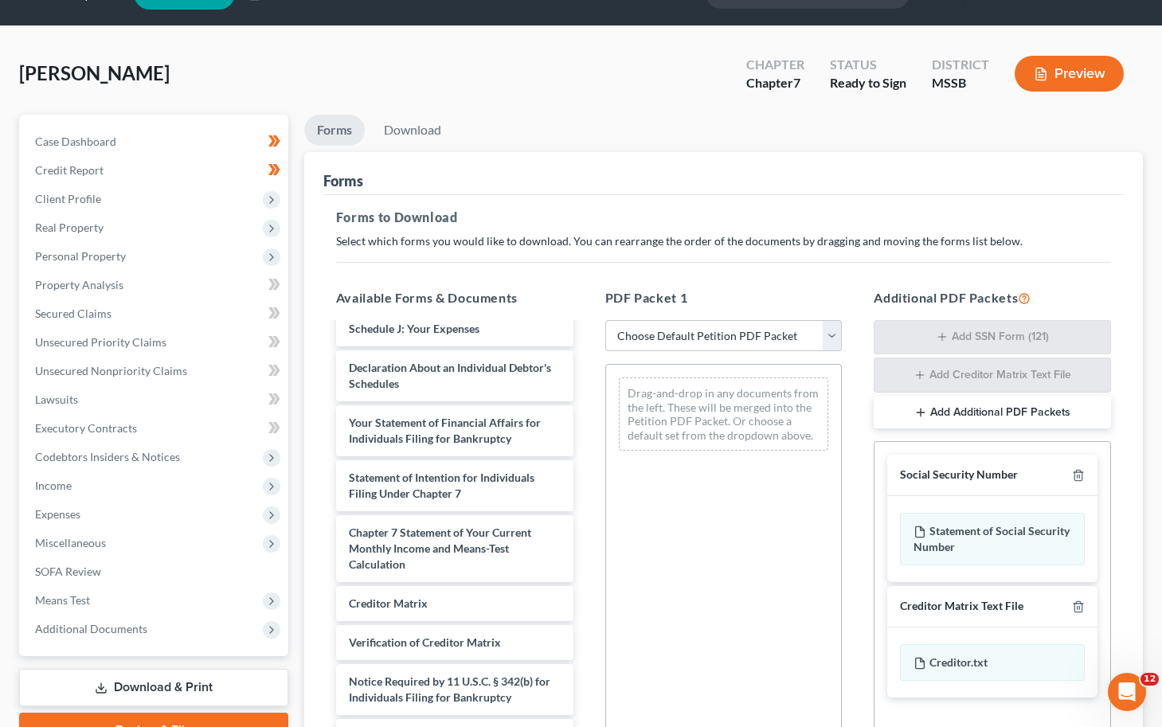
click at [926, 473] on div "Social Security Number" at bounding box center [992, 475] width 210 height 41
click at [926, 475] on icon "button" at bounding box center [1078, 475] width 13 height 13
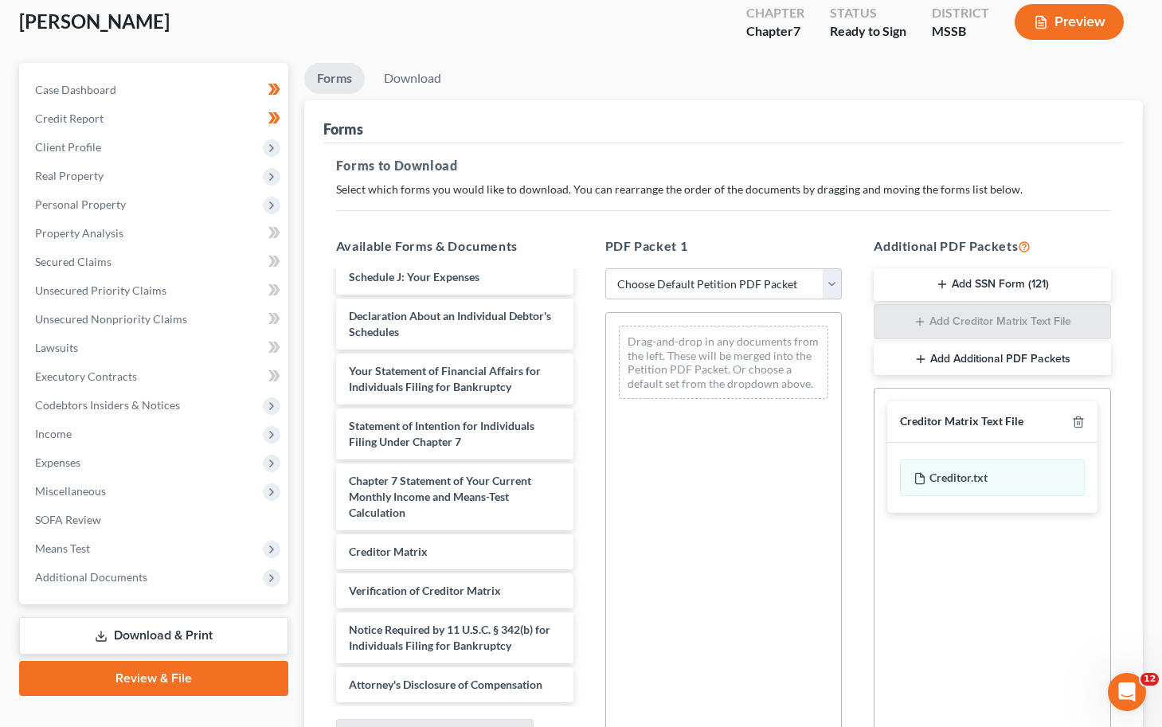
scroll to position [80, 0]
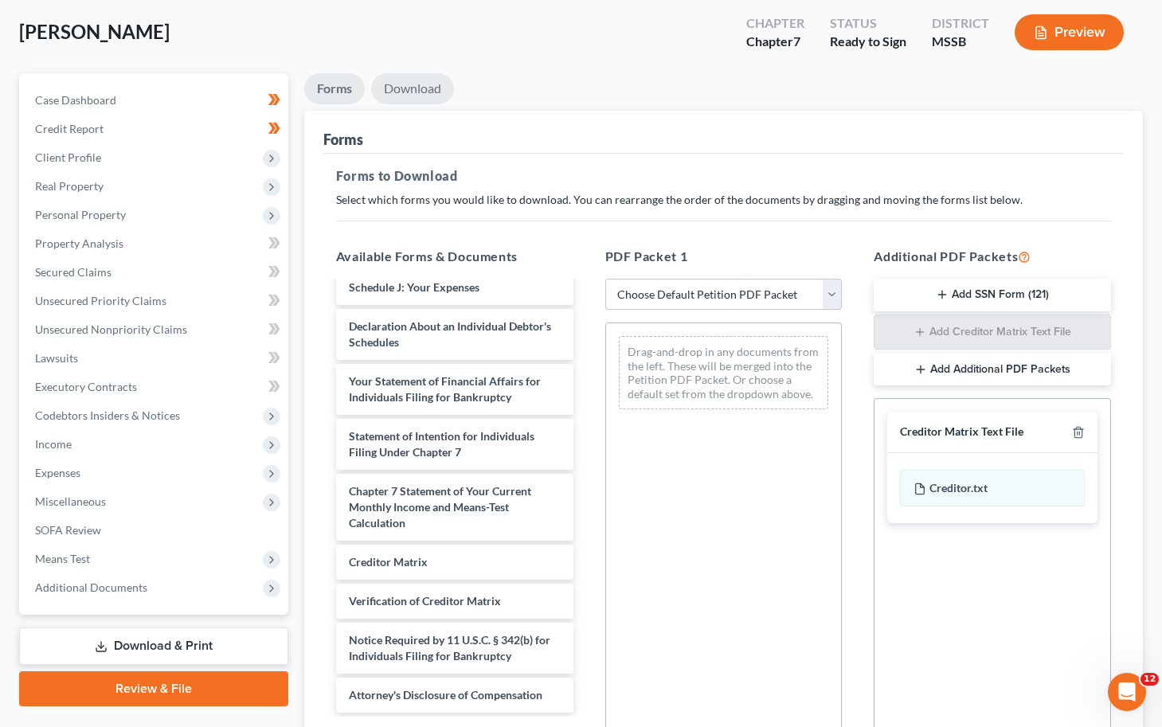
click at [448, 90] on link "Download" at bounding box center [412, 88] width 83 height 31
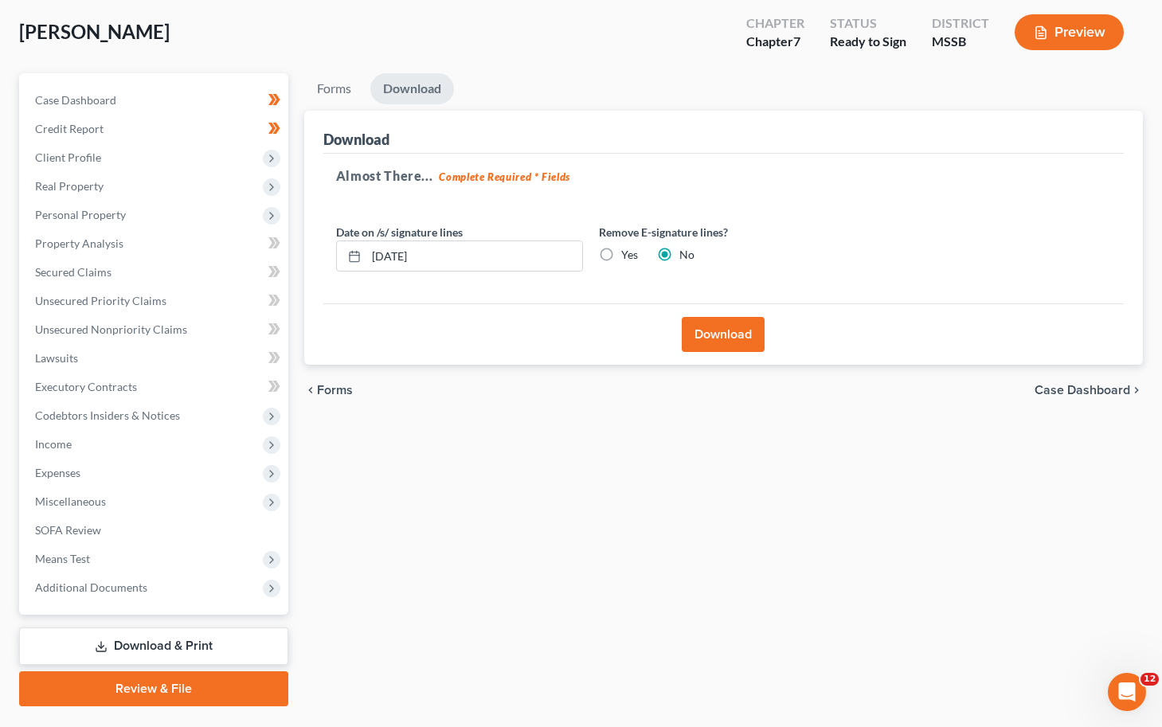
click at [734, 335] on button "Download" at bounding box center [723, 334] width 83 height 35
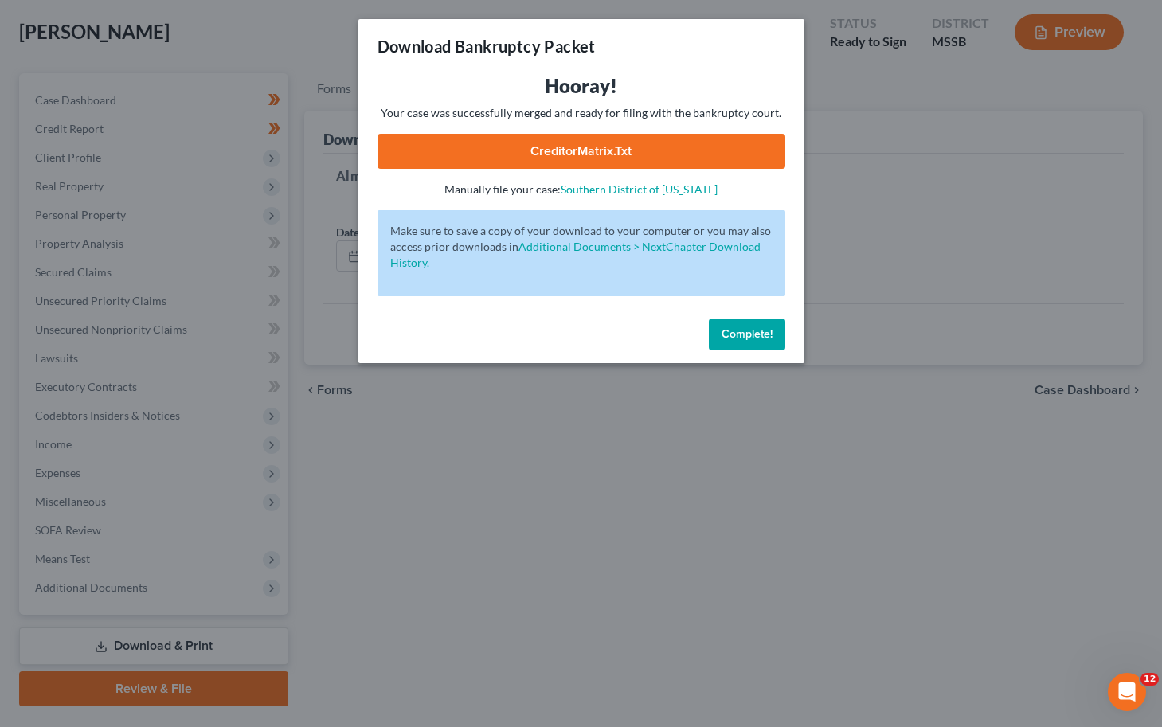
click at [619, 143] on link "CreditorMatrix.txt" at bounding box center [581, 151] width 408 height 35
click at [751, 327] on span "Complete!" at bounding box center [746, 334] width 51 height 14
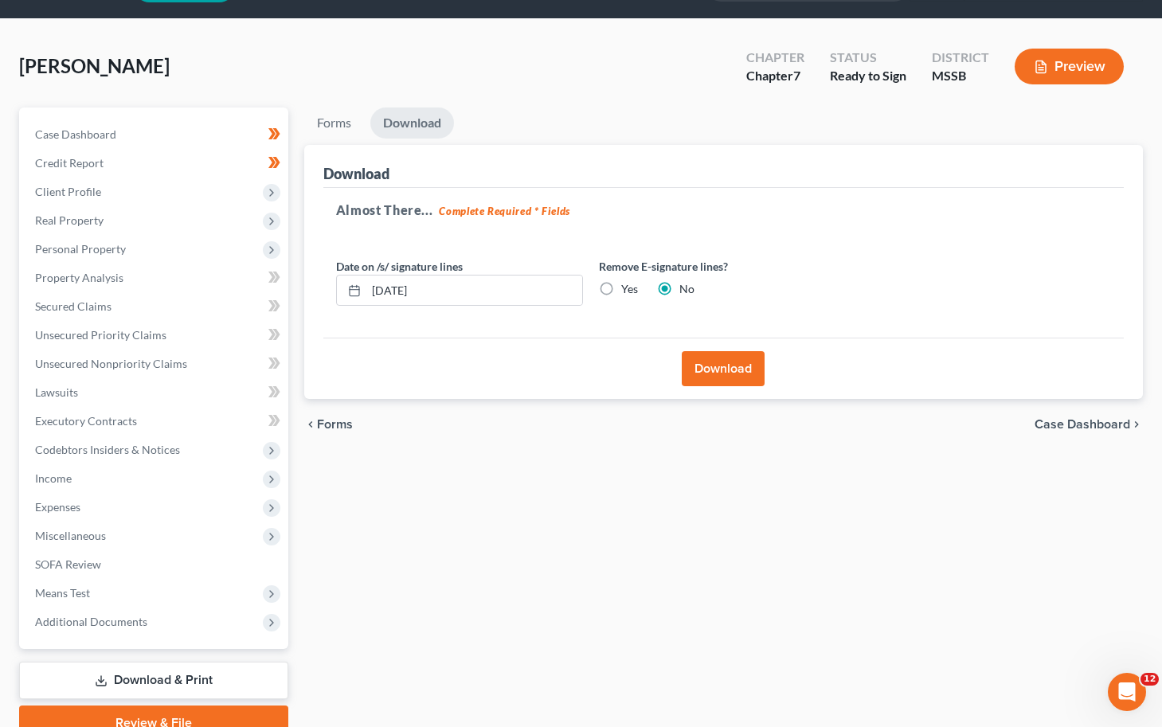
scroll to position [44, 0]
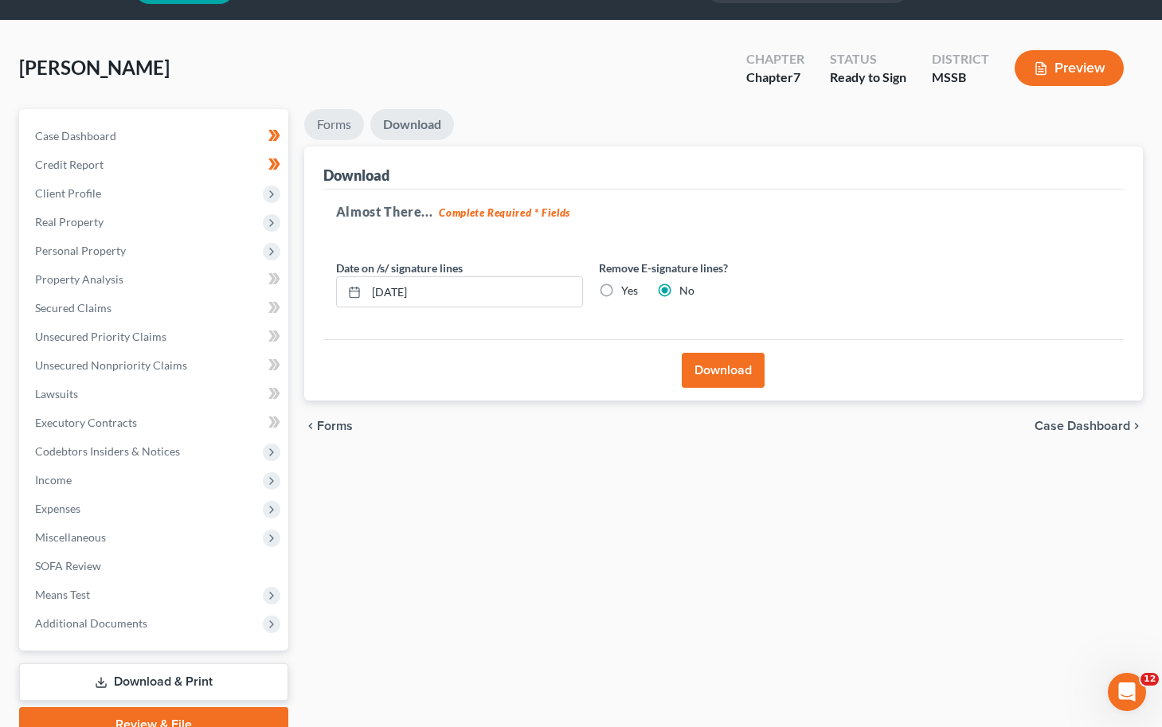
click at [336, 126] on link "Forms" at bounding box center [334, 124] width 60 height 31
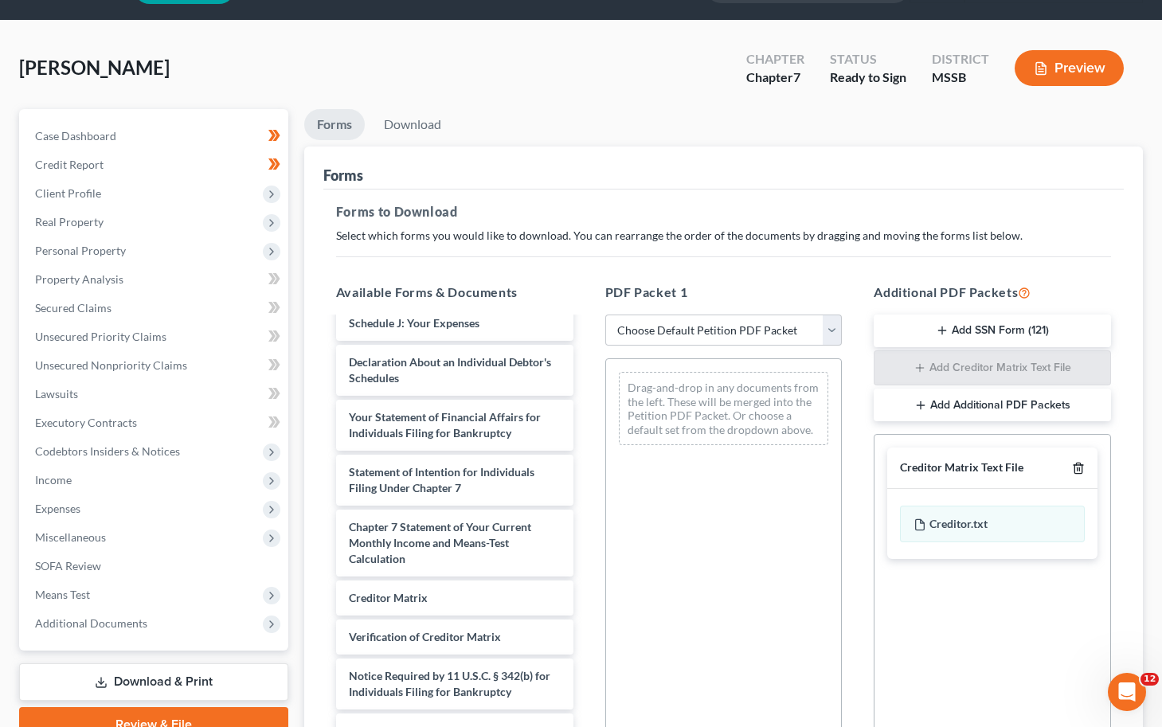
click at [926, 470] on line "button" at bounding box center [1077, 469] width 0 height 3
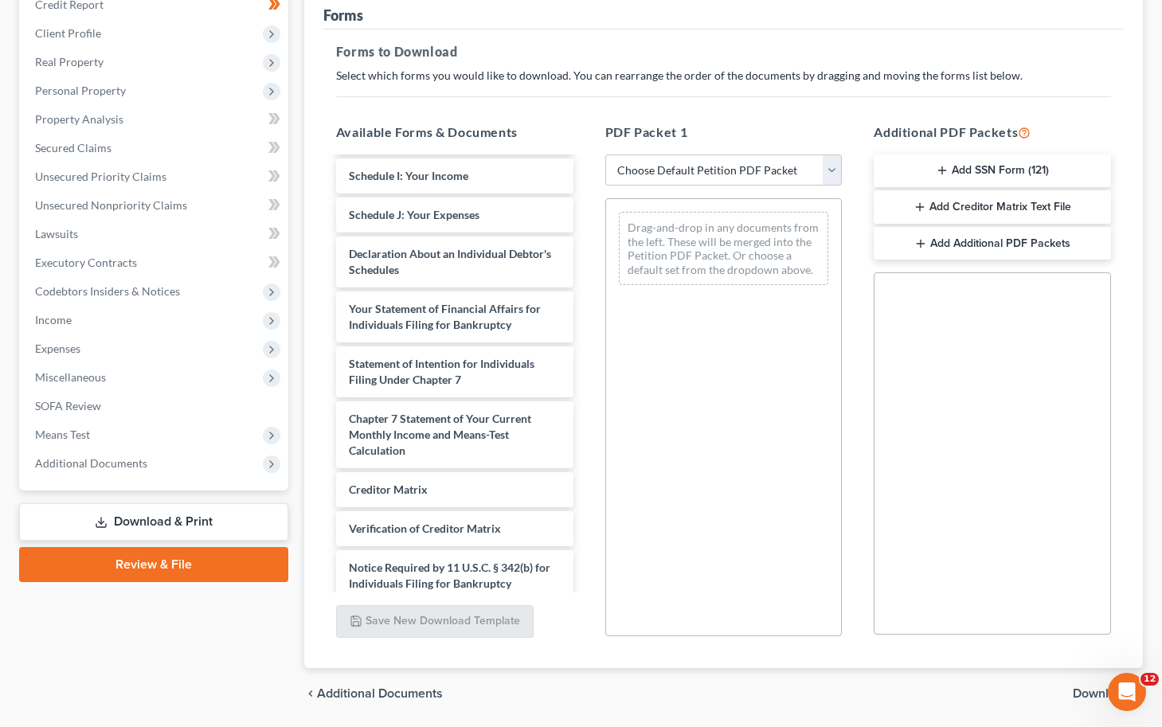
scroll to position [195, 0]
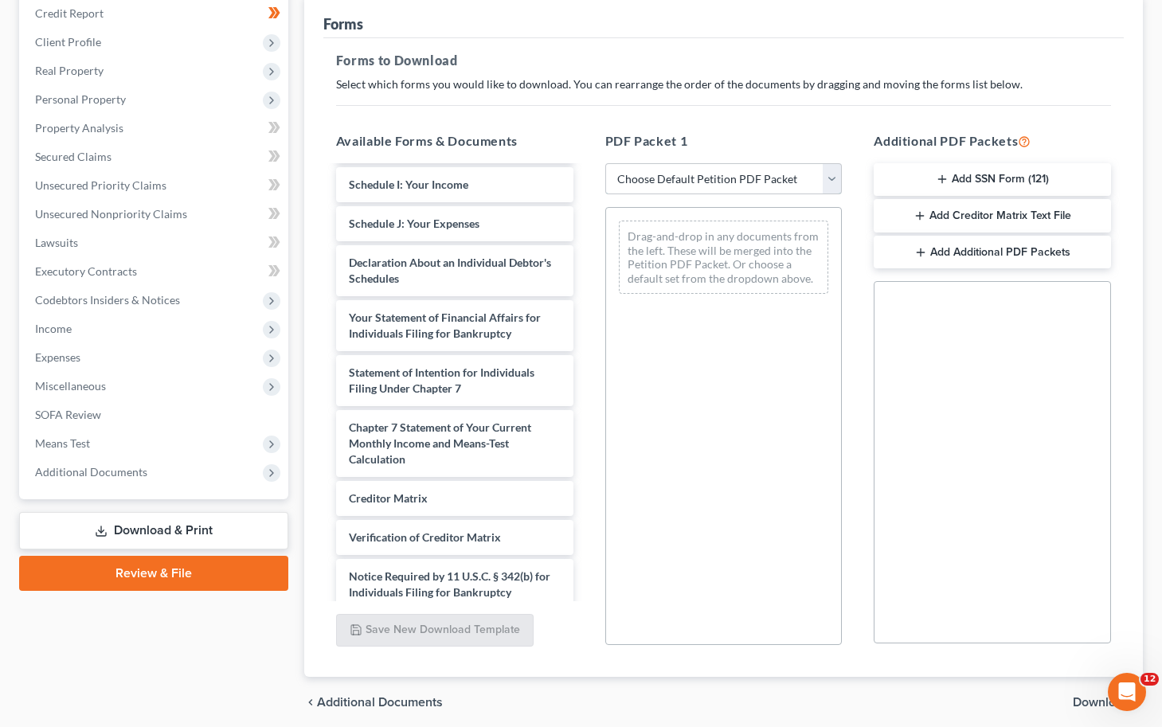
click at [819, 177] on select "Choose Default Petition PDF Packet Complete Bankruptcy Petition (all forms and …" at bounding box center [723, 179] width 237 height 32
click at [926, 256] on button "Add Additional PDF Packets" at bounding box center [991, 252] width 237 height 33
drag, startPoint x: 1078, startPoint y: 312, endPoint x: 1135, endPoint y: 330, distance: 59.9
click at [926, 313] on icon "button" at bounding box center [1078, 315] width 13 height 13
click at [114, 469] on span "Additional Documents" at bounding box center [91, 472] width 112 height 14
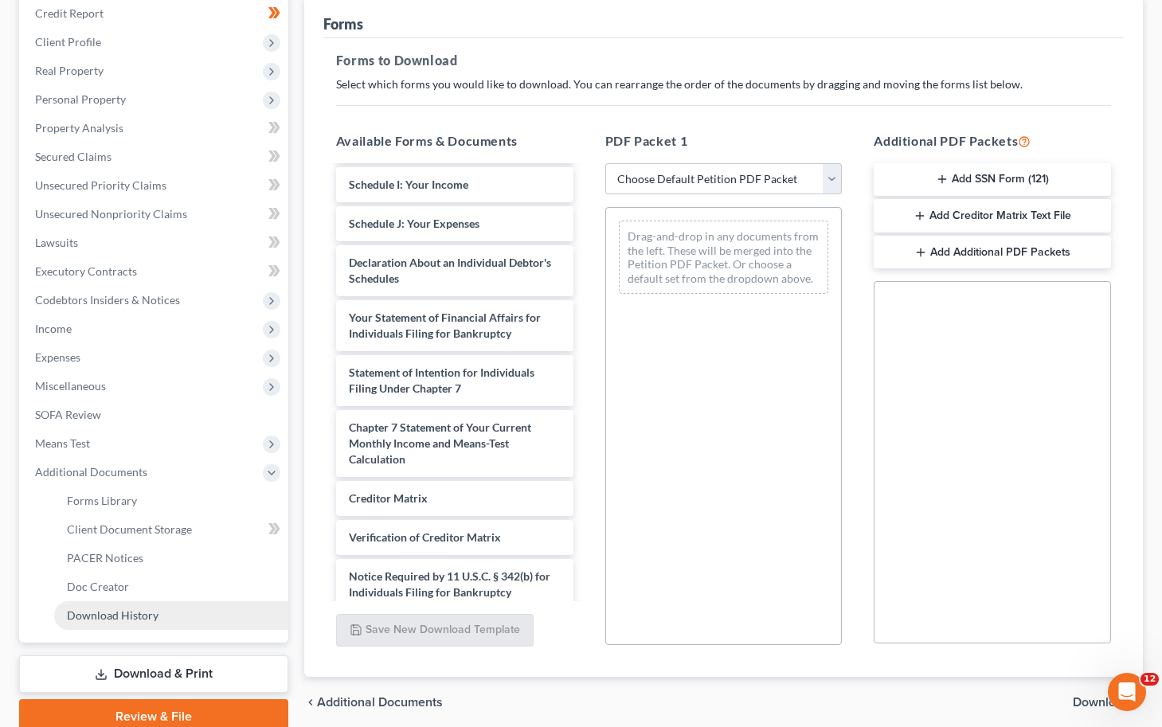
click at [131, 610] on span "Download History" at bounding box center [113, 615] width 92 height 14
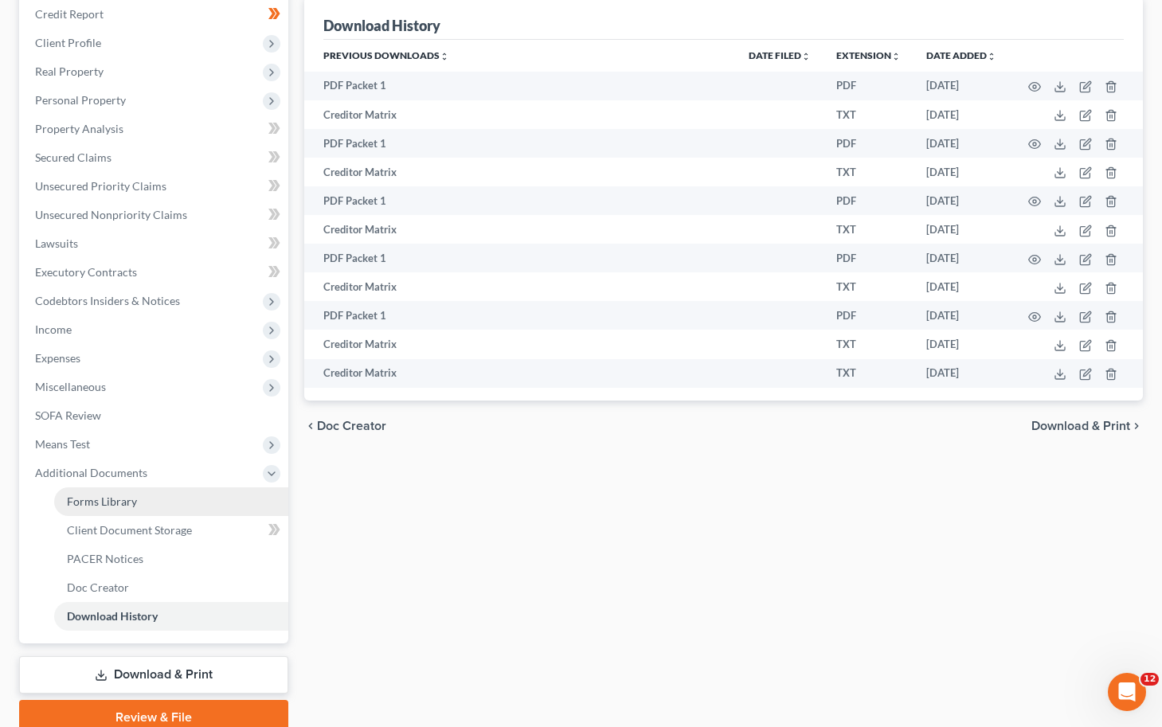
click at [120, 499] on span "Forms Library" at bounding box center [102, 501] width 70 height 14
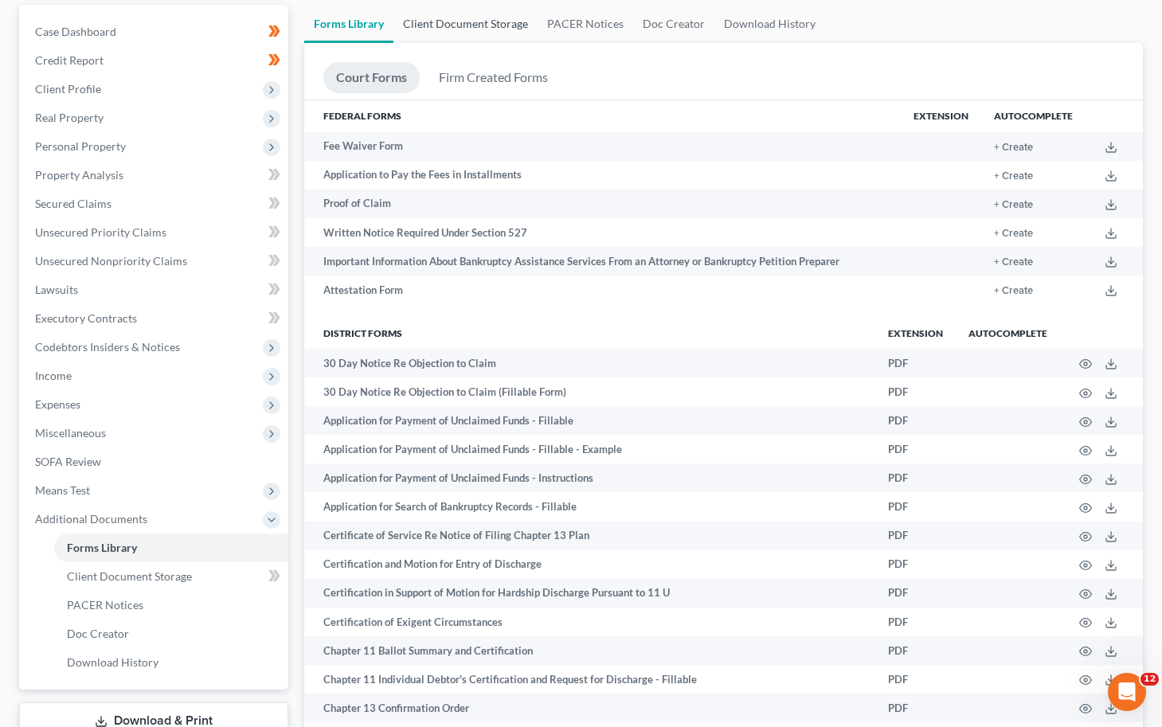
click at [497, 18] on link "Client Document Storage" at bounding box center [465, 24] width 144 height 38
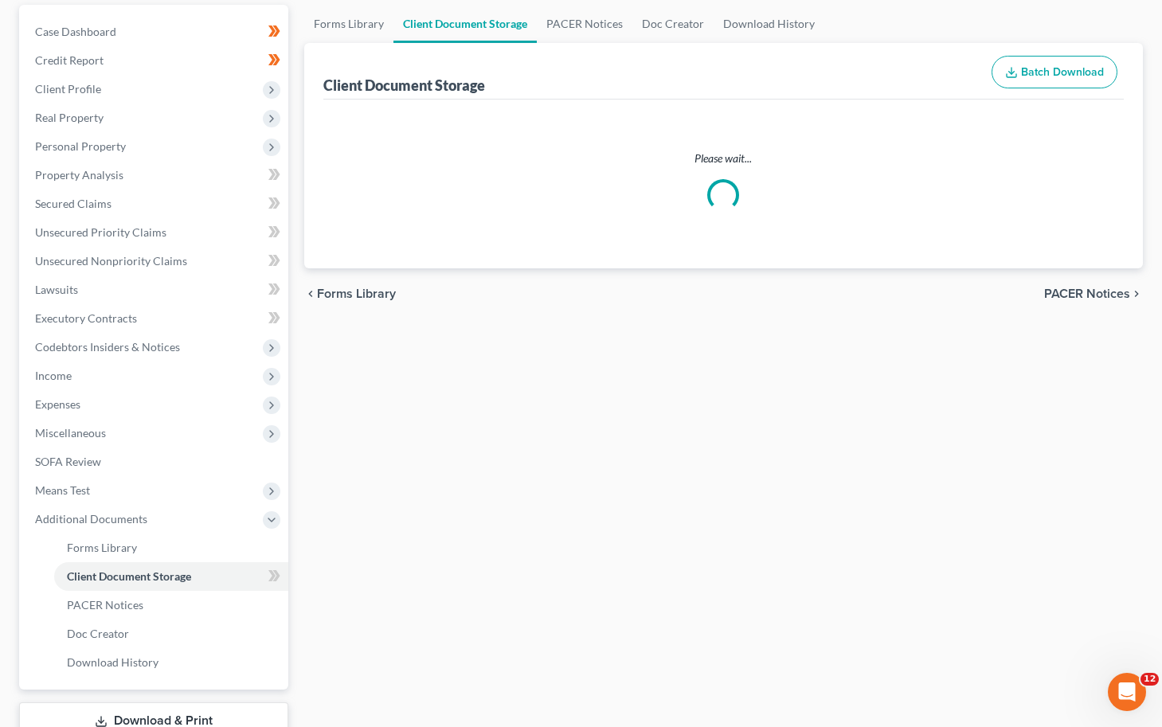
scroll to position [7, 0]
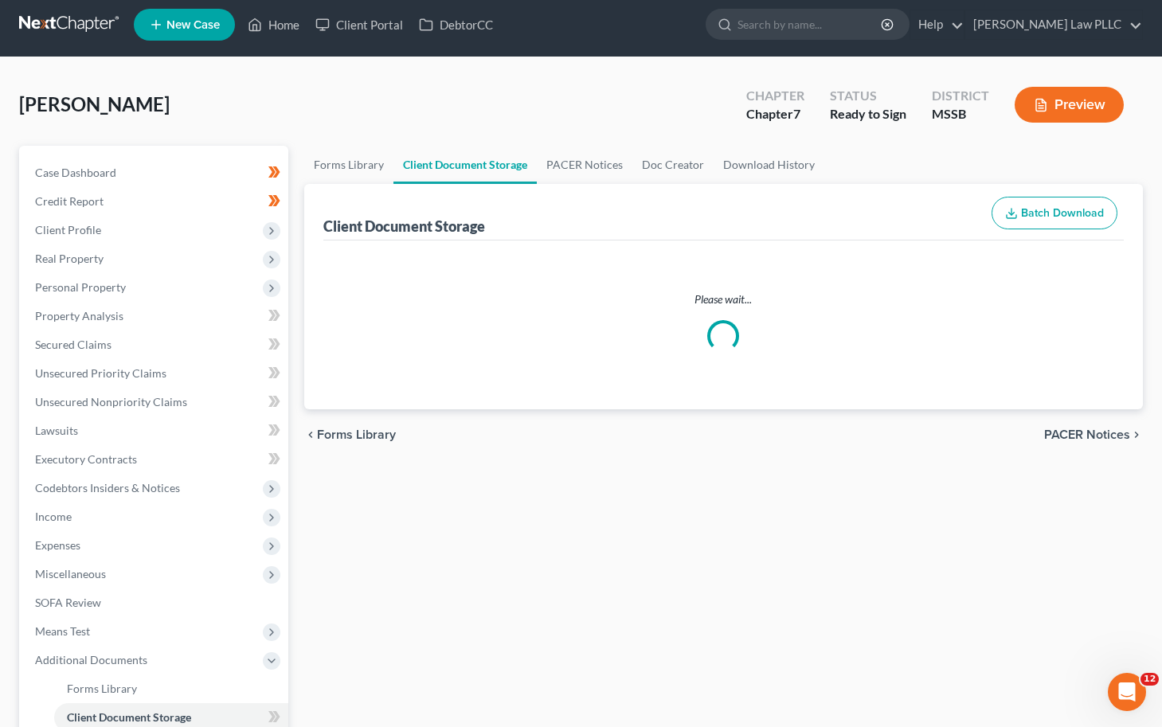
select select "4"
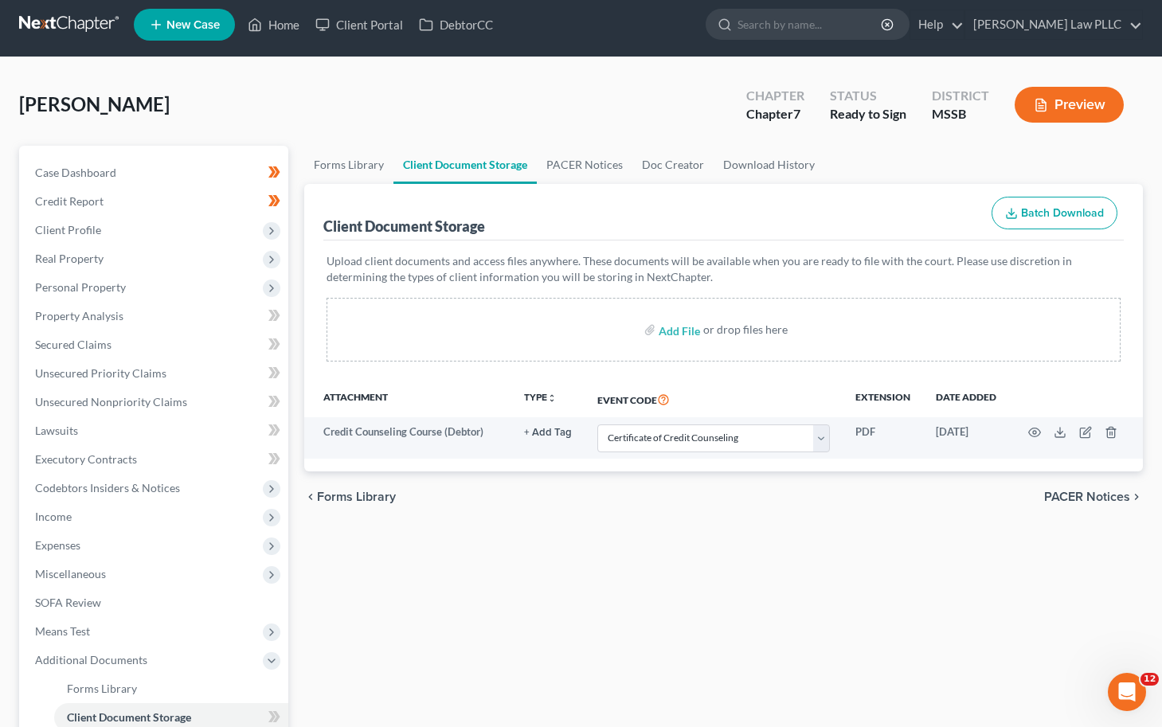
scroll to position [0, 0]
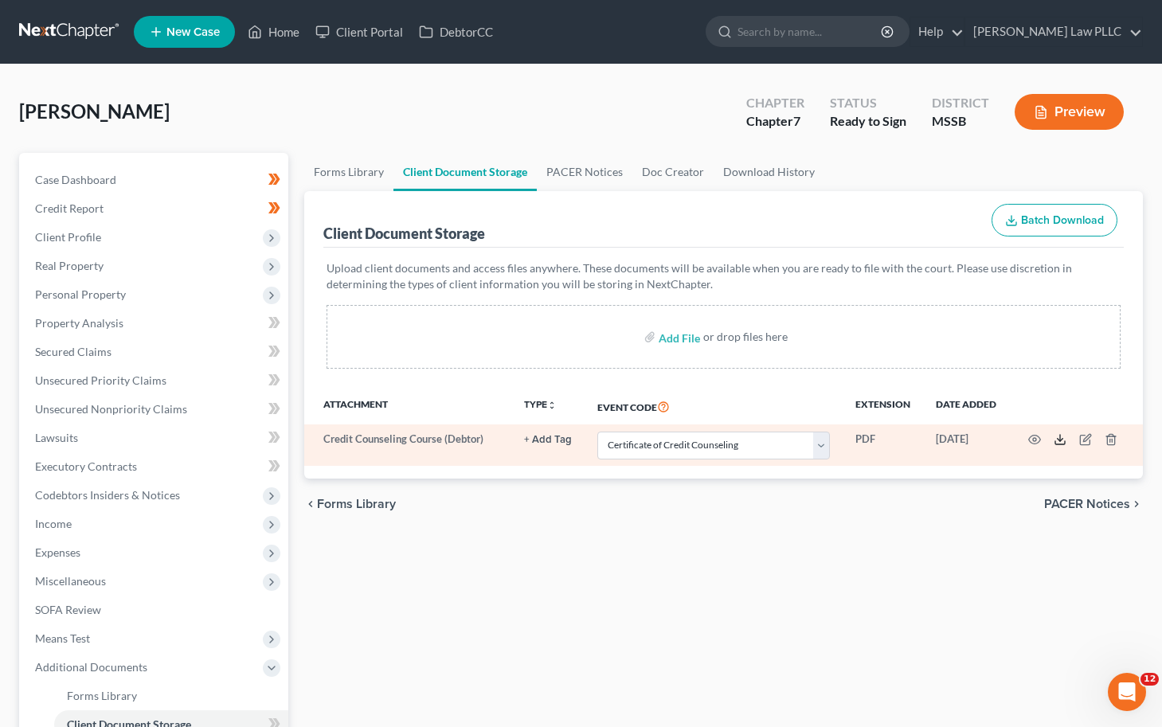
click at [926, 439] on polyline at bounding box center [1060, 440] width 6 height 2
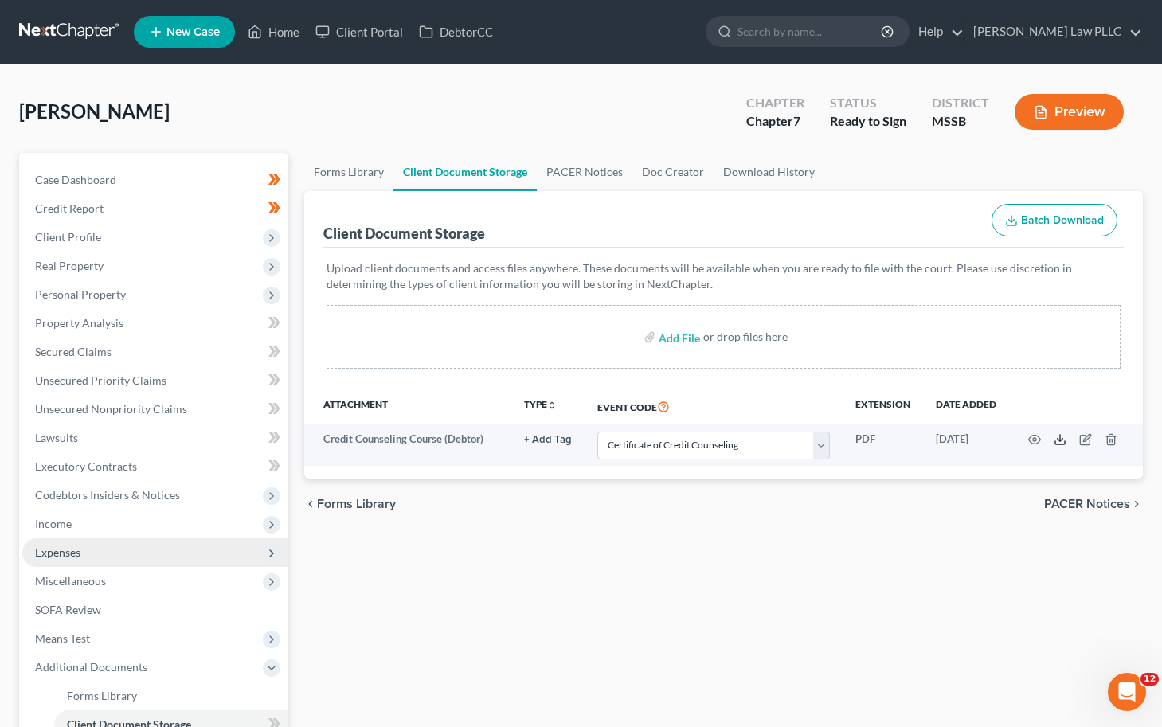
scroll to position [261, 0]
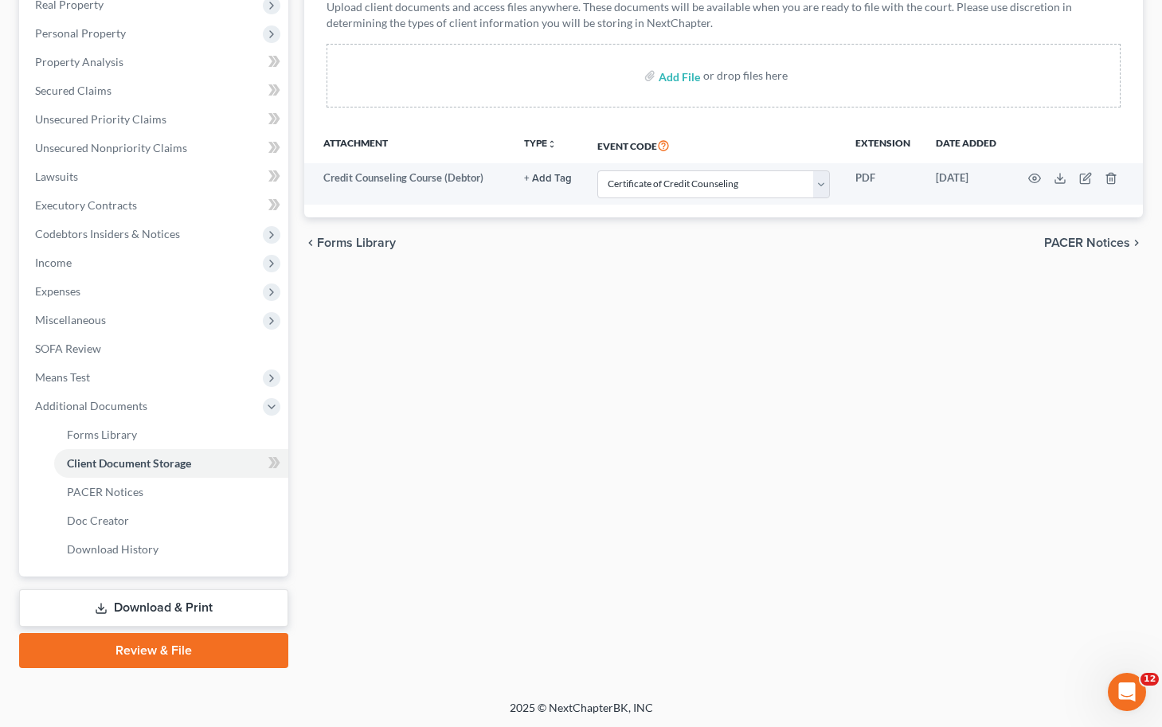
click at [162, 649] on link "Review & File" at bounding box center [153, 650] width 269 height 35
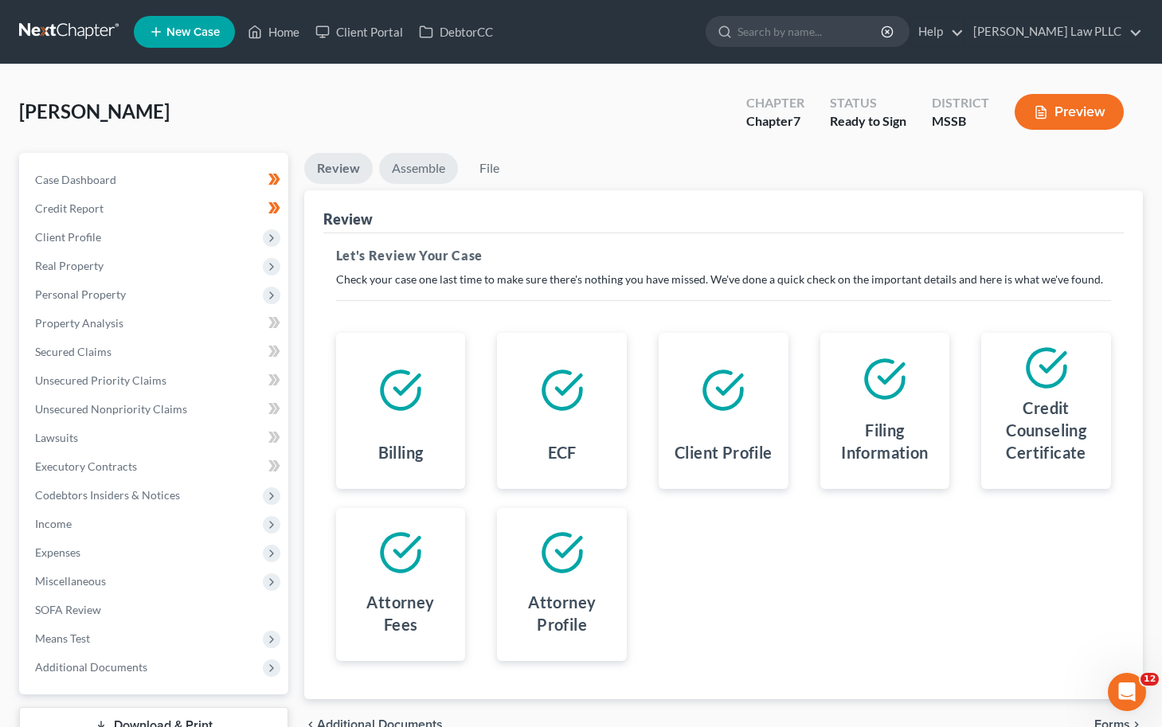
click at [409, 173] on link "Assemble" at bounding box center [418, 168] width 79 height 31
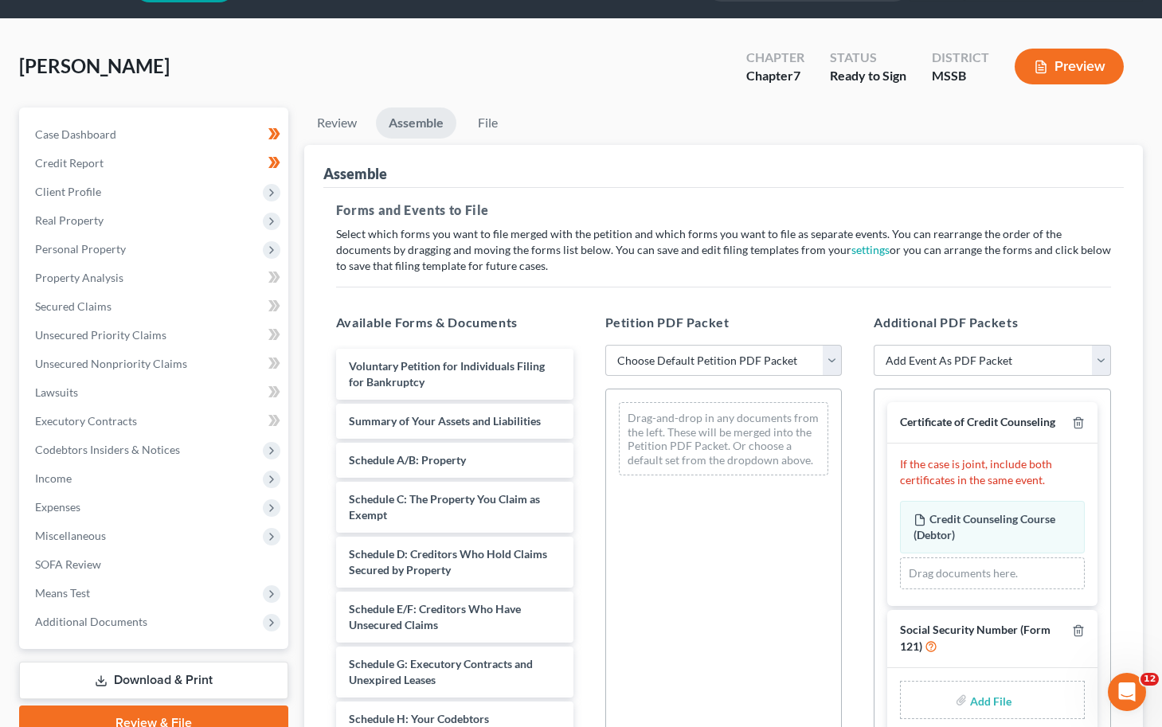
scroll to position [114, 0]
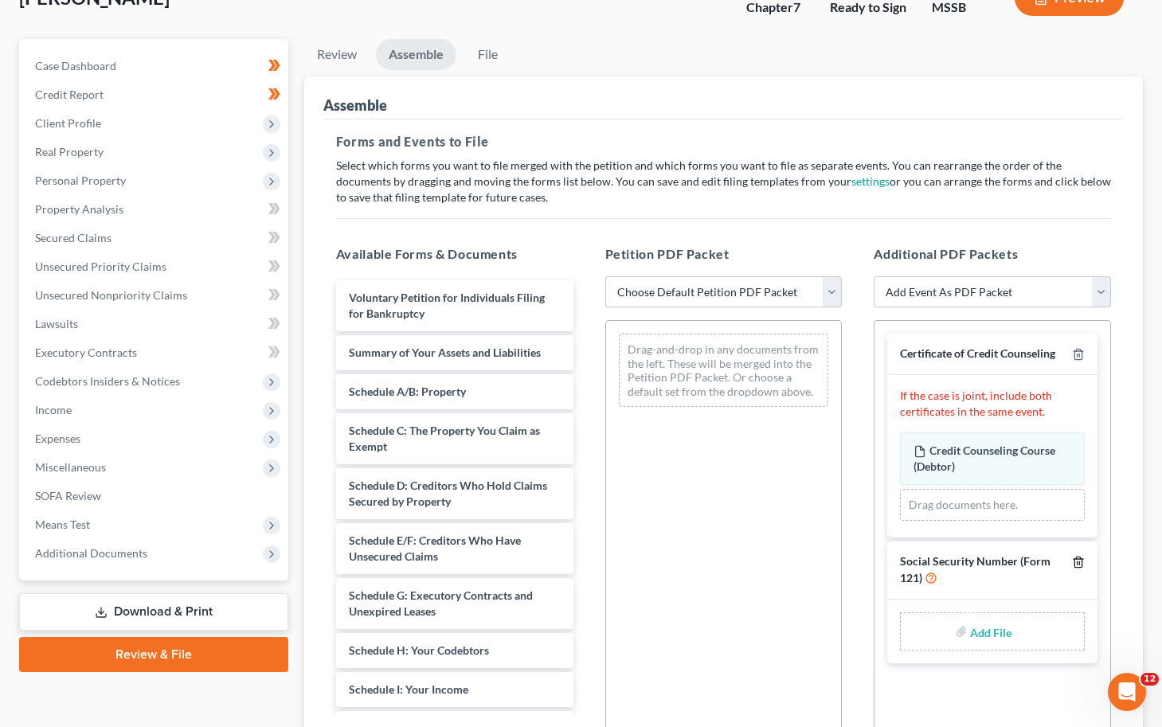
click at [926, 561] on icon "button" at bounding box center [1078, 562] width 13 height 13
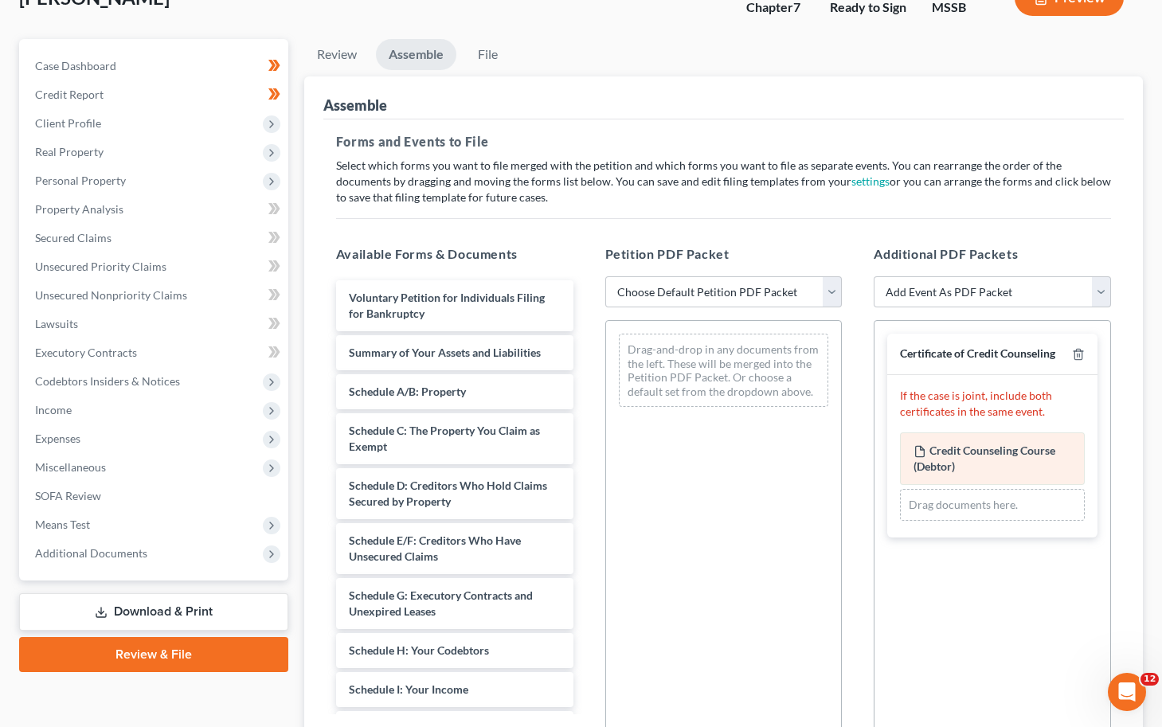
click at [926, 461] on span "Credit Counseling Course (Debtor)" at bounding box center [984, 457] width 142 height 29
click at [926, 292] on select "Add Event As PDF Packet 20 Largest Unsecured Creditors Balance Sheet Cash Flow …" at bounding box center [991, 292] width 237 height 32
click at [873, 276] on select "Add Event As PDF Packet 20 Largest Unsecured Creditors Balance Sheet Cash Flow …" at bounding box center [991, 292] width 237 height 32
click at [926, 293] on select "Add Event As PDF Packet 20 Largest Unsecured Creditors Balance Sheet Cash Flow …" at bounding box center [991, 292] width 237 height 32
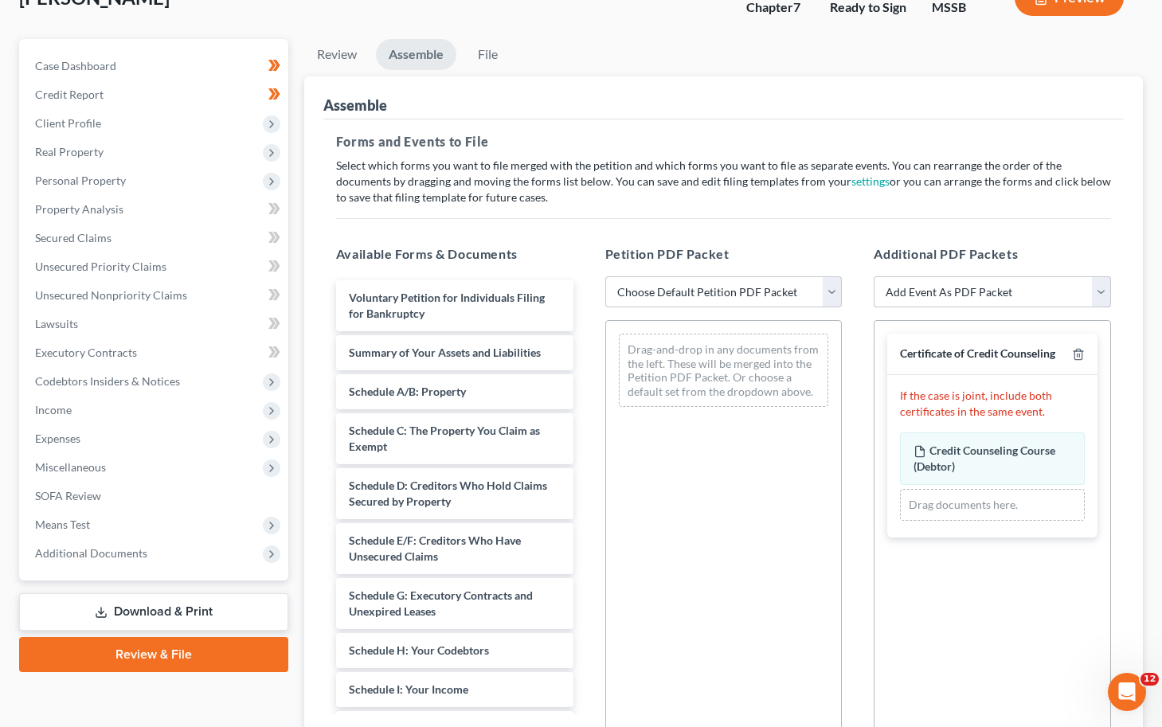
select select "14"
click at [873, 276] on select "Add Event As PDF Packet 20 Largest Unsecured Creditors Balance Sheet Cash Flow …" at bounding box center [991, 292] width 237 height 32
select select
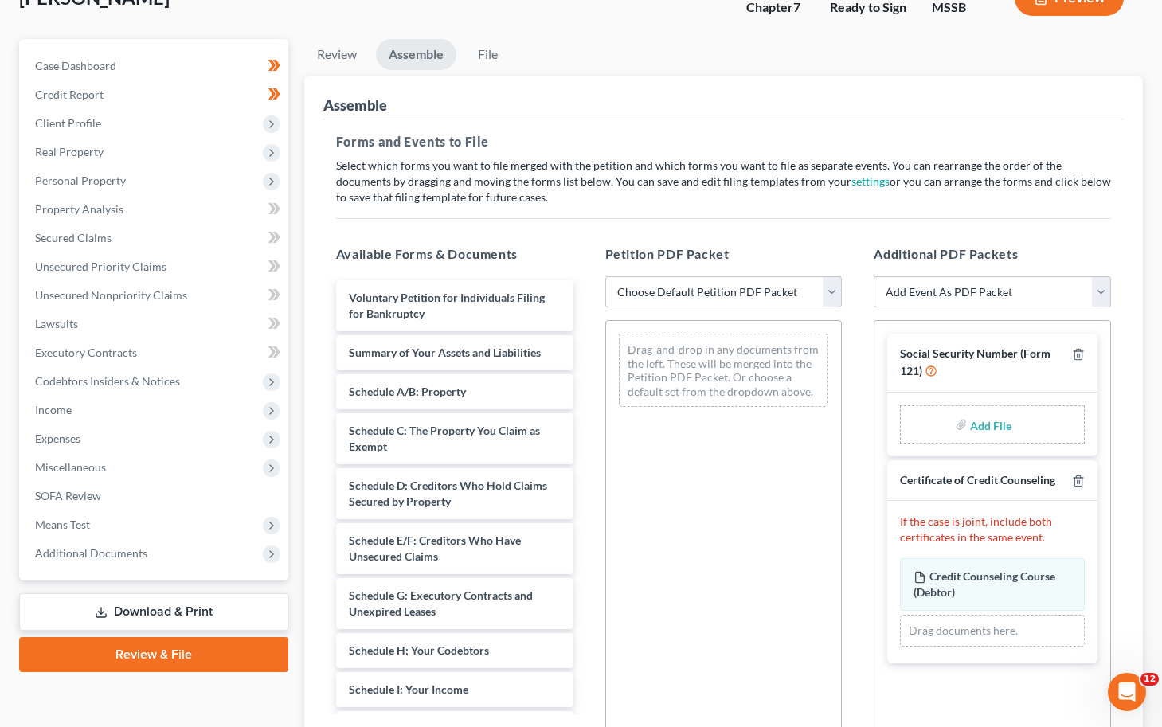
click at [926, 420] on input "file" at bounding box center [989, 424] width 38 height 29
type input "C:\fakepath\form 121.pdf"
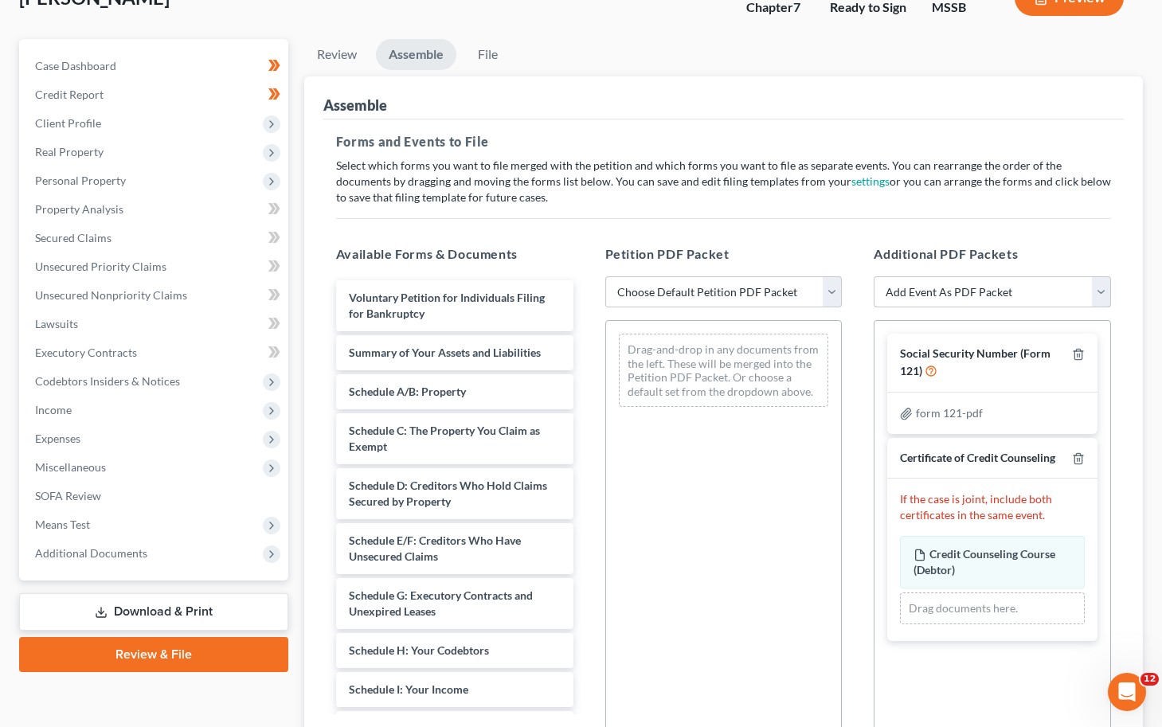
click at [926, 295] on select "Add Event As PDF Packet 20 Largest Unsecured Creditors Balance Sheet Cash Flow …" at bounding box center [991, 292] width 237 height 32
select select "12"
click at [873, 276] on select "Add Event As PDF Packet 20 Largest Unsecured Creditors Balance Sheet Cash Flow …" at bounding box center [991, 292] width 237 height 32
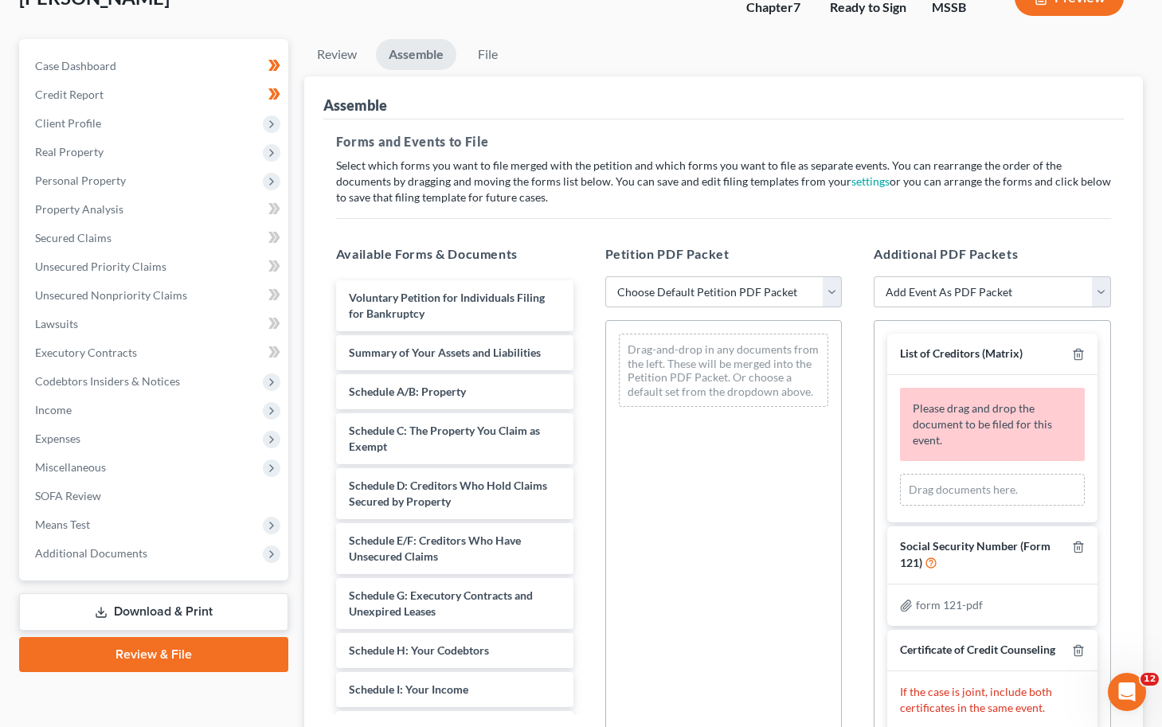
click at [926, 412] on span "Please drag and drop the document to be filed for this event." at bounding box center [981, 423] width 139 height 45
click at [926, 475] on div "Drag documents here." at bounding box center [992, 490] width 185 height 32
click at [926, 479] on div "Drag documents here." at bounding box center [992, 490] width 185 height 32
drag, startPoint x: 977, startPoint y: 479, endPoint x: 951, endPoint y: 482, distance: 26.4
click at [926, 479] on div "Drag documents here." at bounding box center [992, 490] width 185 height 32
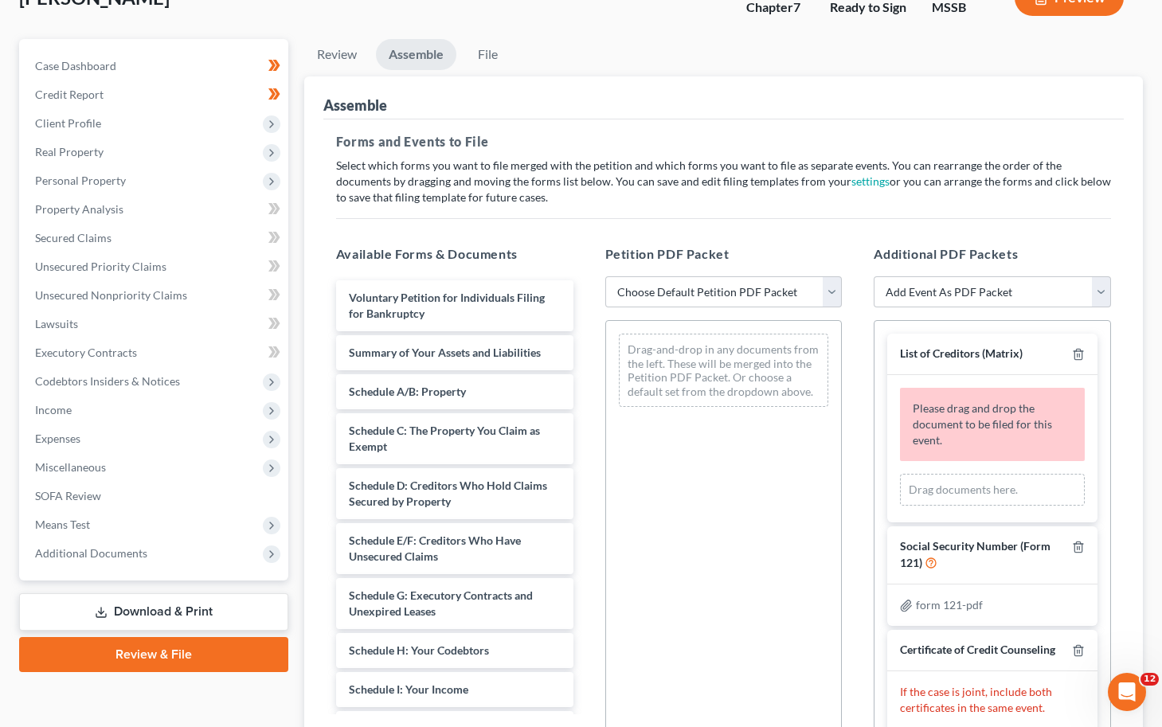
click at [926, 410] on span "Please drag and drop the document to be filed for this event." at bounding box center [981, 423] width 139 height 45
drag, startPoint x: 967, startPoint y: 418, endPoint x: 1041, endPoint y: 382, distance: 83.0
click at [926, 407] on span "Please drag and drop the document to be filed for this event." at bounding box center [981, 423] width 139 height 45
click at [926, 357] on icon "button" at bounding box center [1078, 354] width 13 height 13
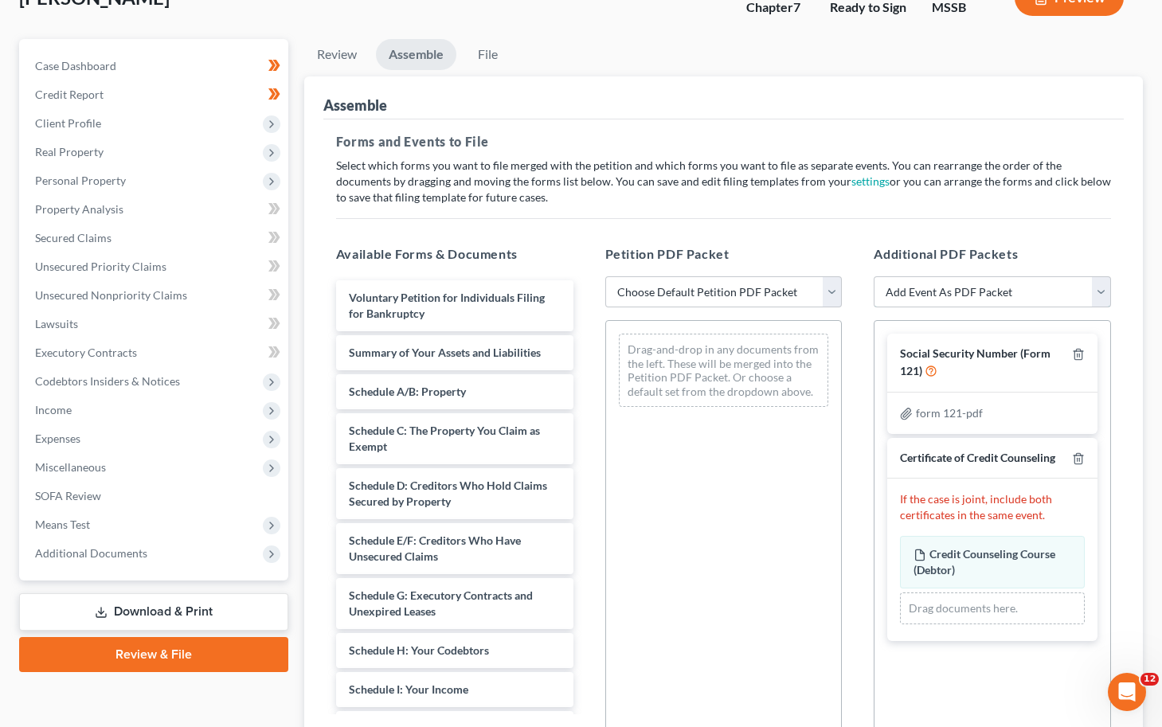
click at [926, 291] on select "Add Event As PDF Packet 20 Largest Unsecured Creditors Balance Sheet Cash Flow …" at bounding box center [991, 292] width 237 height 32
select select "12"
click at [873, 276] on select "Add Event As PDF Packet 20 Largest Unsecured Creditors Balance Sheet Cash Flow …" at bounding box center [991, 292] width 237 height 32
select select
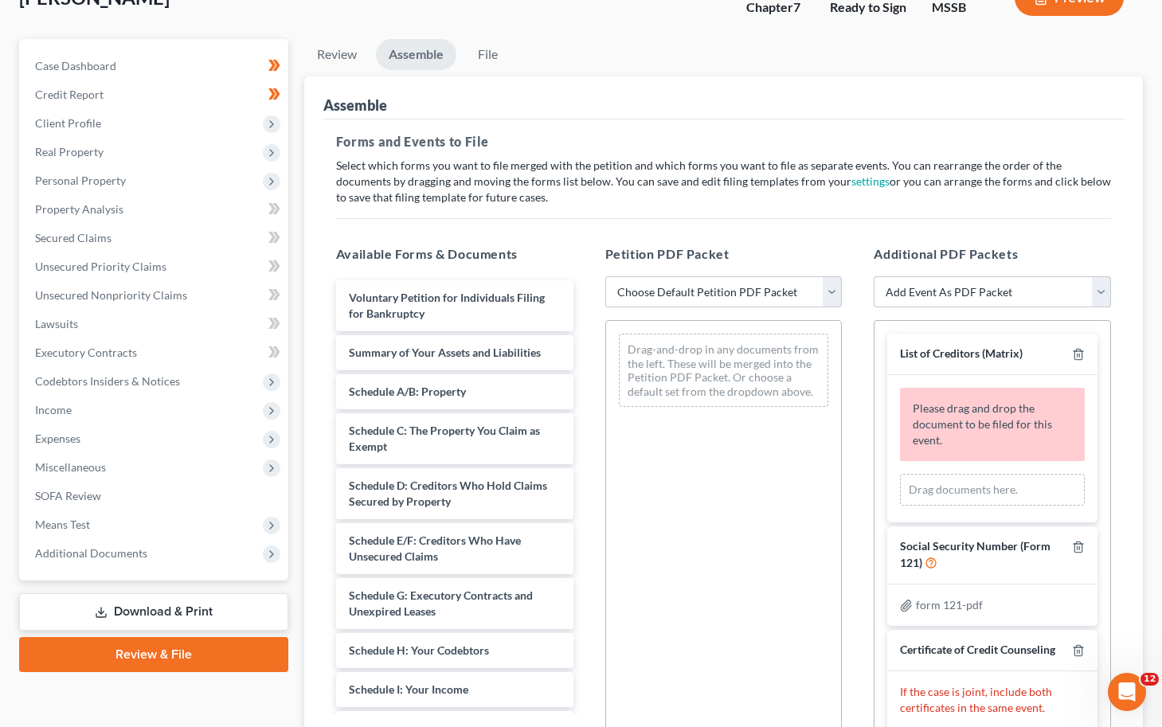
click at [926, 488] on div "Drag documents here." at bounding box center [992, 490] width 185 height 32
click at [926, 436] on div "Please drag and drop the document to be filed for this event." at bounding box center [992, 424] width 185 height 73
click at [926, 426] on span "Please drag and drop the document to be filed for this event." at bounding box center [981, 423] width 139 height 45
click at [926, 492] on div "Drag documents here." at bounding box center [992, 490] width 185 height 32
drag, startPoint x: 928, startPoint y: 489, endPoint x: 1025, endPoint y: 496, distance: 98.2
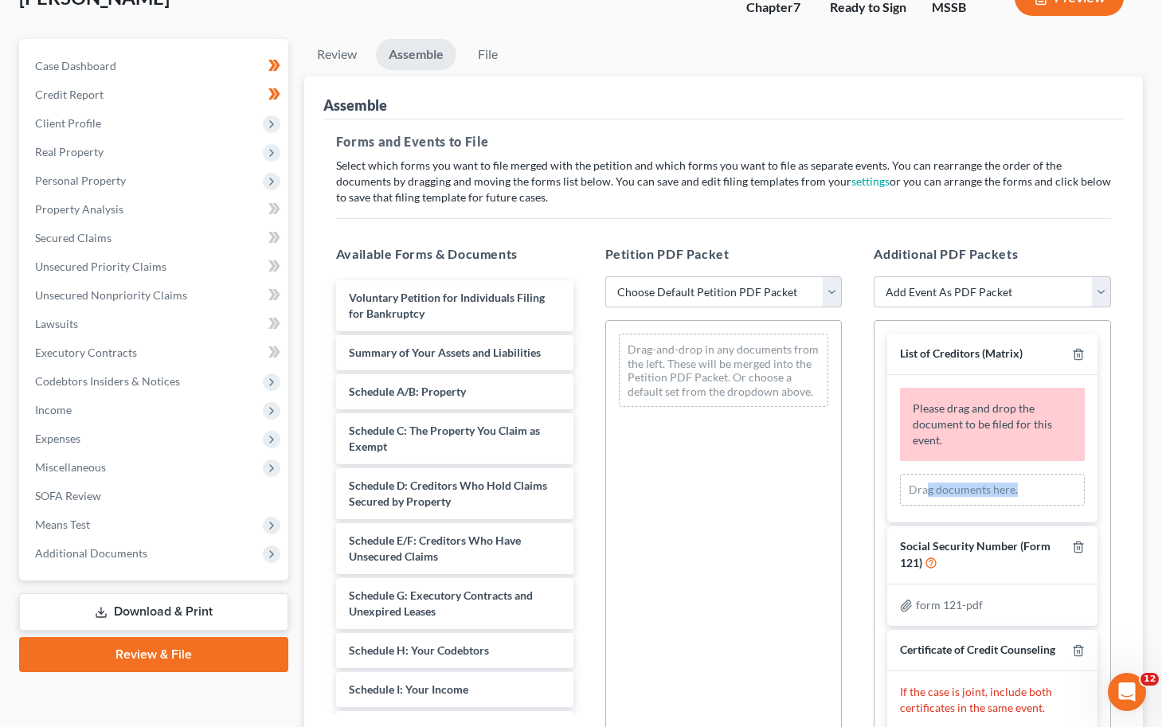
click at [926, 496] on div "Drag documents here." at bounding box center [992, 490] width 185 height 32
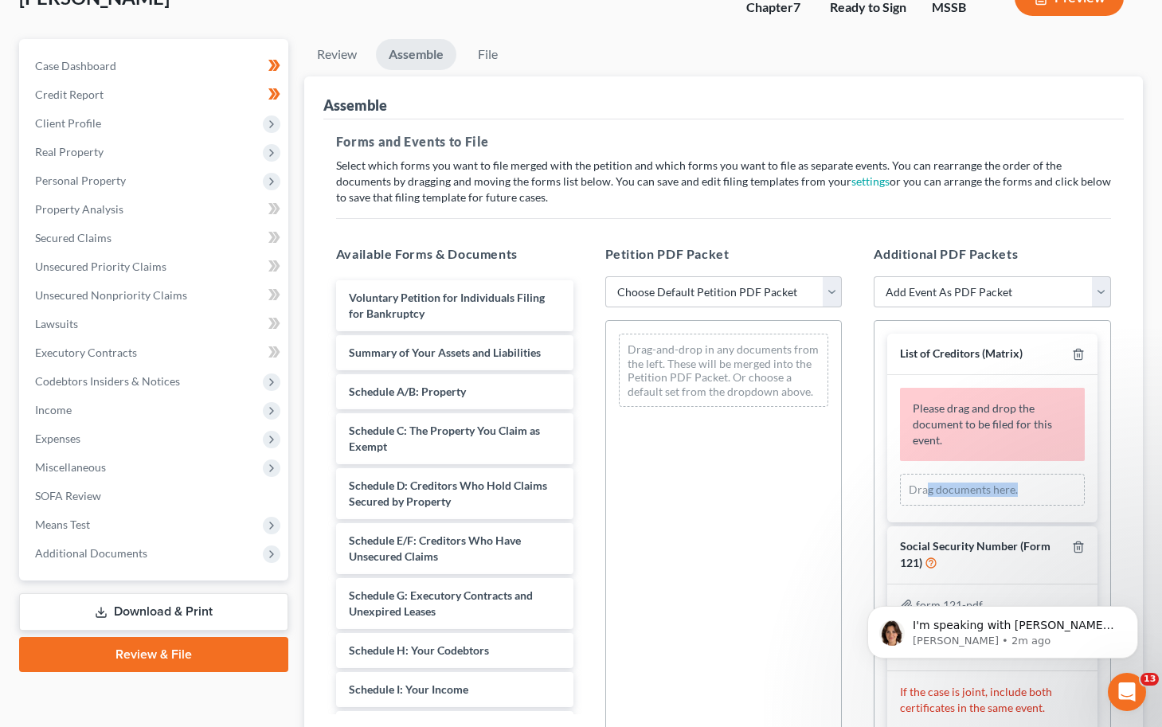
scroll to position [1369, 0]
click at [926, 621] on p "I'm speaking with [PERSON_NAME] again regarding the message you keep getting. C…" at bounding box center [1014, 626] width 205 height 16
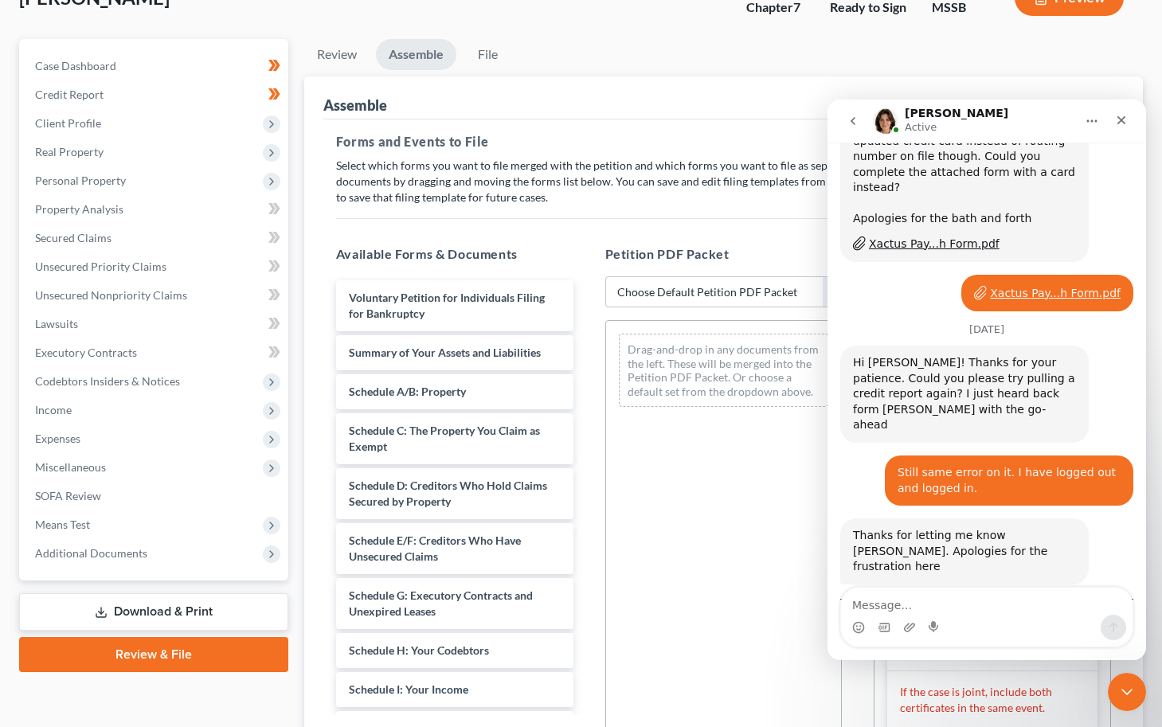
scroll to position [1395, 0]
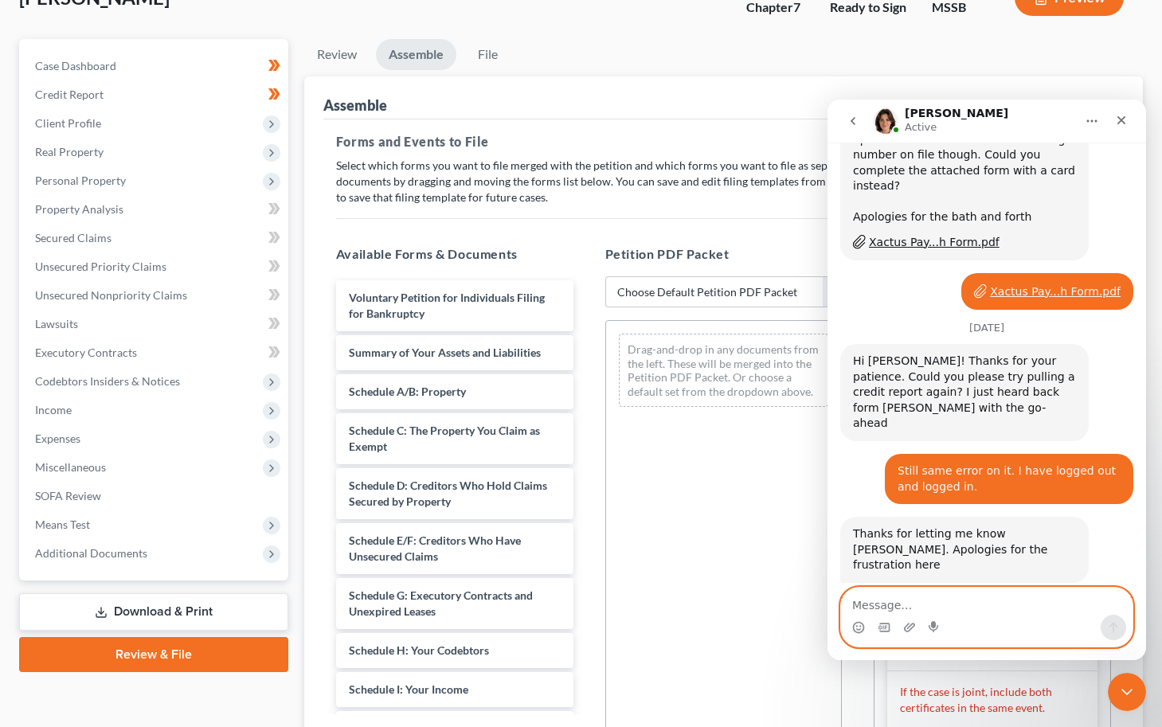
click at [926, 604] on textarea "Message…" at bounding box center [986, 601] width 291 height 27
type textarea "Yes that is correct on that card."
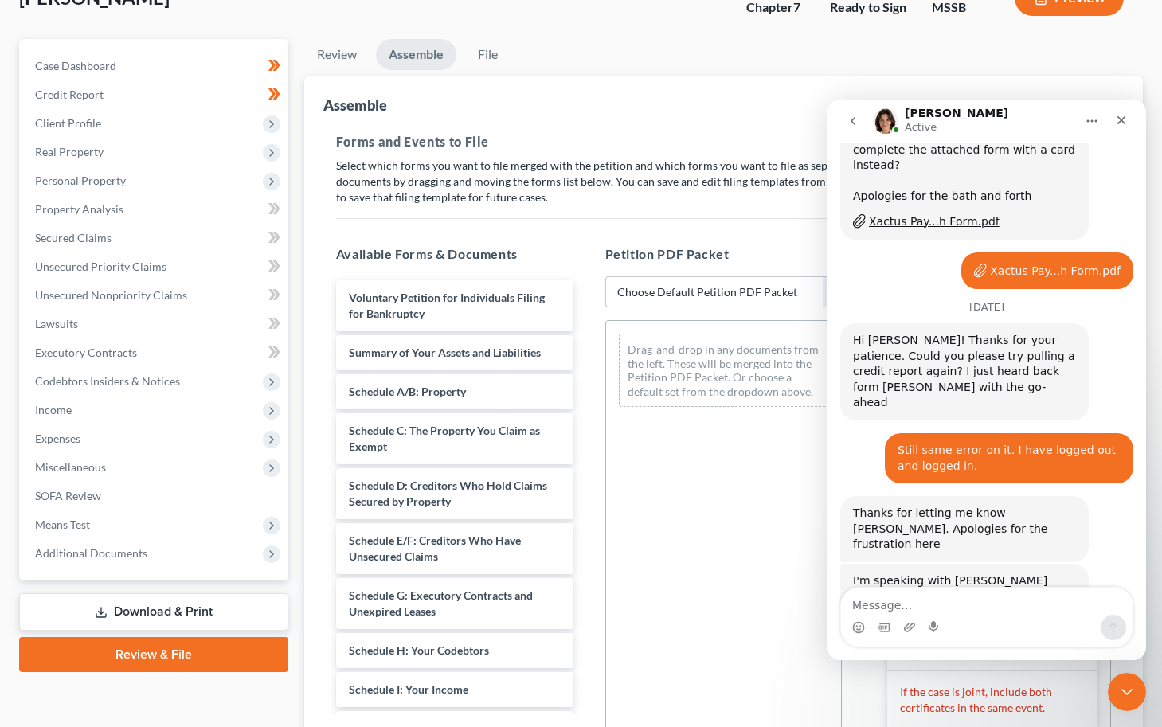
click at [686, 132] on h5 "Forms and Events to File" at bounding box center [723, 141] width 775 height 19
click at [926, 119] on icon "Close" at bounding box center [1121, 120] width 9 height 9
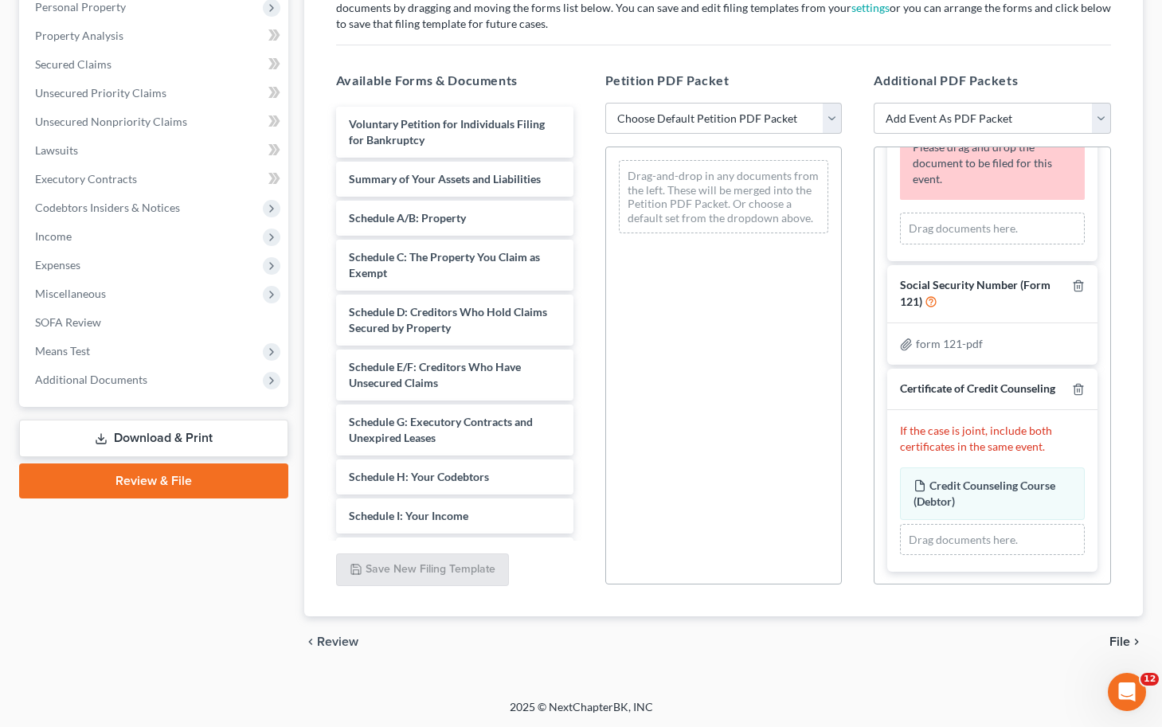
scroll to position [0, 0]
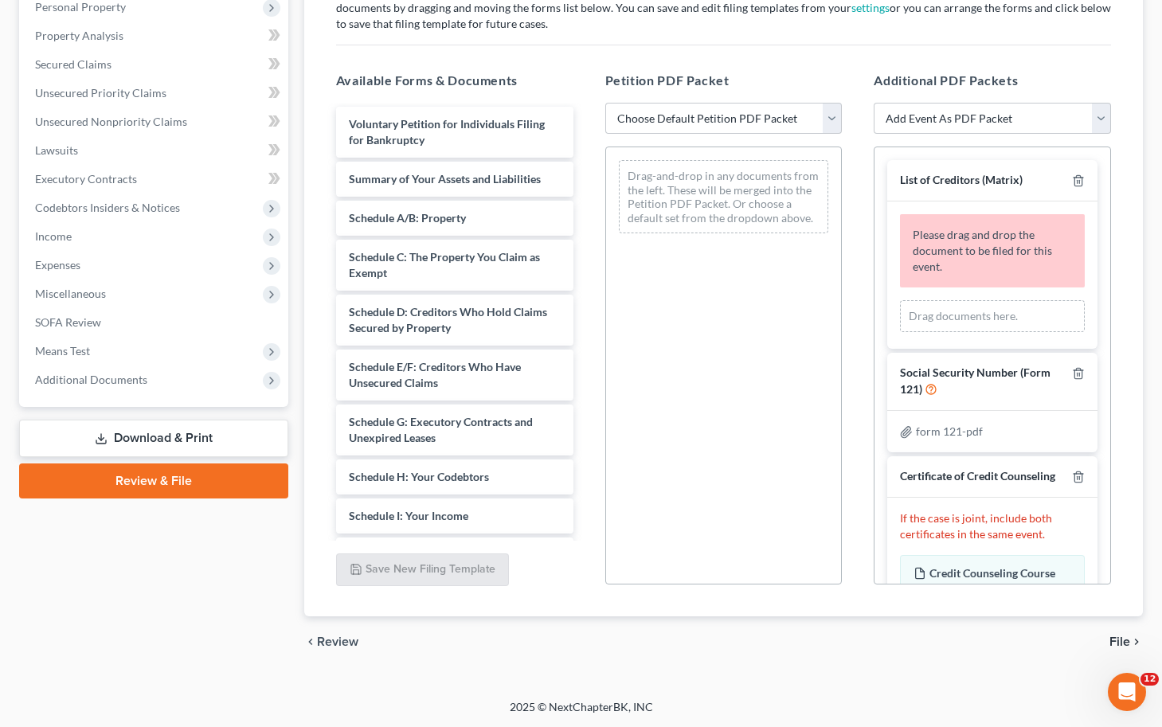
click at [926, 317] on div "Drag documents here." at bounding box center [992, 316] width 185 height 32
click at [926, 243] on span "Please drag and drop the document to be filed for this event." at bounding box center [981, 250] width 139 height 45
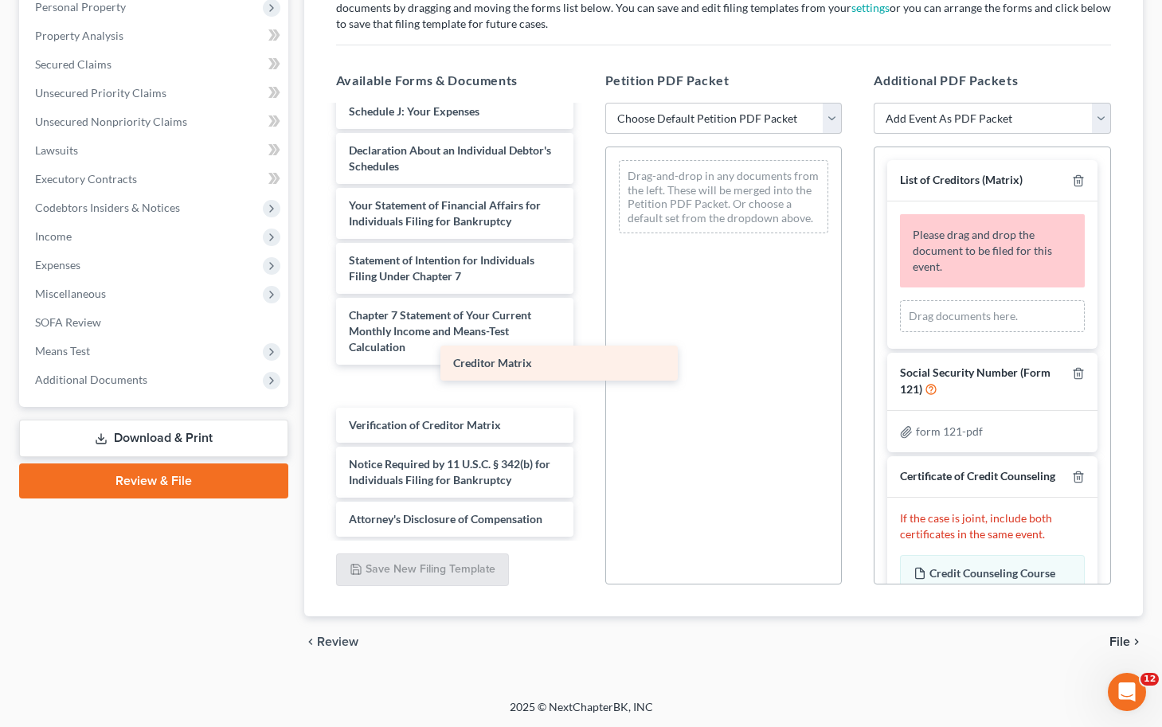
scroll to position [404, 0]
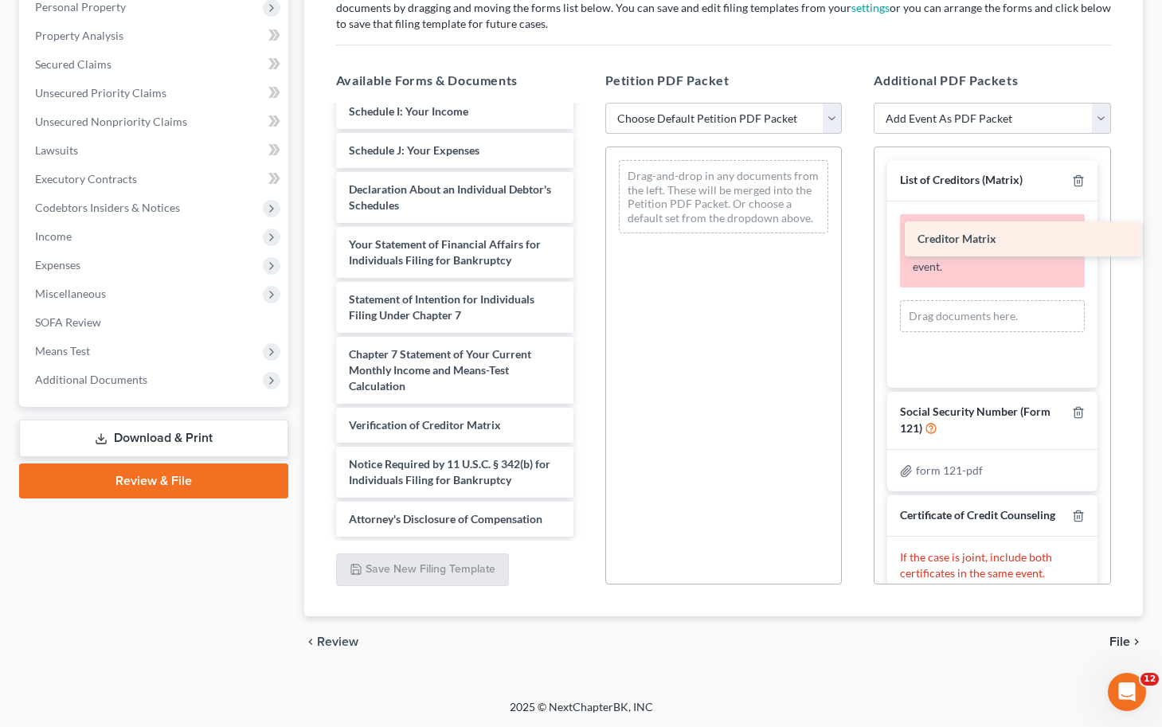
drag, startPoint x: 432, startPoint y: 387, endPoint x: 1001, endPoint y: 242, distance: 586.7
click at [586, 242] on div "Creditor Matrix Voluntary Petition for Individuals Filing for Bankruptcy Summar…" at bounding box center [454, 119] width 263 height 834
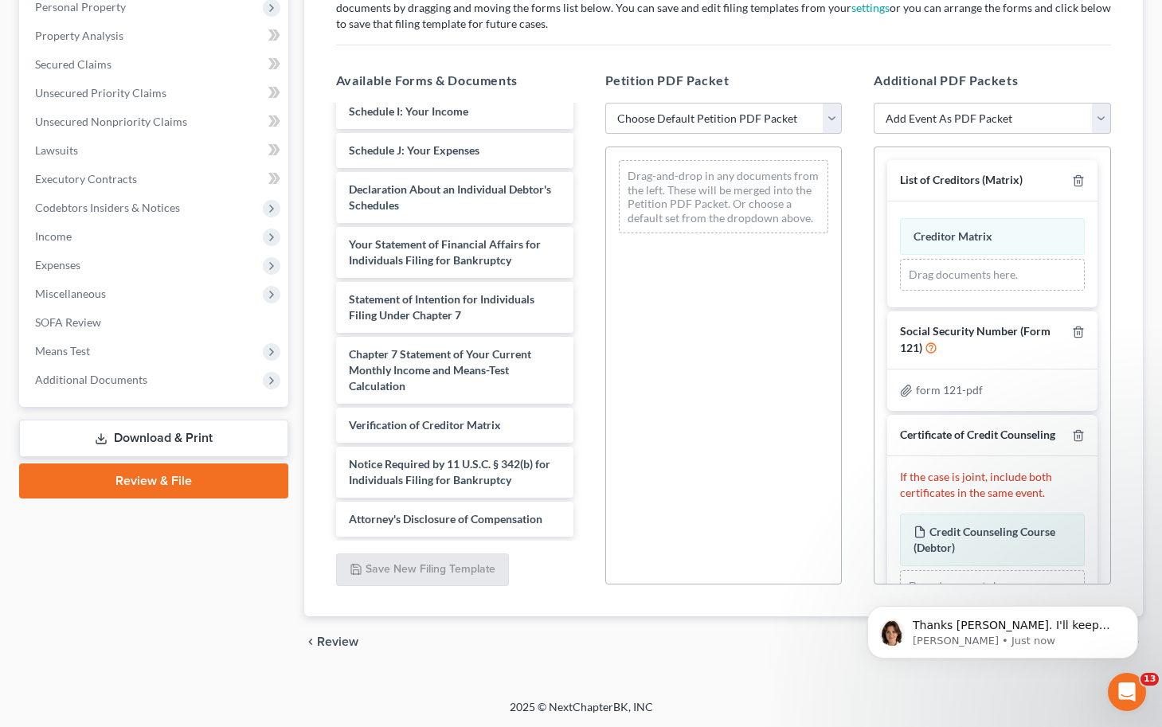
scroll to position [46, 0]
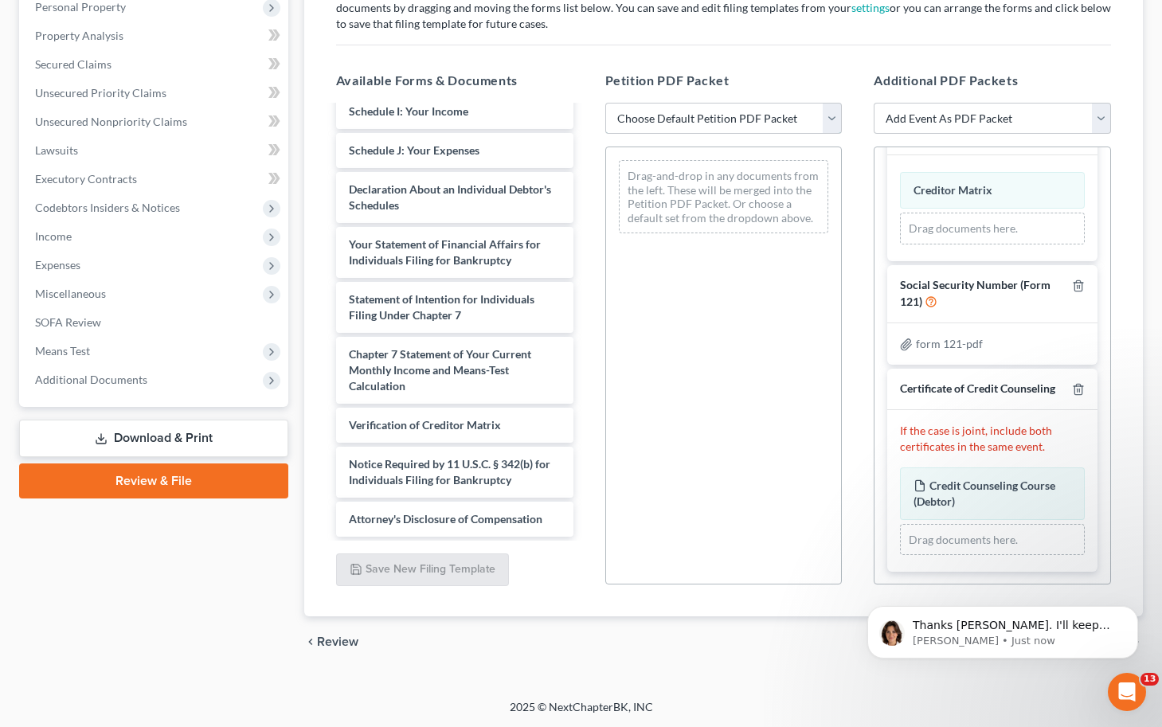
click at [826, 115] on select "Choose Default Petition PDF Packet Emergency Filing (Voluntary Petition and Cre…" at bounding box center [723, 119] width 237 height 32
select select "3"
click at [605, 103] on select "Choose Default Petition PDF Packet Emergency Filing (Voluntary Petition and Cre…" at bounding box center [723, 119] width 237 height 32
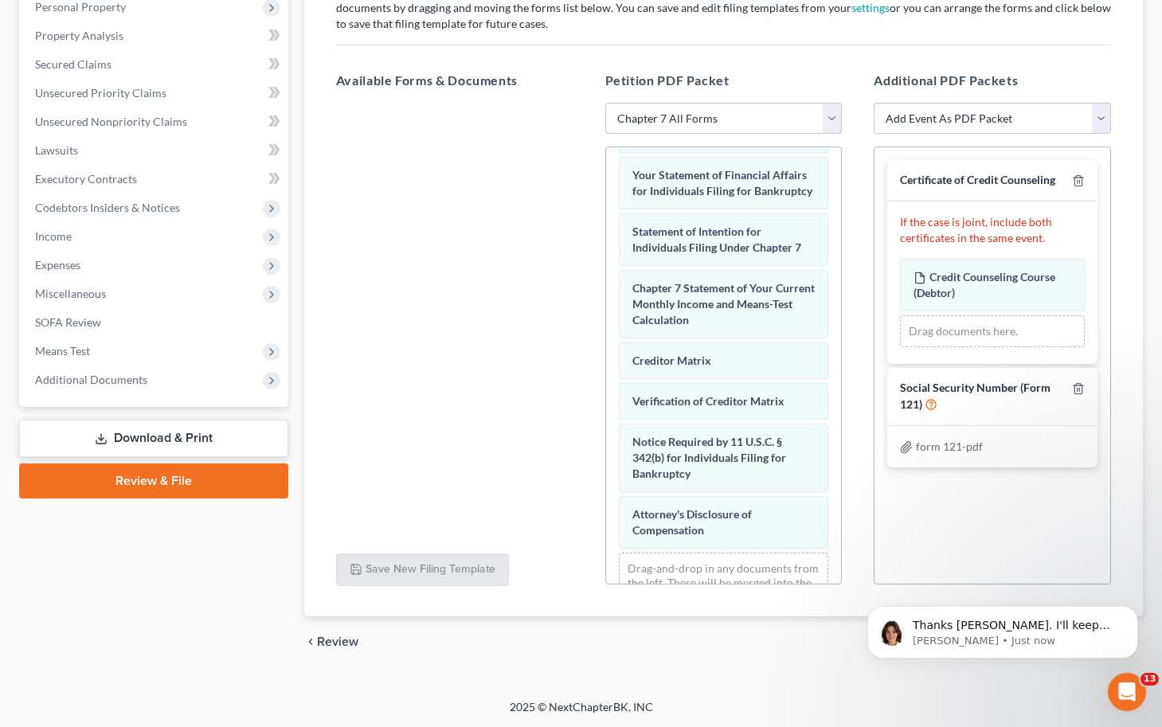
scroll to position [616, 0]
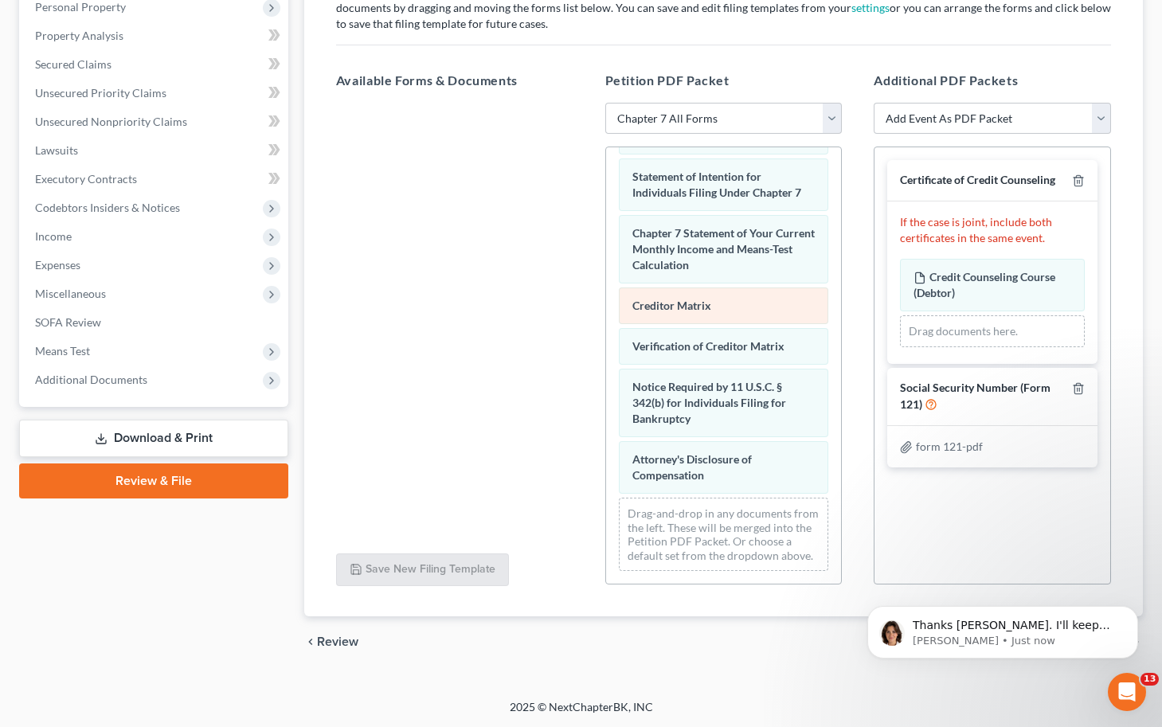
click at [761, 307] on div "Creditor Matrix" at bounding box center [724, 305] width 210 height 37
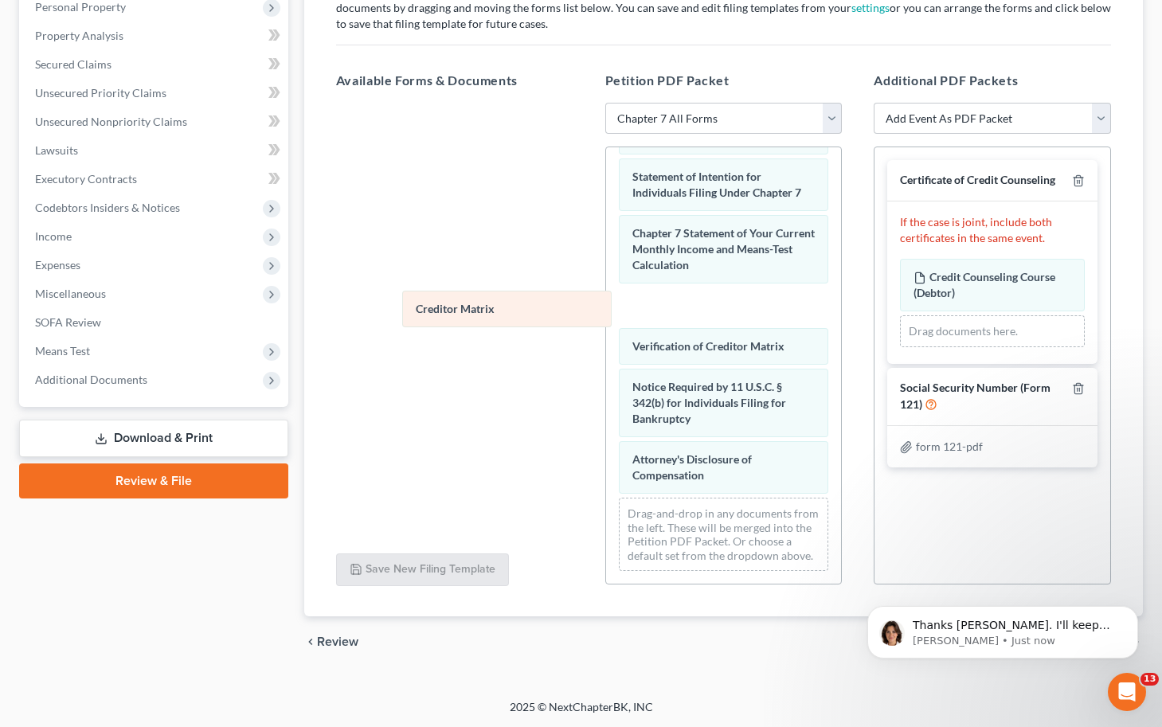
drag, startPoint x: 789, startPoint y: 304, endPoint x: 521, endPoint y: 311, distance: 268.4
click at [606, 311] on div "Creditor Matrix Voluntary Petition for Individuals Filing for Bankruptcy Summar…" at bounding box center [724, 57] width 236 height 1053
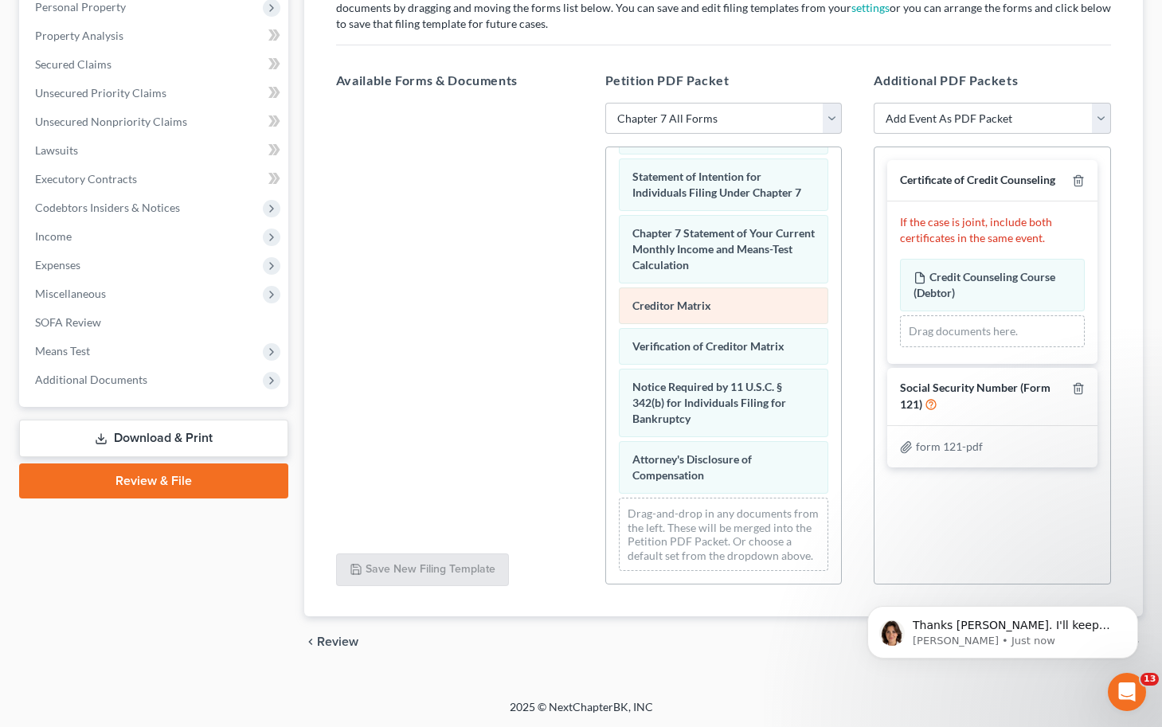
click at [686, 312] on div "Creditor Matrix" at bounding box center [724, 305] width 210 height 37
click at [829, 121] on select "Choose Default Petition PDF Packet Emergency Filing (Voluntary Petition and Cre…" at bounding box center [723, 119] width 237 height 32
select select
click at [605, 103] on select "Choose Default Petition PDF Packet Emergency Filing (Voluntary Petition and Cre…" at bounding box center [723, 119] width 237 height 32
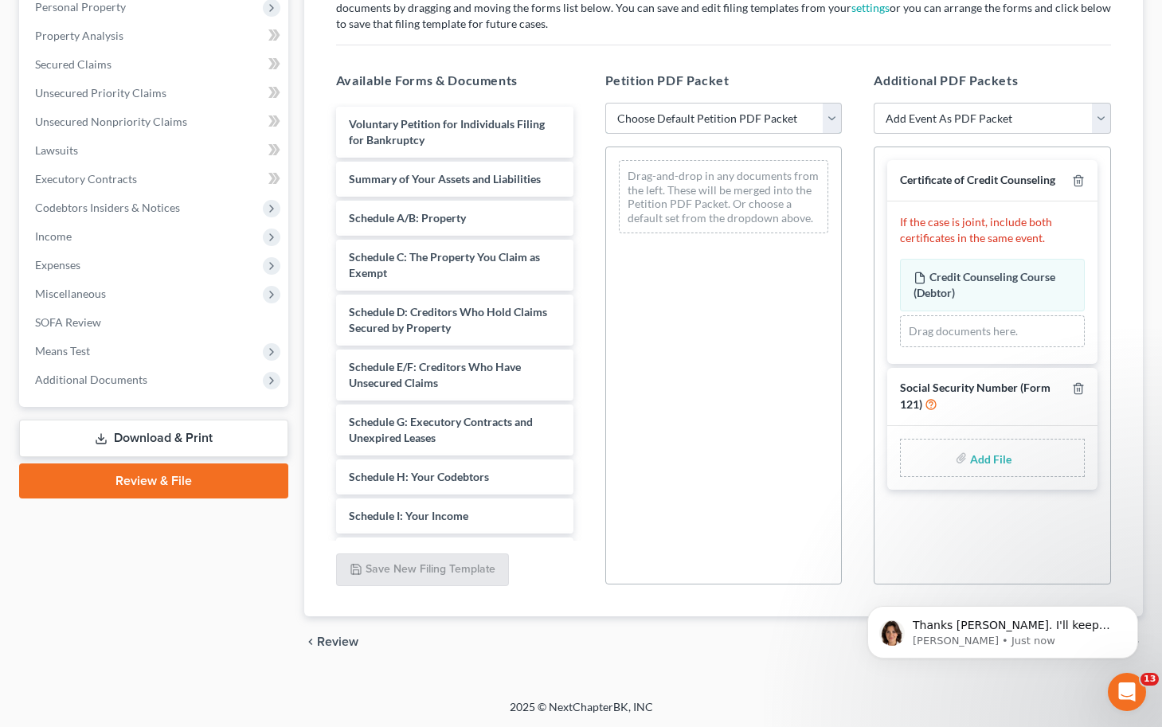
scroll to position [0, 0]
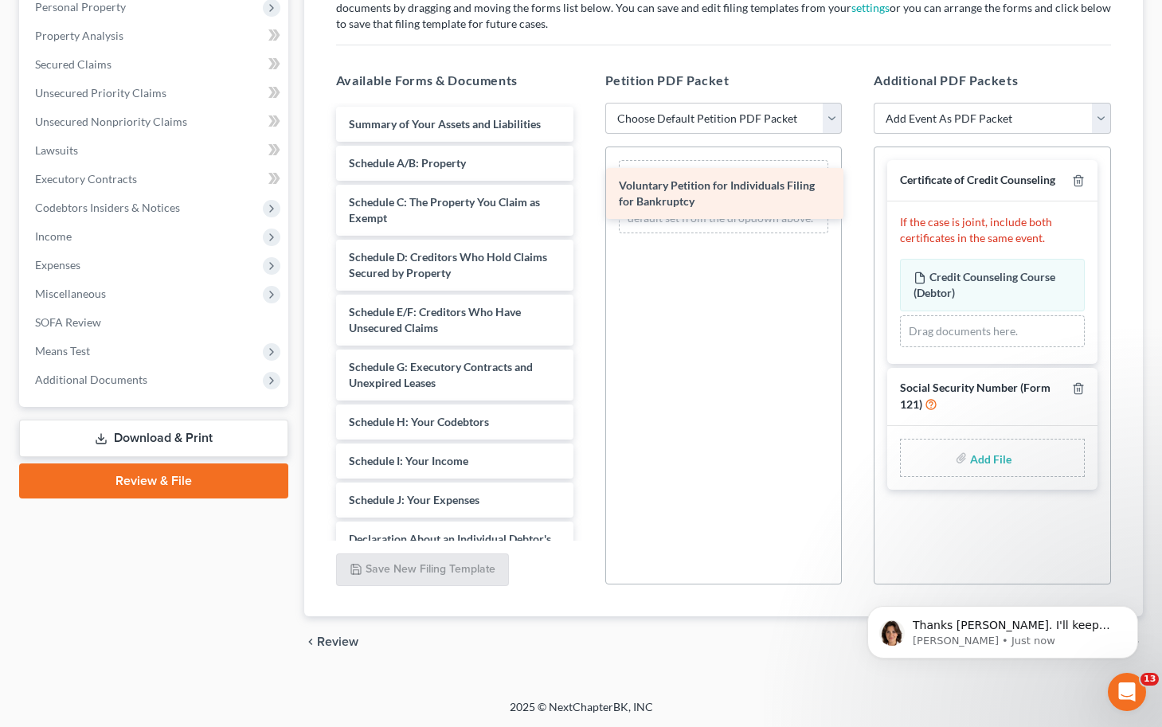
drag, startPoint x: 494, startPoint y: 135, endPoint x: 760, endPoint y: 195, distance: 272.7
click at [586, 197] on div "Voluntary Petition for Individuals Filing for Bankruptcy Voluntary Petition for…" at bounding box center [454, 516] width 263 height 818
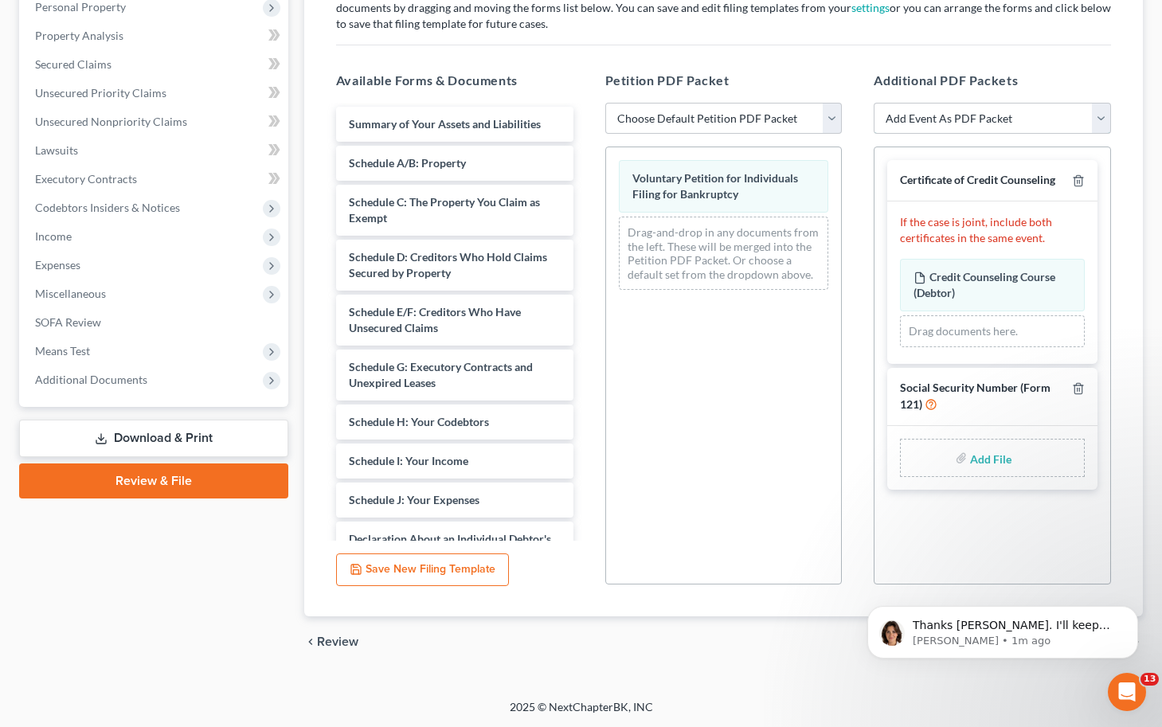
click at [926, 120] on select "Add Event As PDF Packet 20 Largest Unsecured Creditors Balance Sheet Cash Flow …" at bounding box center [991, 119] width 237 height 32
select select "20"
click at [873, 103] on select "Add Event As PDF Packet 20 Largest Unsecured Creditors Balance Sheet Cash Flow …" at bounding box center [991, 119] width 237 height 32
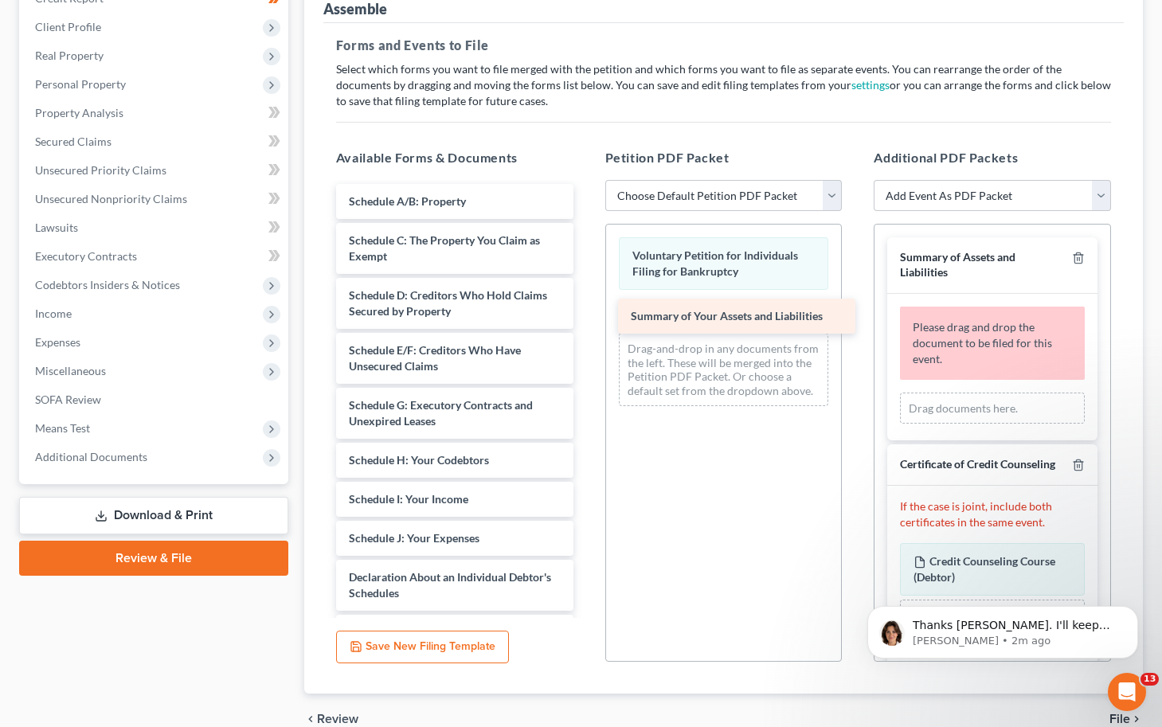
drag, startPoint x: 417, startPoint y: 201, endPoint x: 705, endPoint y: 322, distance: 312.9
click at [586, 322] on div "Summary of Your Assets and Liabilities Summary of Your Assets and Liabilities S…" at bounding box center [454, 573] width 263 height 779
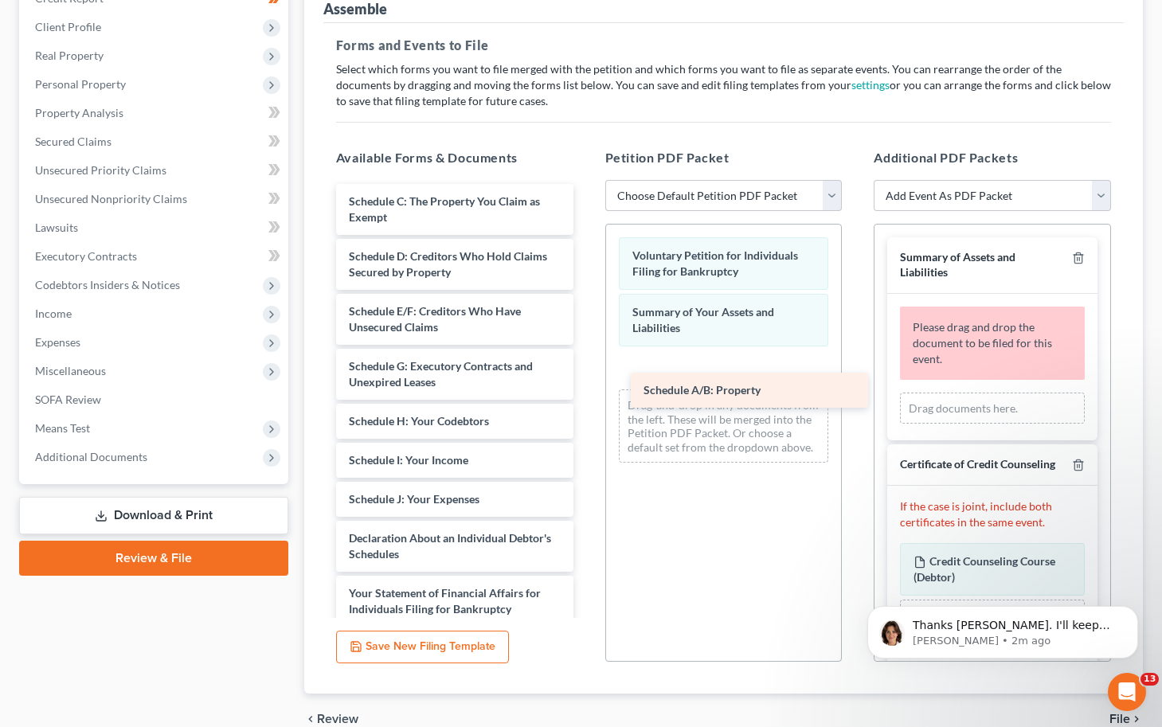
drag, startPoint x: 447, startPoint y: 197, endPoint x: 733, endPoint y: 373, distance: 335.7
click at [586, 373] on div "Schedule A/B: Property Schedule A/B: Property Schedule C: The Property You Clai…" at bounding box center [454, 554] width 263 height 740
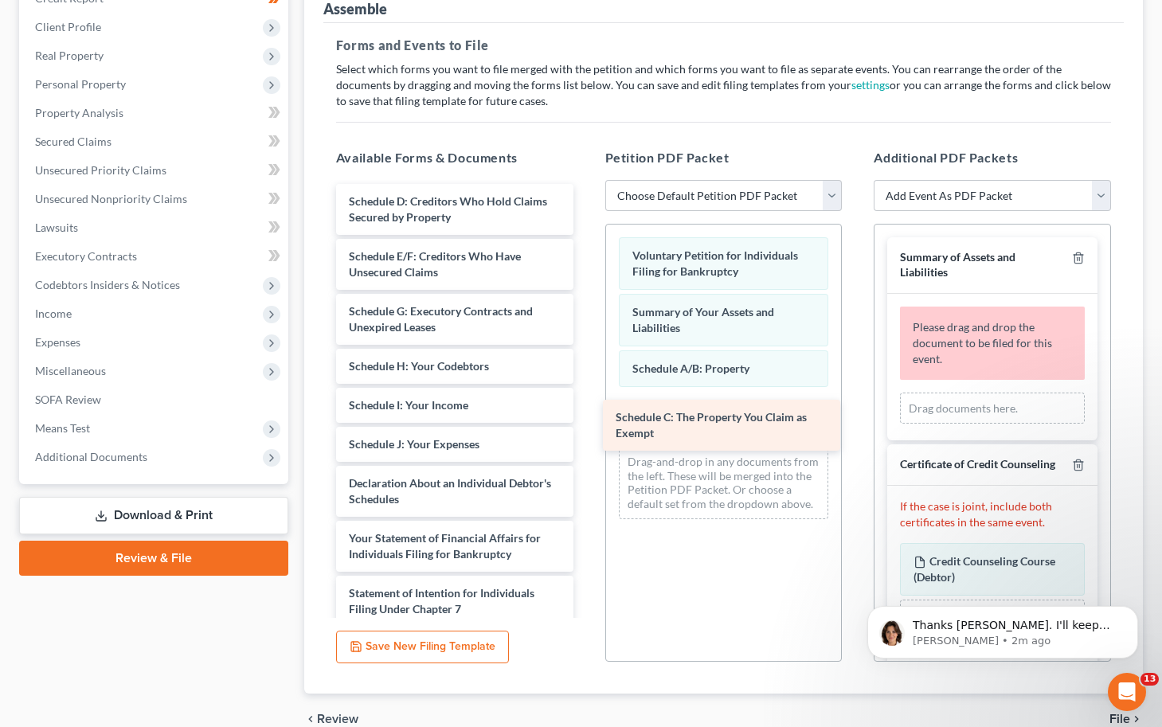
drag, startPoint x: 447, startPoint y: 197, endPoint x: 721, endPoint y: 409, distance: 346.9
click at [586, 409] on div "Schedule C: The Property You Claim as Exempt Schedule C: The Property You Claim…" at bounding box center [454, 527] width 263 height 686
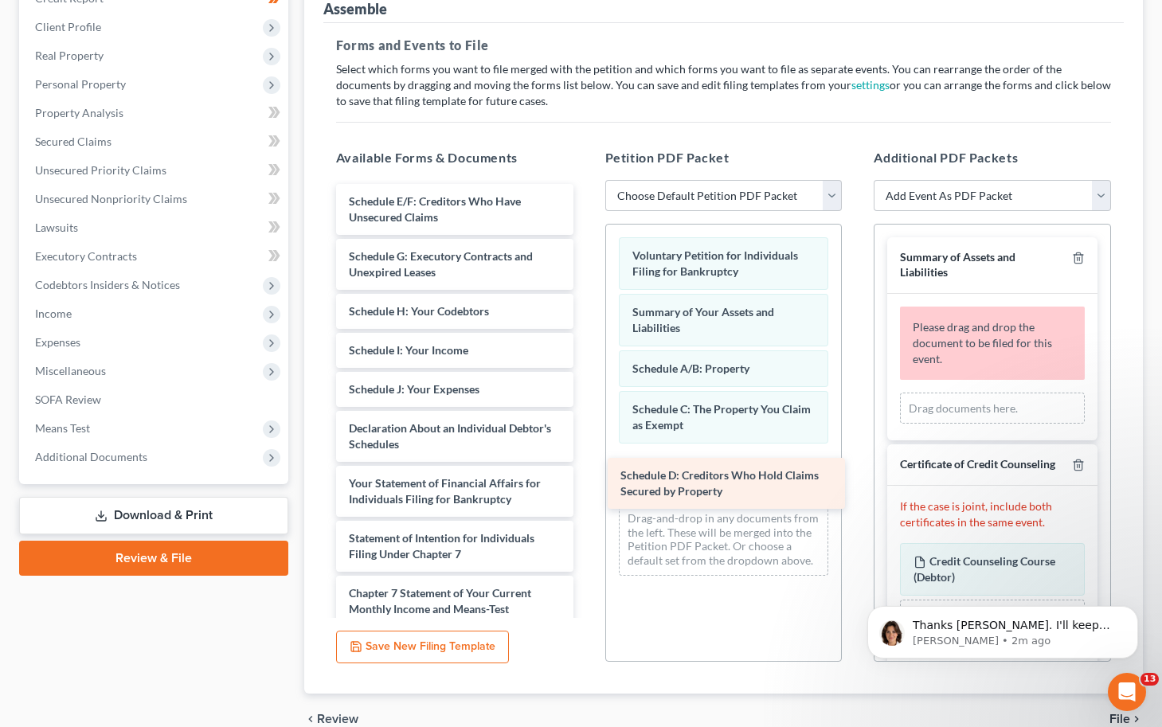
drag, startPoint x: 482, startPoint y: 203, endPoint x: 753, endPoint y: 479, distance: 386.8
click at [586, 479] on div "Schedule D: Creditors Who Hold Claims Secured by Property Schedule D: Creditors…" at bounding box center [454, 499] width 263 height 631
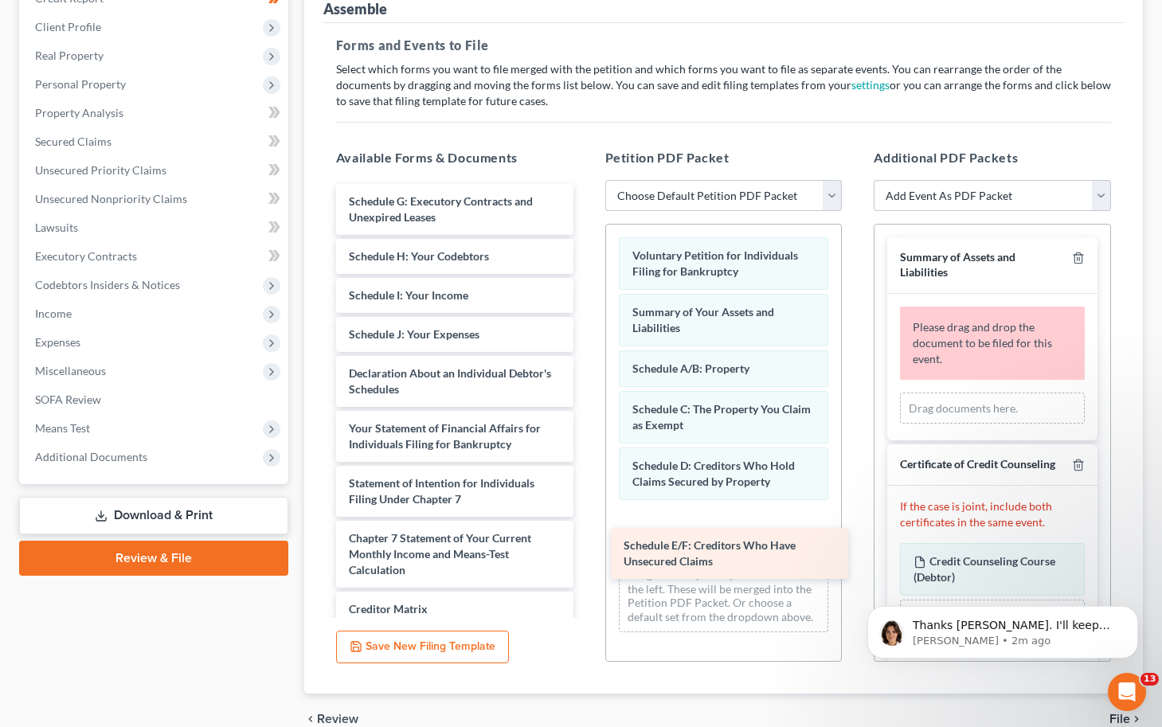
drag, startPoint x: 452, startPoint y: 197, endPoint x: 720, endPoint y: 532, distance: 428.2
click at [586, 532] on div "Schedule E/F: Creditors Who Have Unsecured Claims Schedule E/F: Creditors Who H…" at bounding box center [454, 472] width 263 height 576
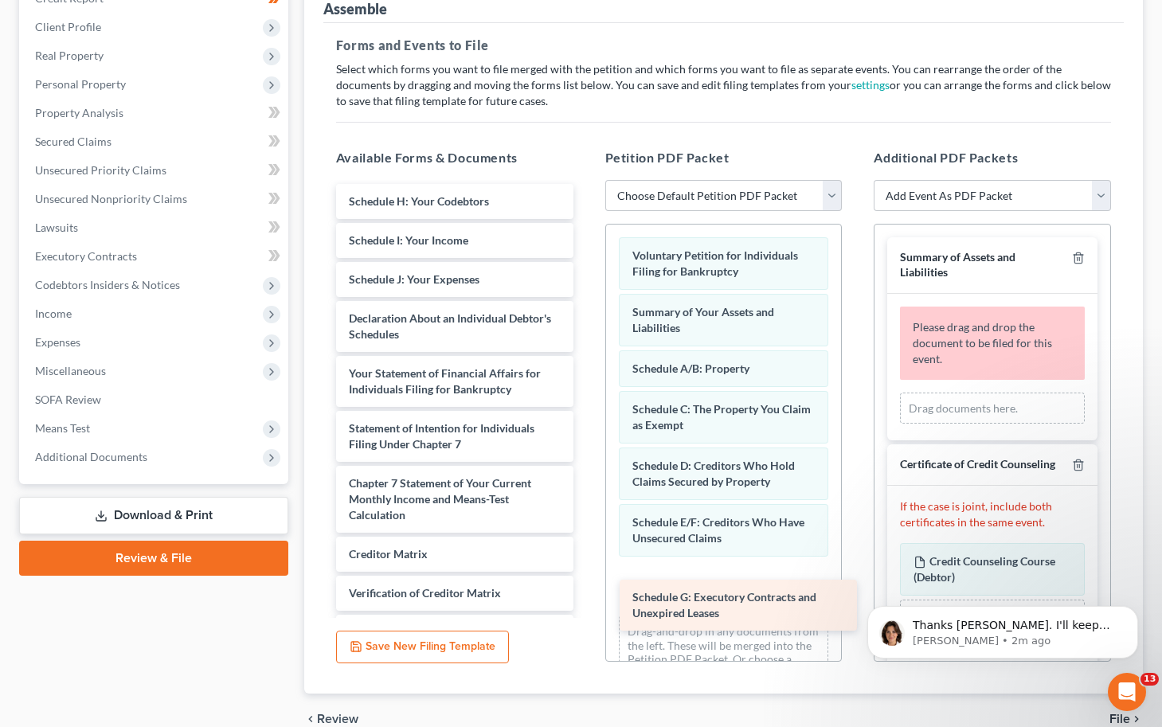
drag, startPoint x: 404, startPoint y: 201, endPoint x: 669, endPoint y: 592, distance: 472.6
click at [586, 592] on div "Schedule G: Executory Contracts and Unexpired Leases Schedule G: Executory Cont…" at bounding box center [454, 444] width 263 height 521
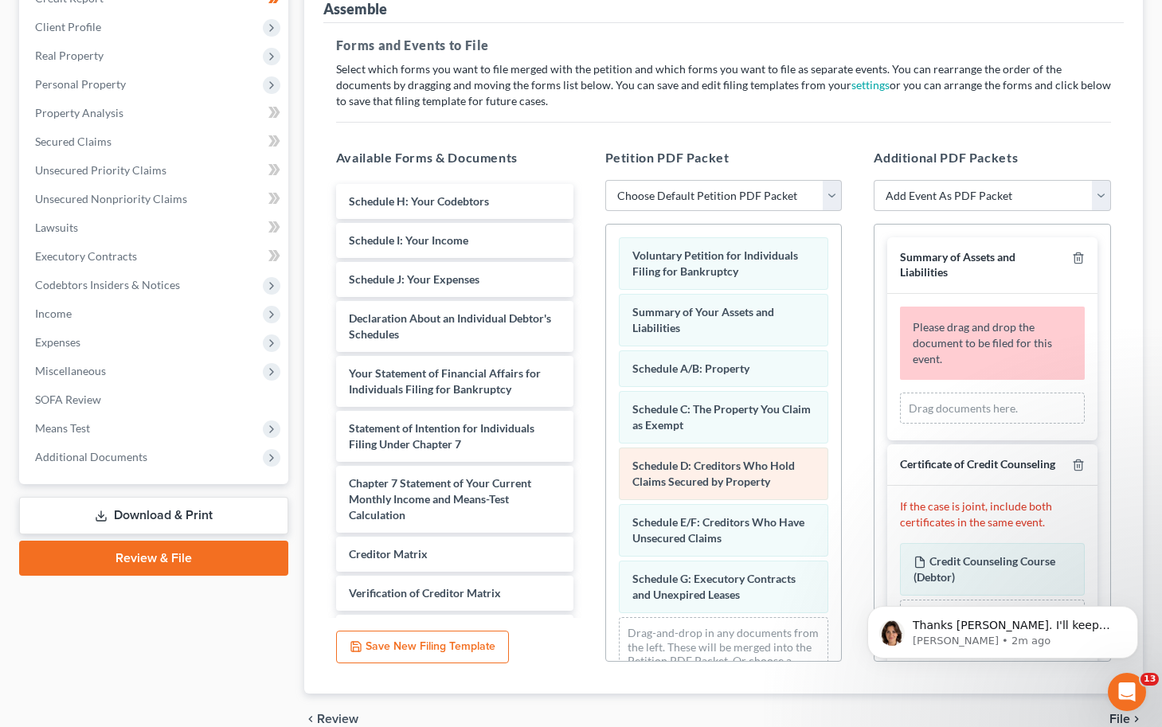
scroll to position [42, 0]
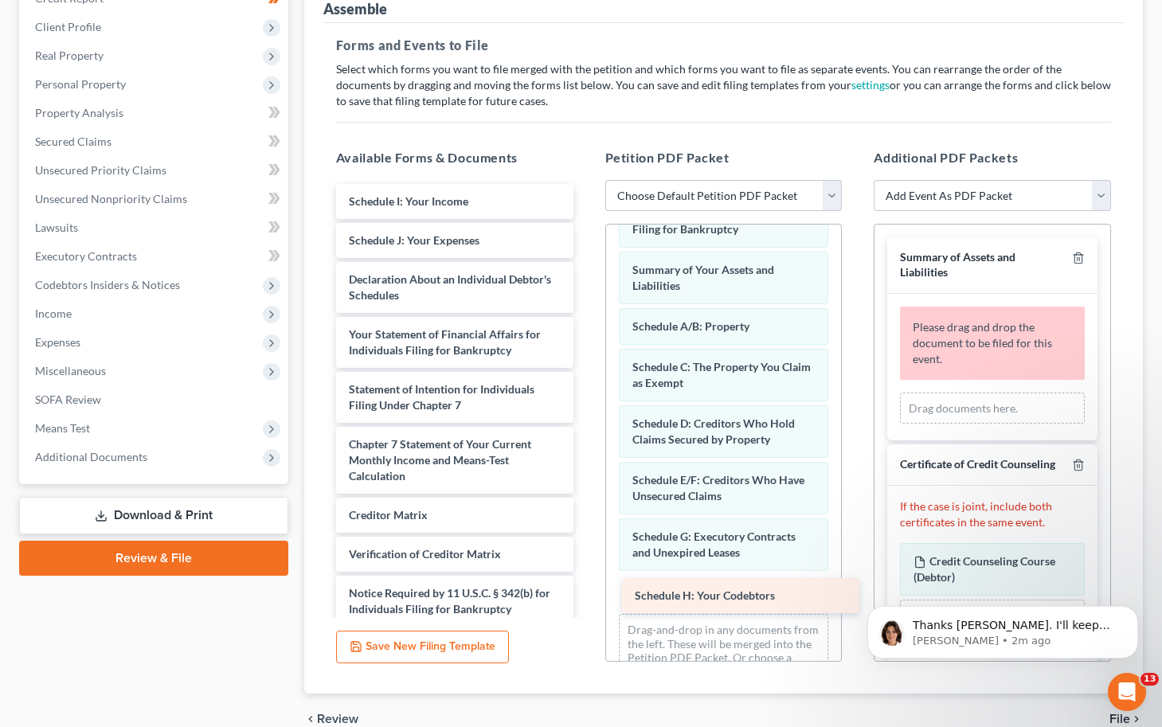
drag, startPoint x: 426, startPoint y: 194, endPoint x: 712, endPoint y: 590, distance: 488.1
click at [586, 590] on div "Schedule H: Your Codebtors Schedule H: Your Codebtors Schedule I: Your Income S…" at bounding box center [454, 425] width 263 height 482
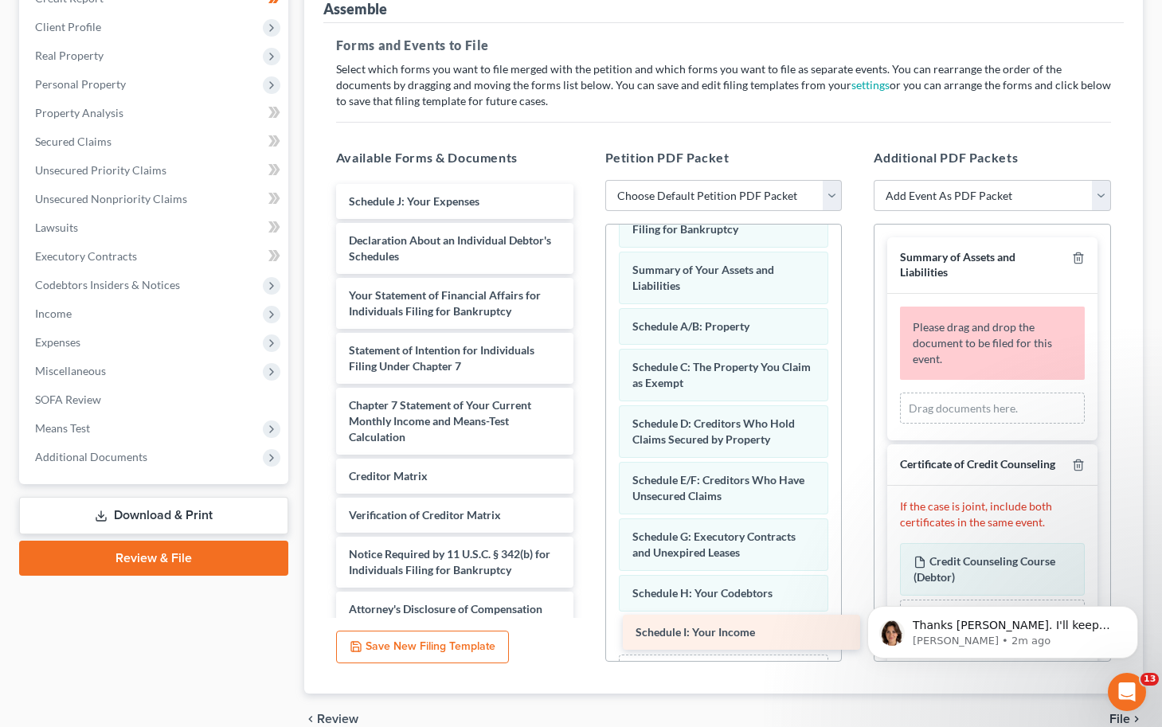
drag, startPoint x: 412, startPoint y: 197, endPoint x: 698, endPoint y: 628, distance: 516.9
click at [586, 627] on div "Schedule I: Your Income Schedule I: Your Income Schedule J: Your Expenses Decla…" at bounding box center [454, 405] width 263 height 443
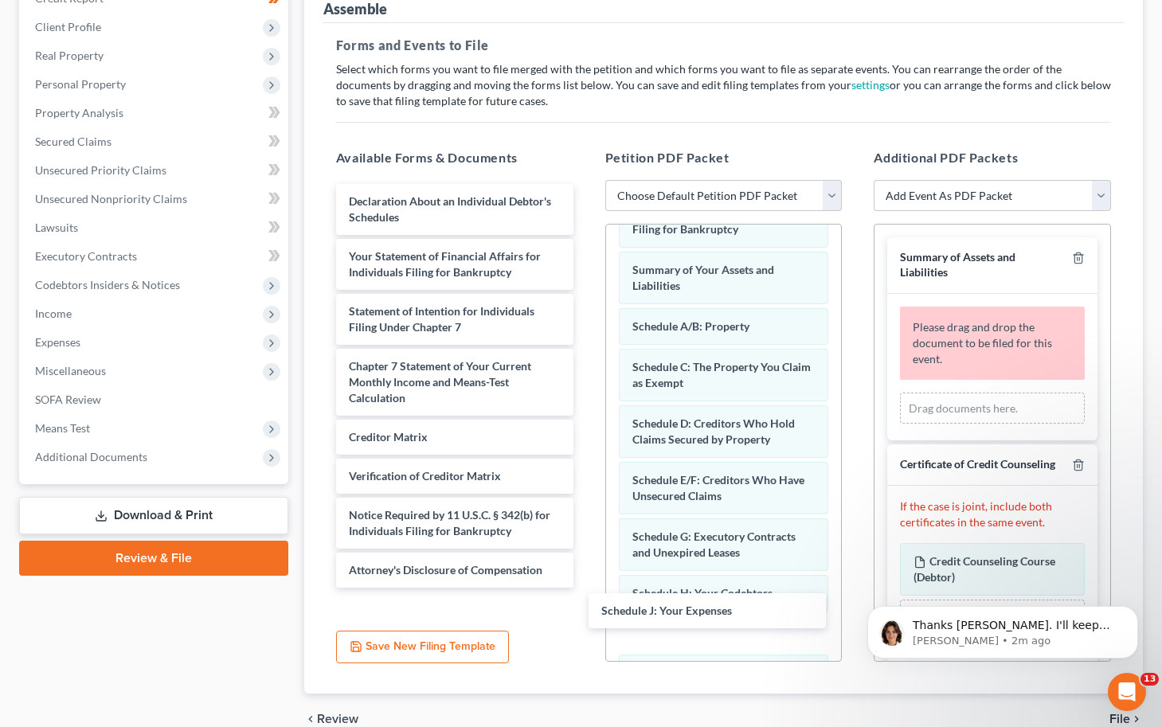
scroll to position [221, 0]
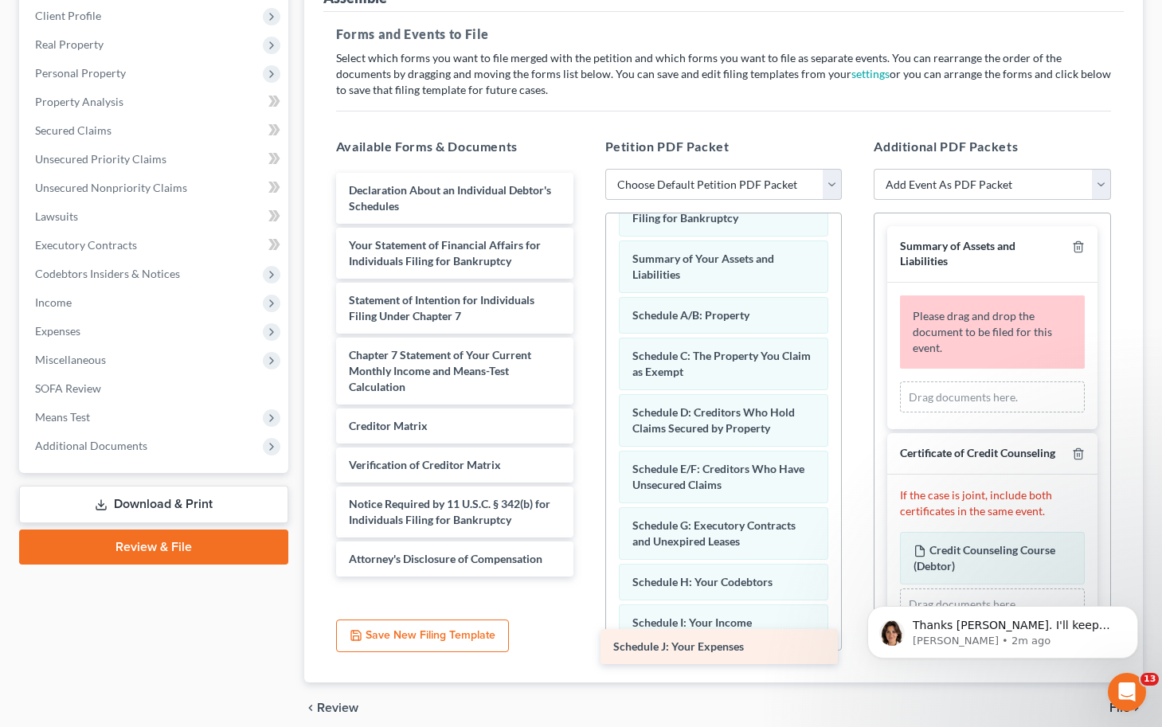
drag, startPoint x: 442, startPoint y: 201, endPoint x: 706, endPoint y: 647, distance: 518.3
click at [586, 576] on div "Schedule J: Your Expenses Schedule J: Your Expenses Declaration About an Indivi…" at bounding box center [454, 375] width 263 height 404
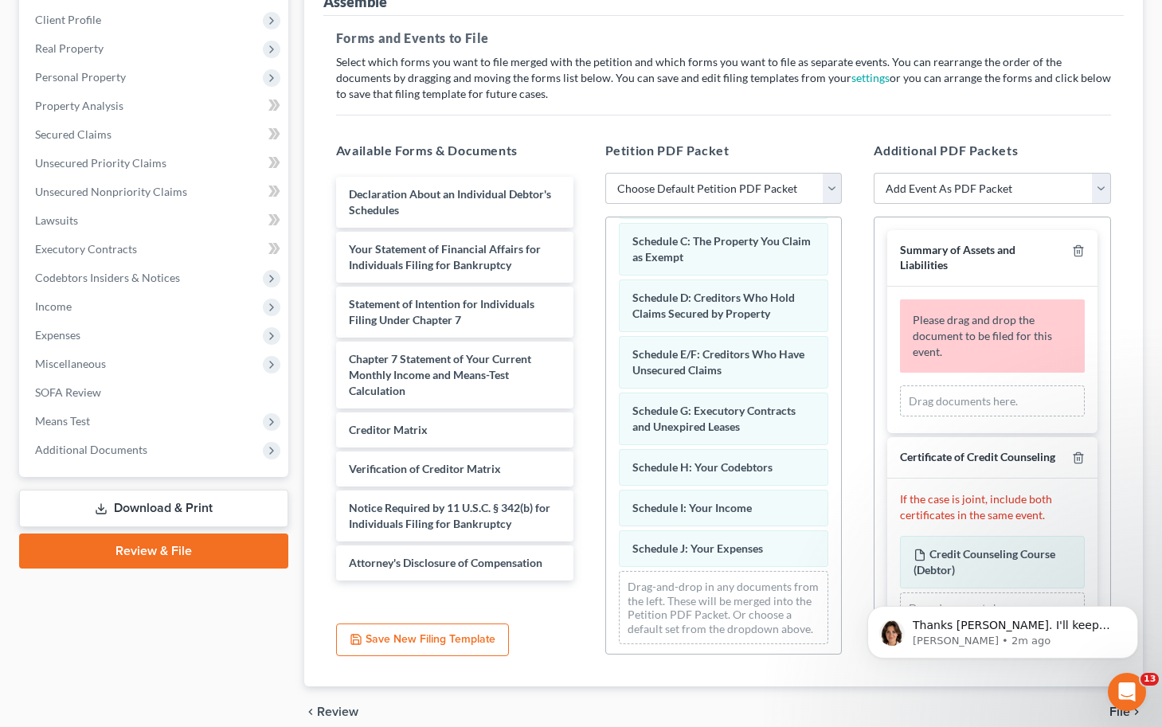
scroll to position [164, 0]
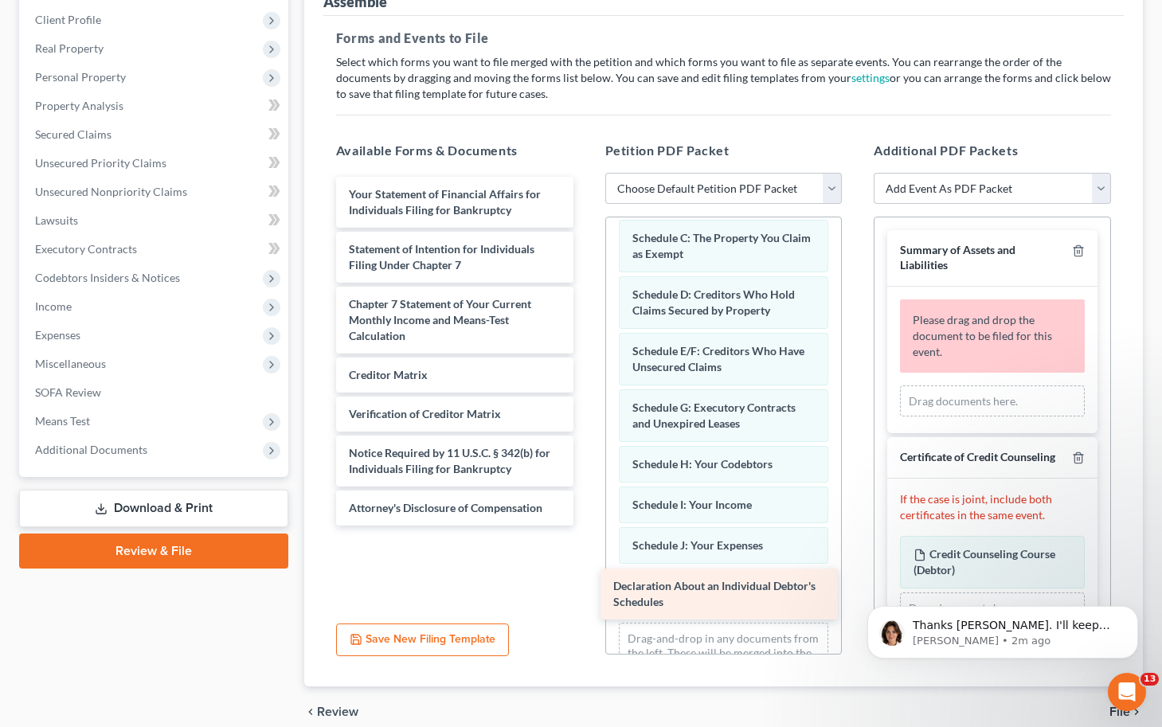
drag, startPoint x: 436, startPoint y: 193, endPoint x: 700, endPoint y: 586, distance: 473.9
click at [586, 525] on div "Declaration About an Individual Debtor's Schedules Declaration About an Individ…" at bounding box center [454, 351] width 263 height 349
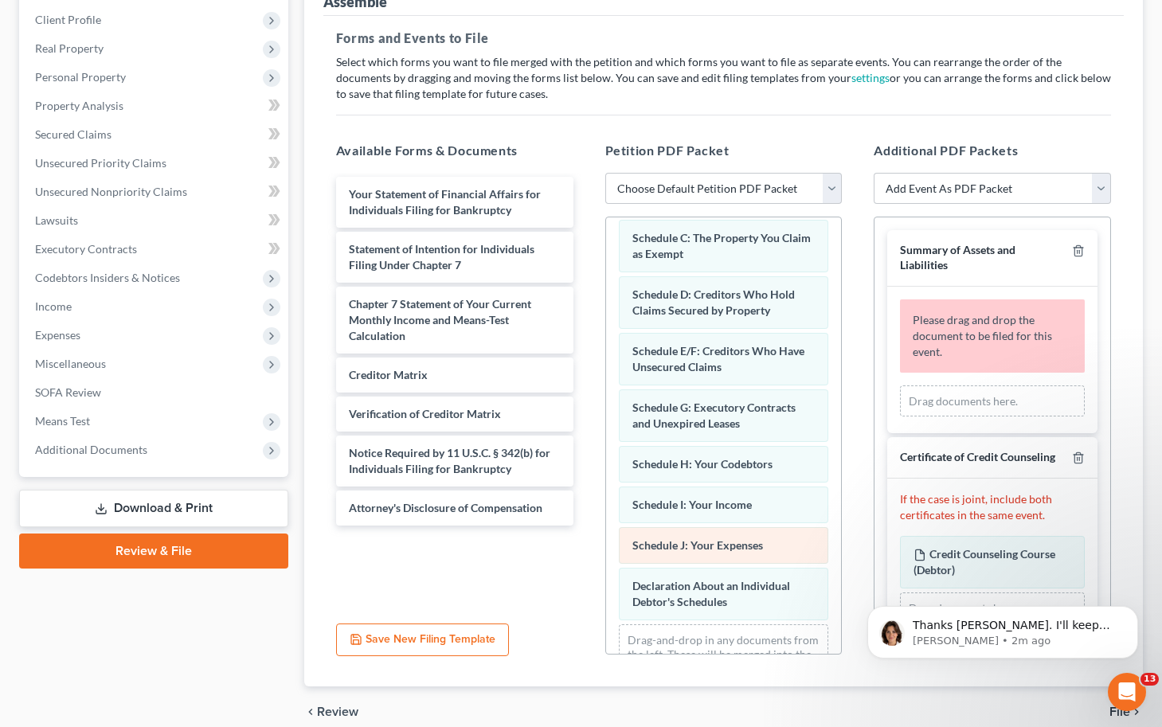
scroll to position [221, 0]
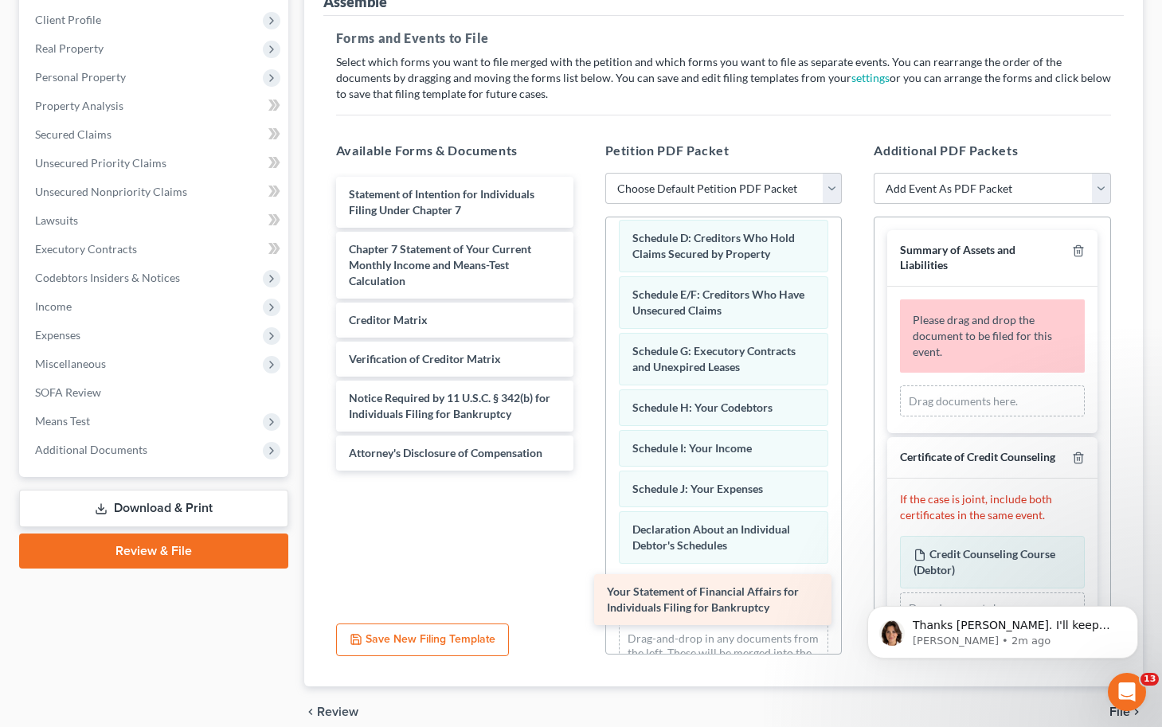
drag, startPoint x: 396, startPoint y: 201, endPoint x: 654, endPoint y: 600, distance: 475.0
click at [586, 471] on div "Your Statement of Financial Affairs for Individuals Filing for Bankruptcy Your …" at bounding box center [454, 324] width 263 height 294
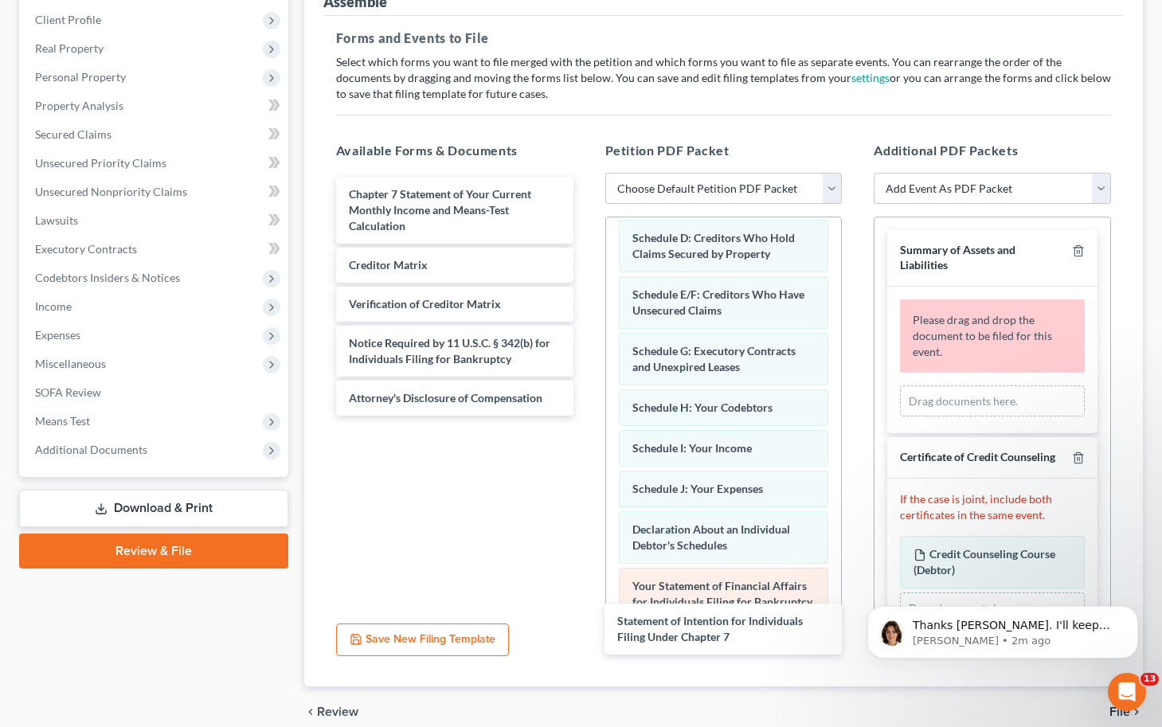
drag, startPoint x: 440, startPoint y: 197, endPoint x: 714, endPoint y: 588, distance: 477.3
click at [586, 416] on div "Statement of Intention for Individuals Filing Under Chapter 7 Statement of Inte…" at bounding box center [454, 296] width 263 height 239
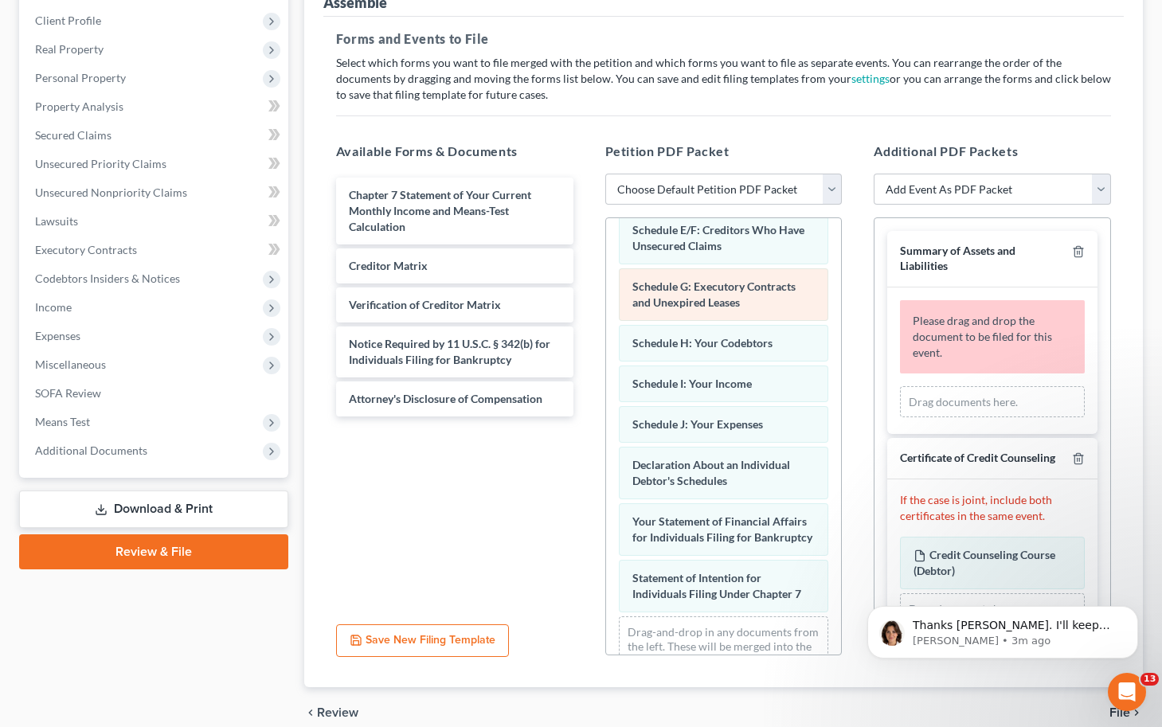
scroll to position [0, 0]
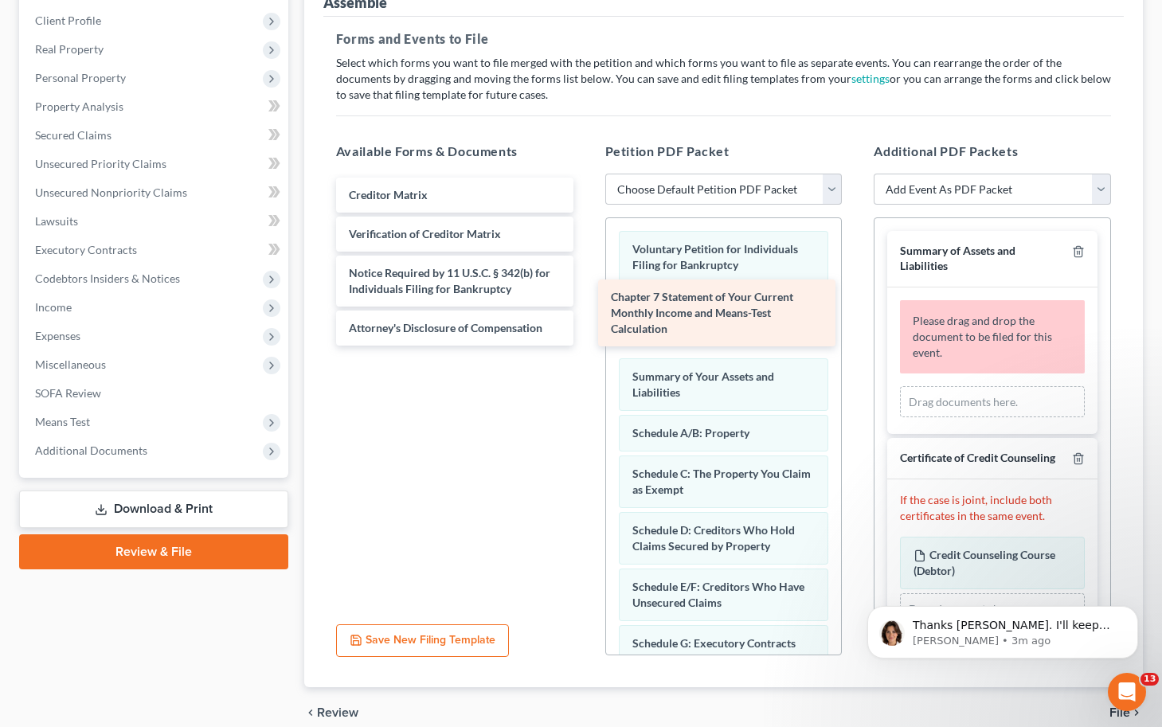
drag, startPoint x: 464, startPoint y: 216, endPoint x: 726, endPoint y: 319, distance: 281.7
click at [586, 319] on div "Chapter 7 Statement of Your Current Monthly Income and Means-Test Calculation C…" at bounding box center [454, 262] width 263 height 168
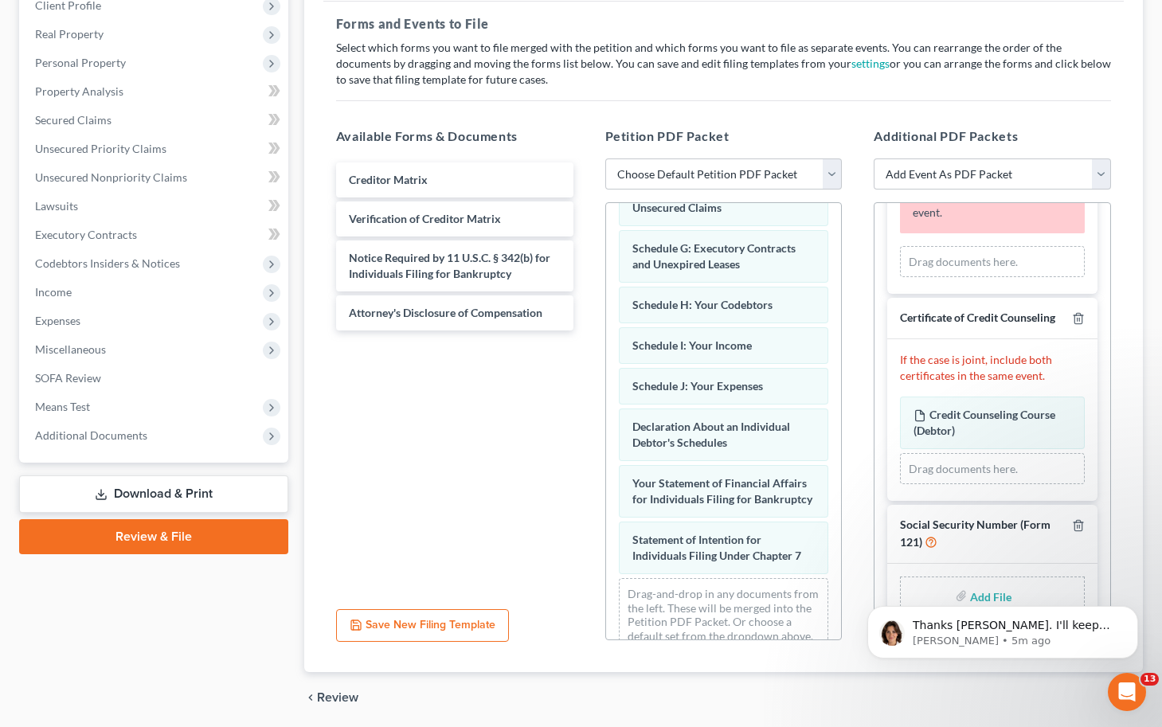
scroll to position [406, 0]
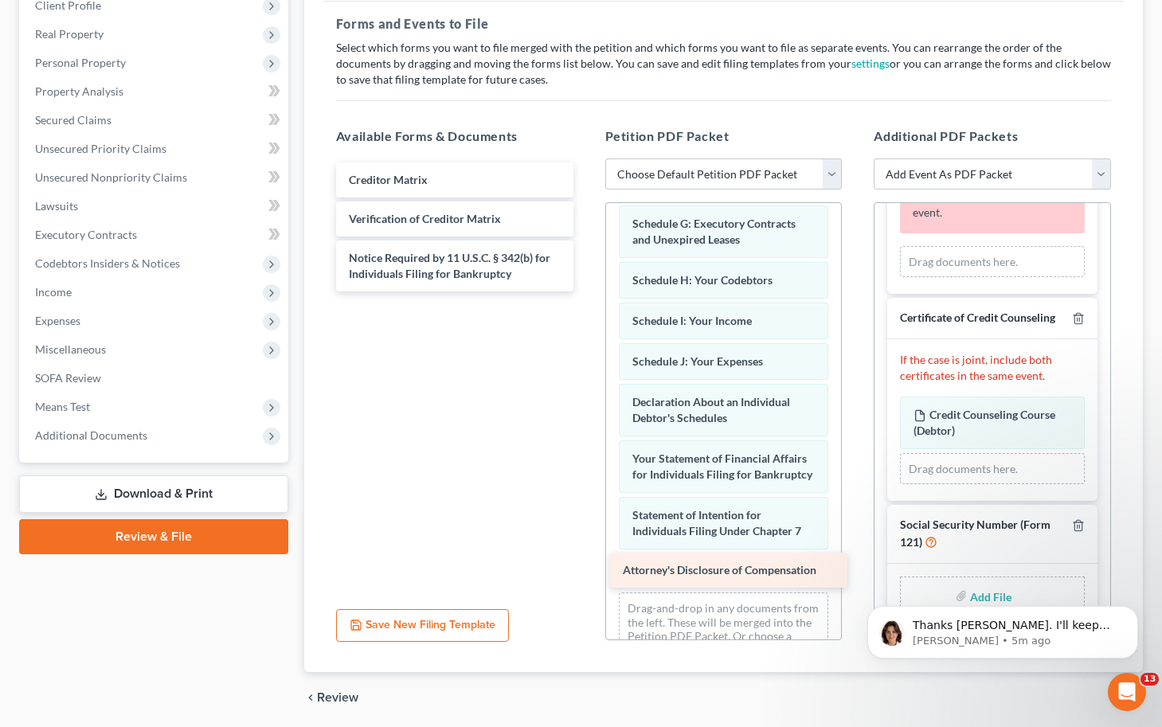
drag, startPoint x: 404, startPoint y: 312, endPoint x: 677, endPoint y: 572, distance: 377.3
click at [586, 291] on div "Attorney's Disclosure of Compensation Creditor Matrix Verification of Creditor …" at bounding box center [454, 226] width 263 height 129
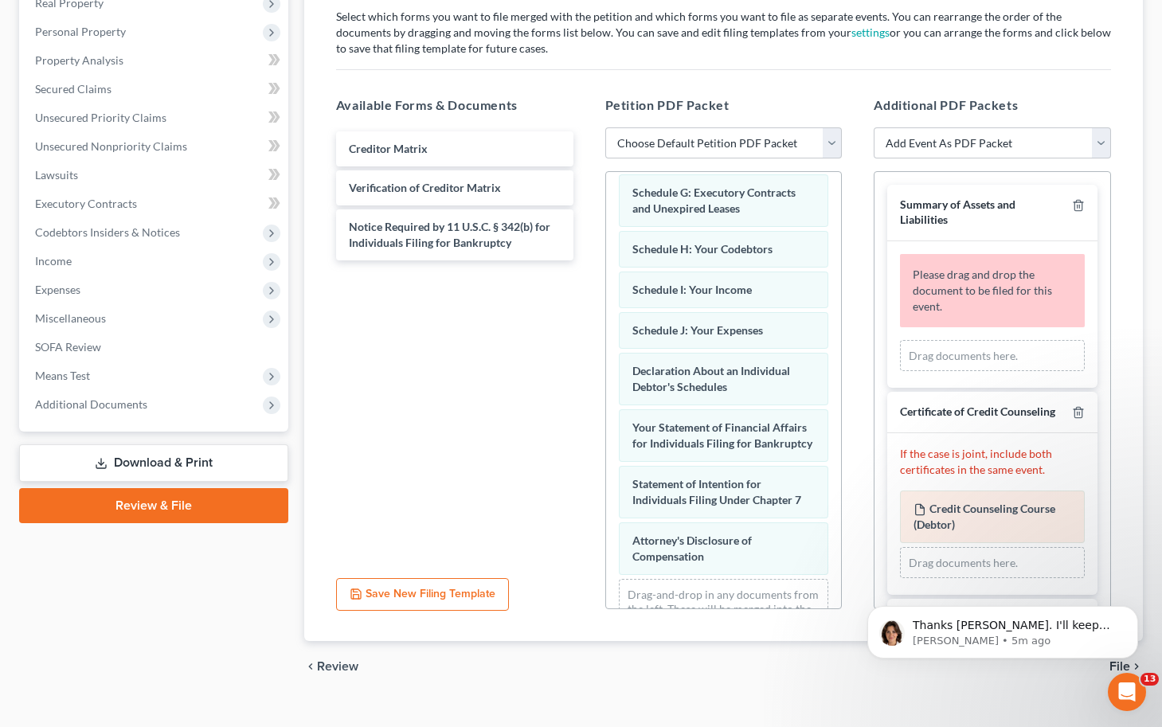
scroll to position [262, 0]
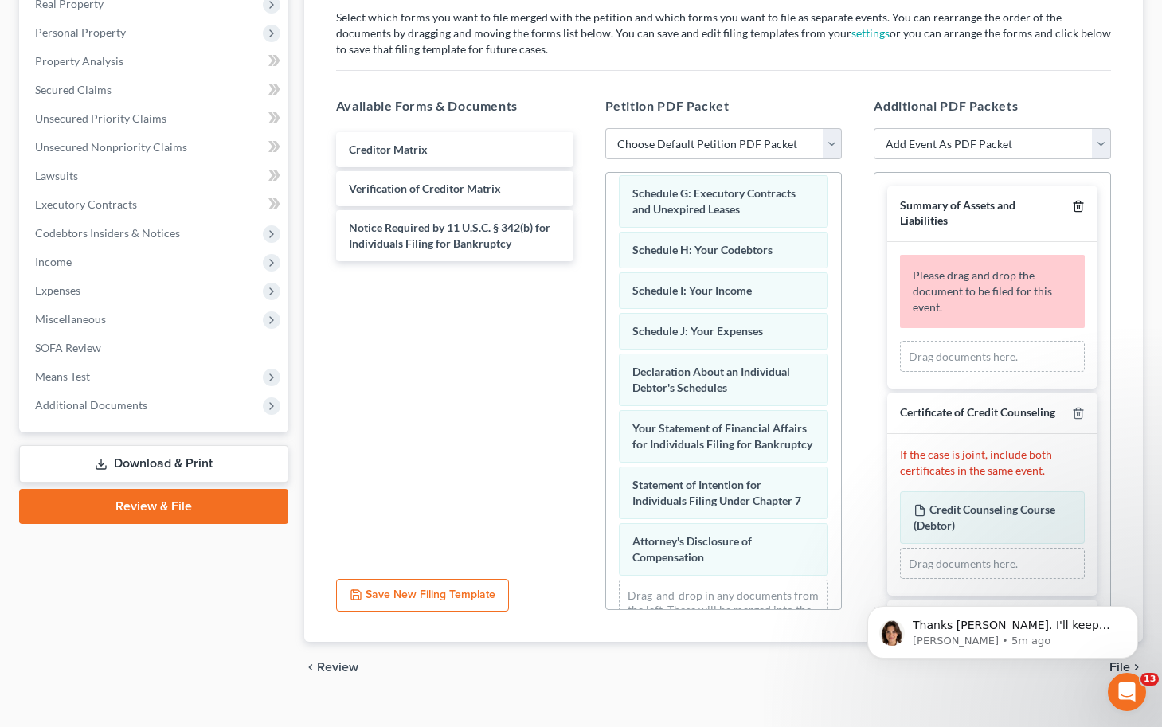
click at [926, 207] on line "button" at bounding box center [1077, 207] width 0 height 3
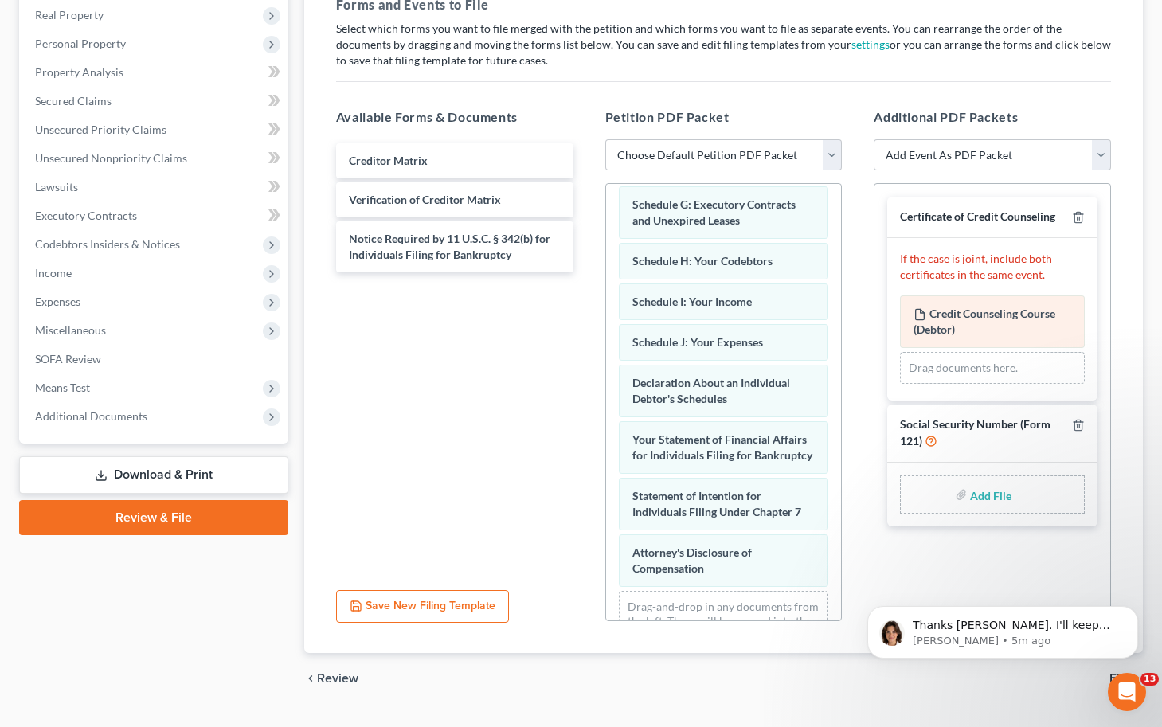
scroll to position [249, 0]
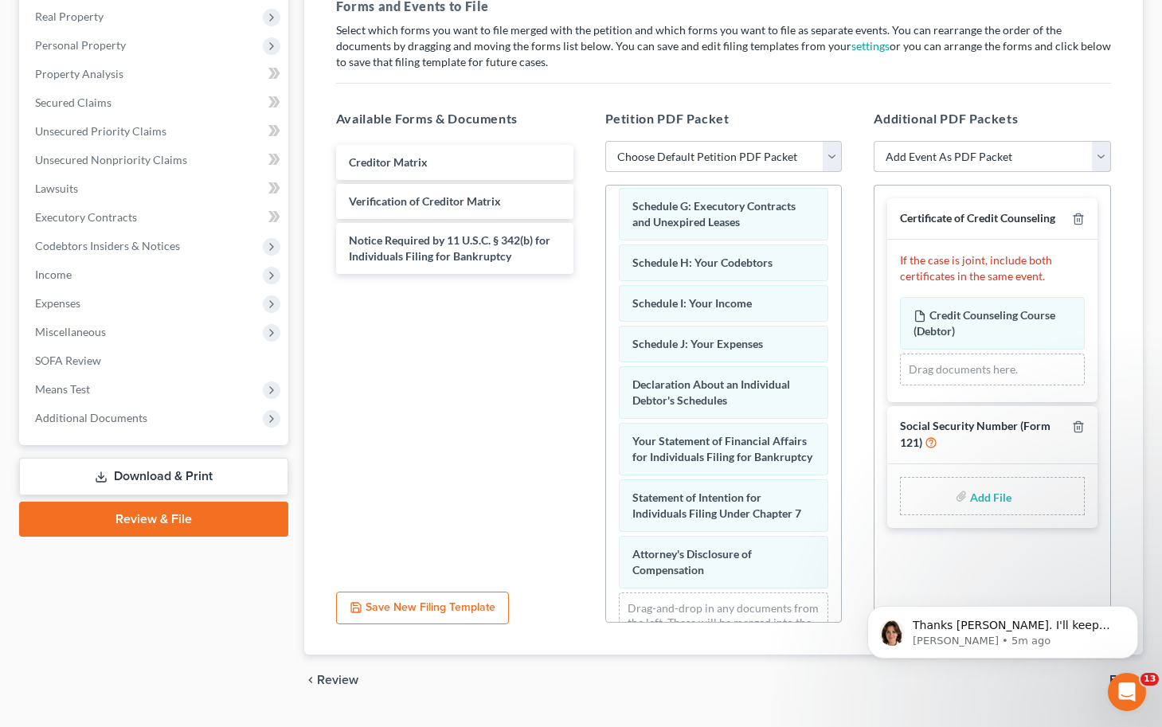
click at [926, 151] on select "Add Event As PDF Packet 20 Largest Unsecured Creditors Balance Sheet Cash Flow …" at bounding box center [991, 157] width 237 height 32
select select "12"
click at [873, 141] on select "Add Event As PDF Packet 20 Largest Unsecured Creditors Balance Sheet Cash Flow …" at bounding box center [991, 157] width 237 height 32
select select
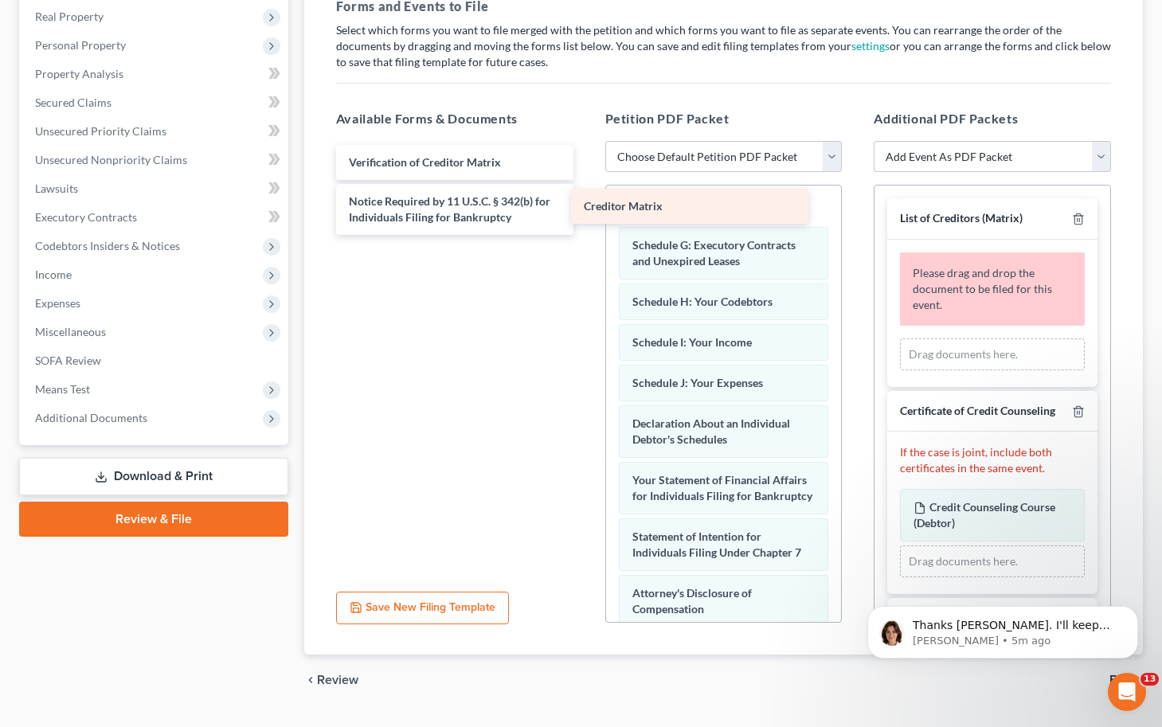
scroll to position [406, 0]
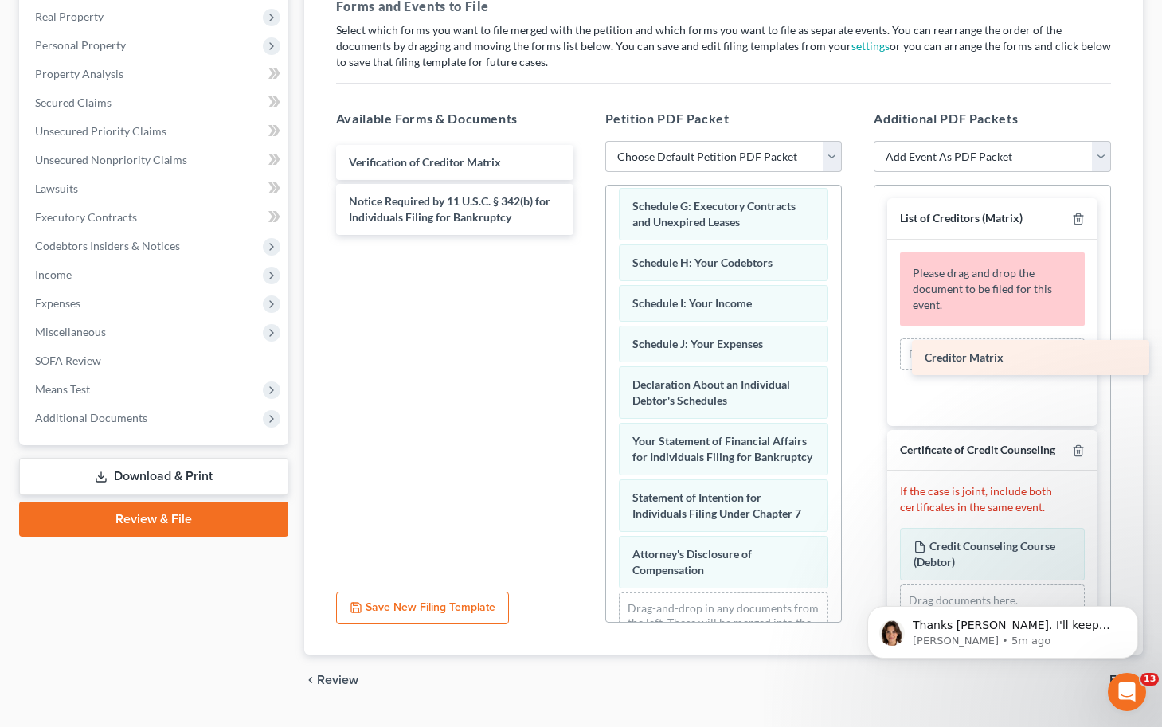
drag, startPoint x: 375, startPoint y: 162, endPoint x: 948, endPoint y: 361, distance: 606.6
click at [586, 235] on div "Creditor Matrix Creditor Matrix Verification of Creditor Matrix Notice Required…" at bounding box center [454, 190] width 263 height 90
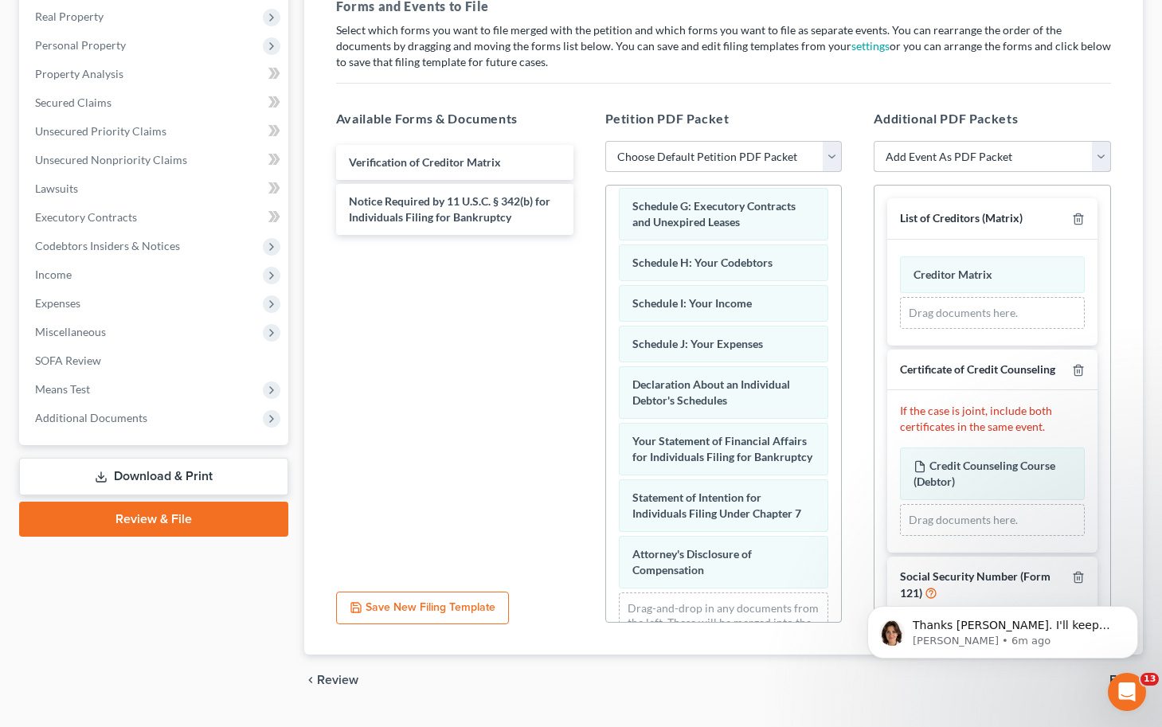
click at [926, 155] on select "Add Event As PDF Packet 20 Largest Unsecured Creditors Balance Sheet Cash Flow …" at bounding box center [991, 157] width 237 height 32
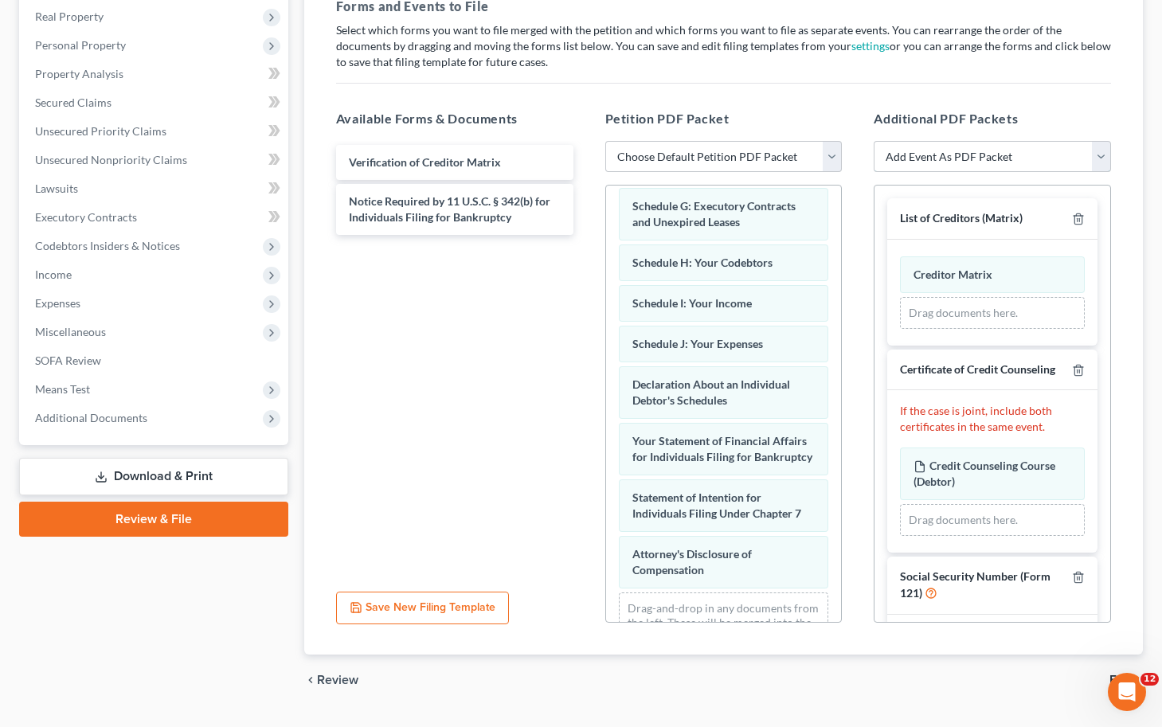
click at [926, 158] on select "Add Event As PDF Packet 20 Largest Unsecured Creditors Balance Sheet Cash Flow …" at bounding box center [991, 157] width 237 height 32
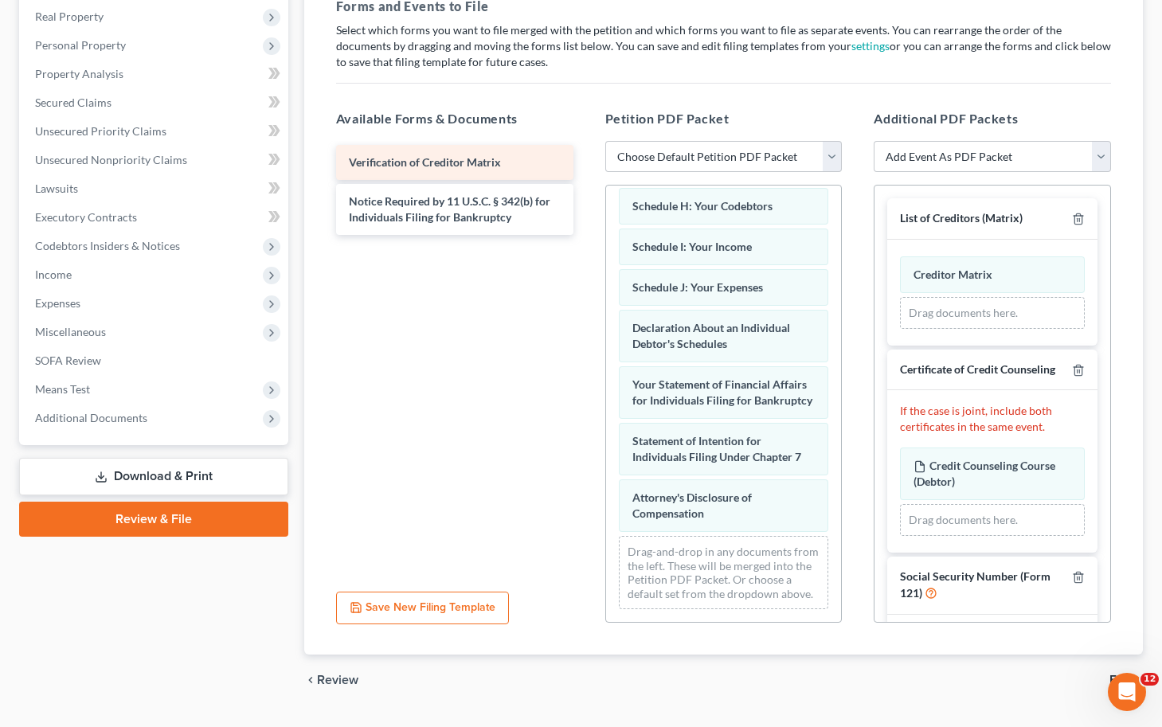
scroll to position [463, 0]
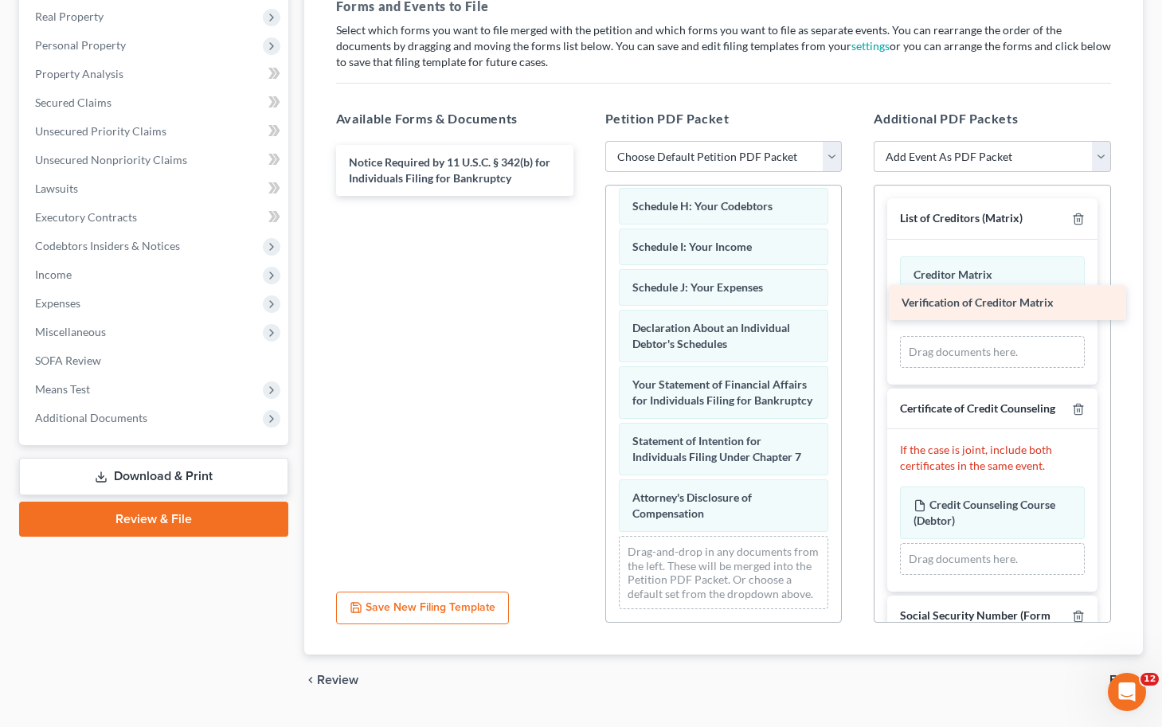
drag, startPoint x: 424, startPoint y: 158, endPoint x: 977, endPoint y: 299, distance: 570.4
click at [586, 196] on div "Verification of Creditor Matrix Verification of Creditor Matrix Notice Required…" at bounding box center [454, 170] width 263 height 51
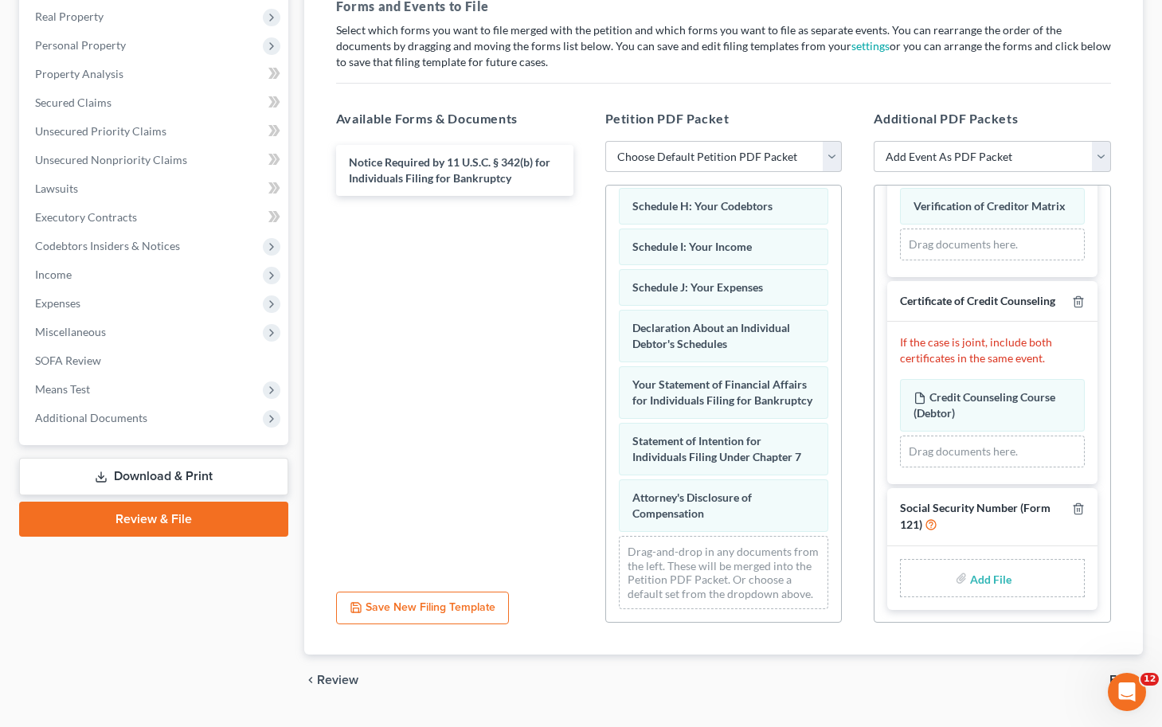
scroll to position [287, 0]
